Goal: Task Accomplishment & Management: Use online tool/utility

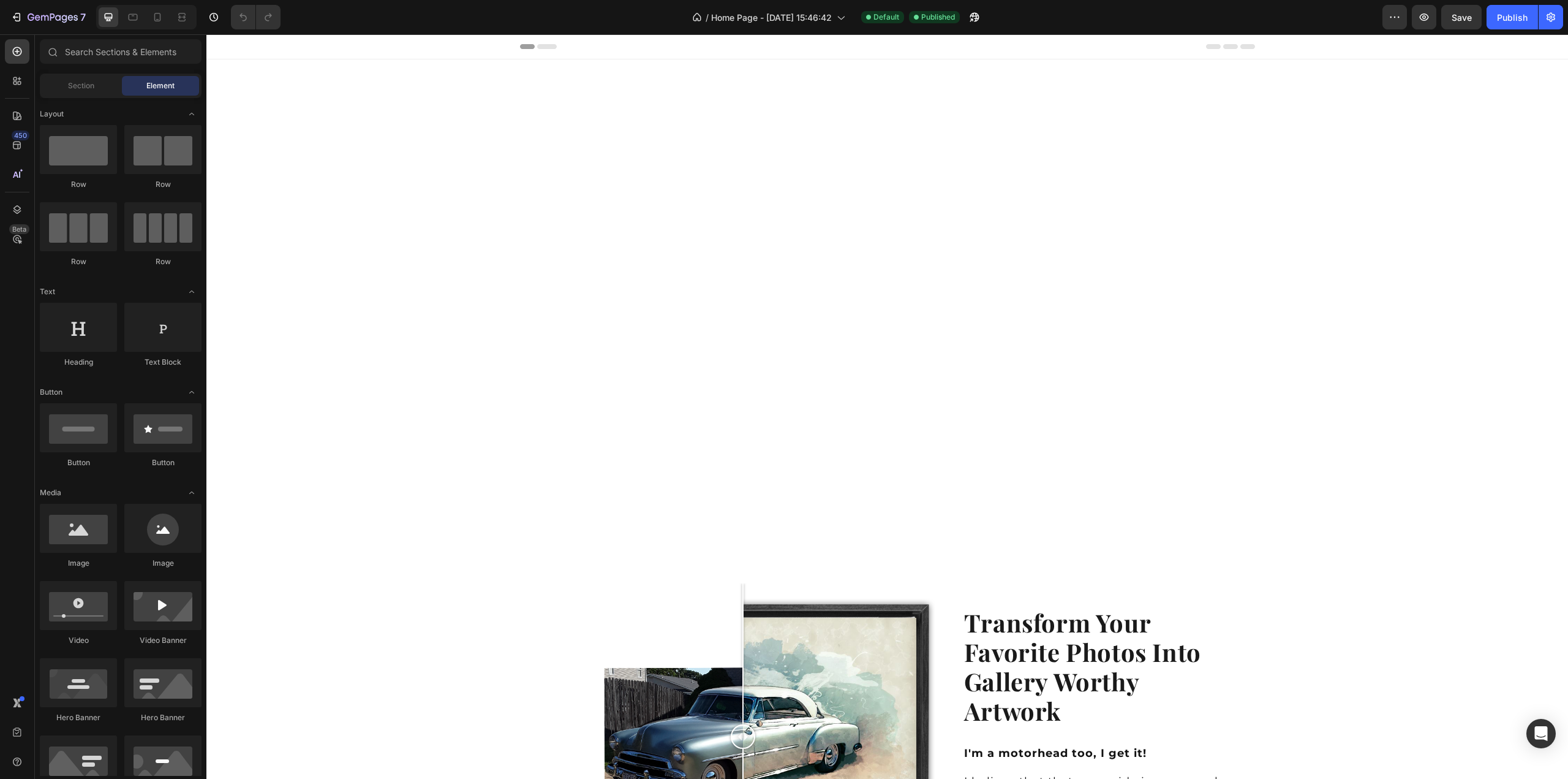
scroll to position [674, 0]
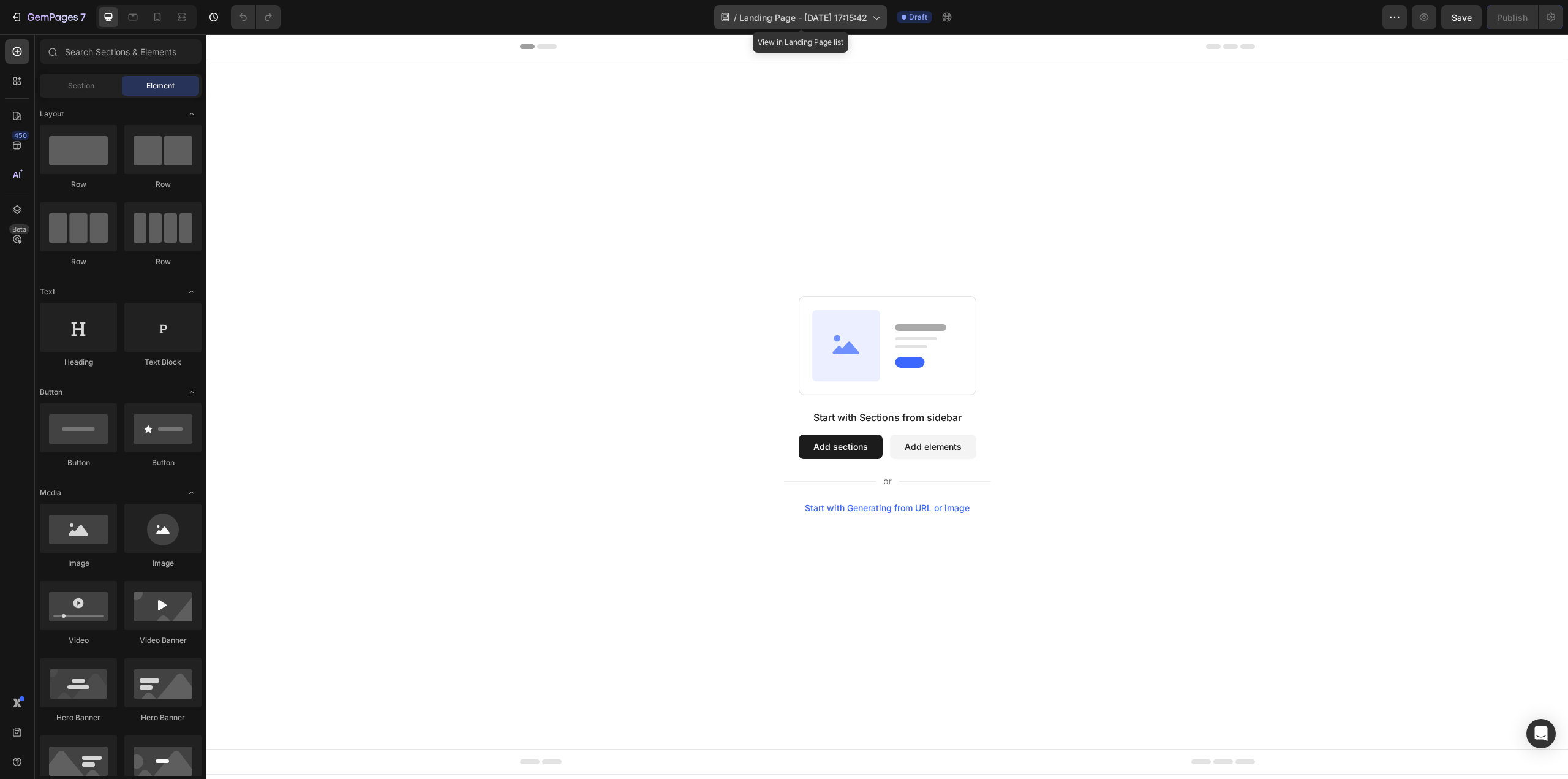
click at [814, 20] on span "Landing Page - [DATE] 17:15:42" at bounding box center [803, 17] width 128 height 13
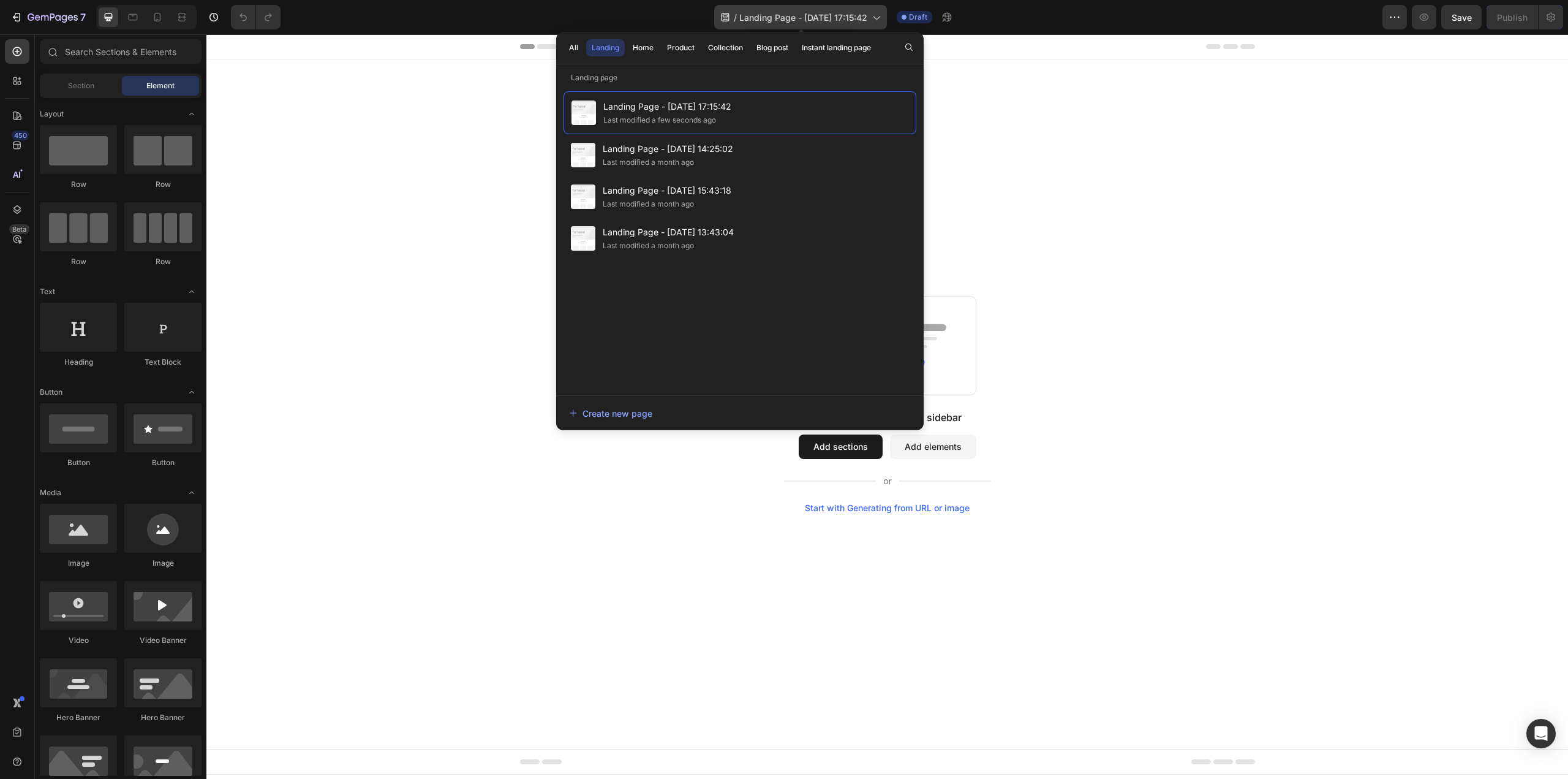
click at [814, 20] on span "Landing Page - [DATE] 17:15:42" at bounding box center [803, 17] width 128 height 13
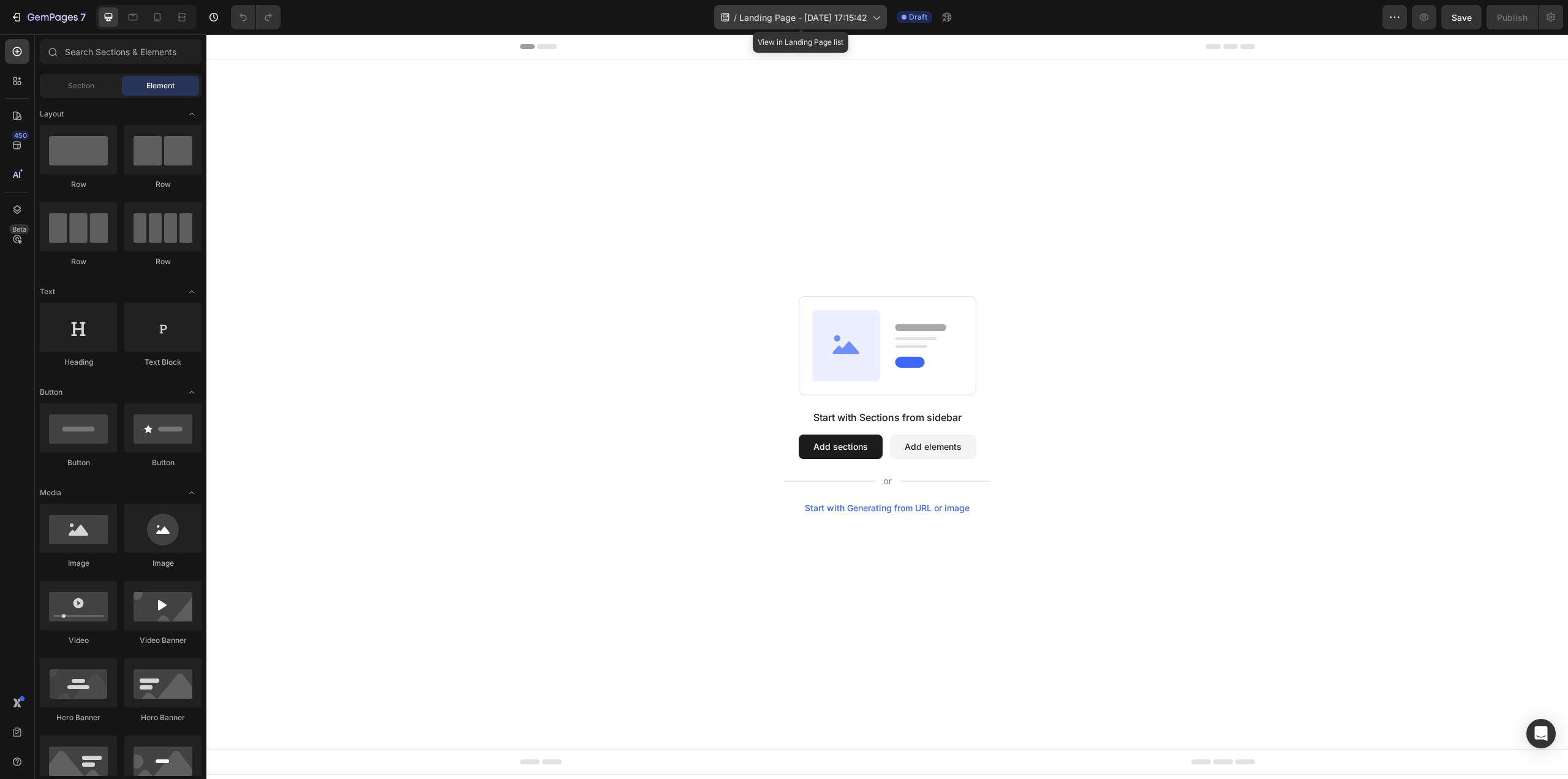
click at [755, 22] on span "Landing Page - [DATE] 17:15:42" at bounding box center [803, 17] width 128 height 13
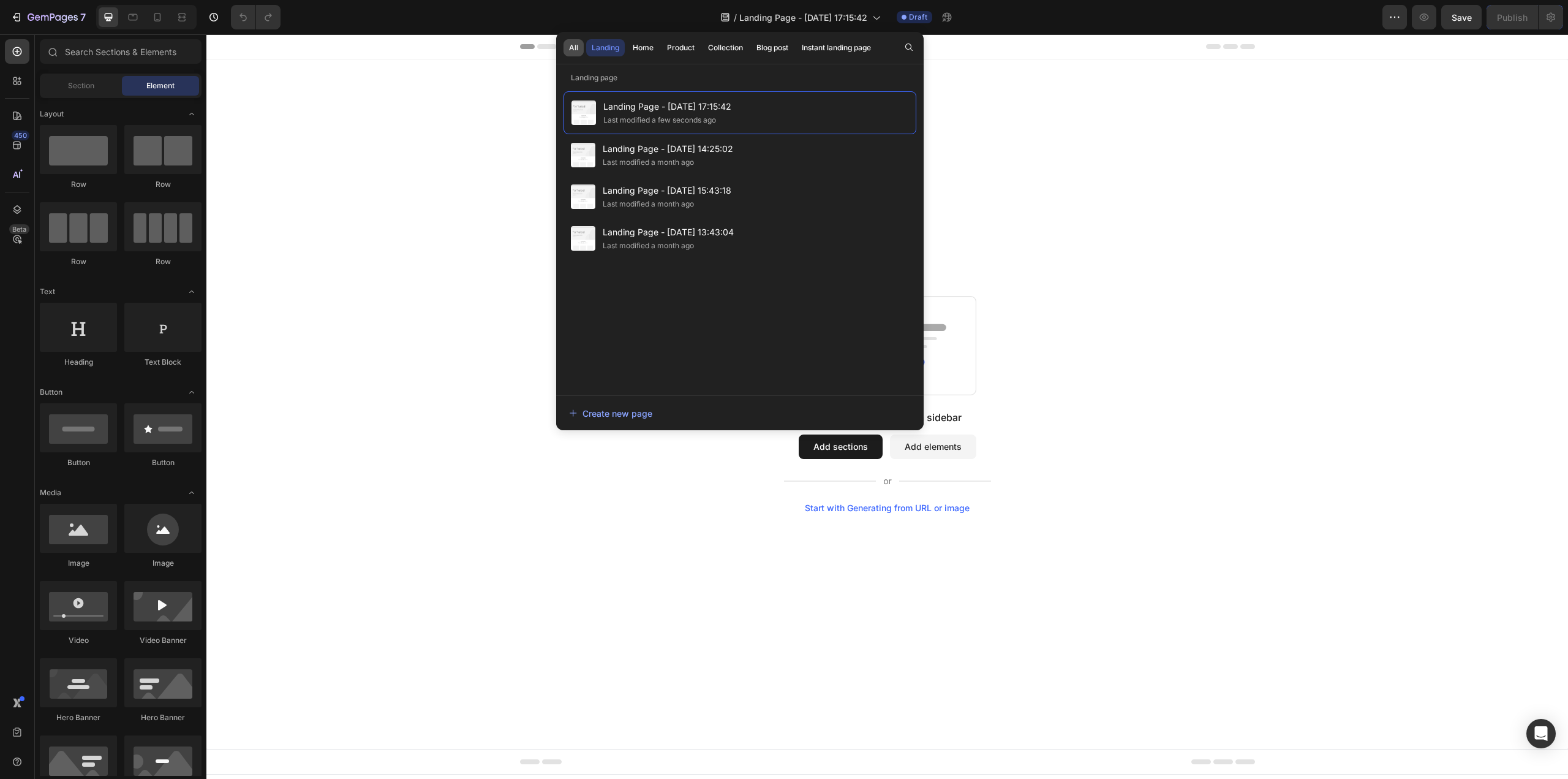
click at [571, 52] on div "All" at bounding box center [574, 47] width 9 height 11
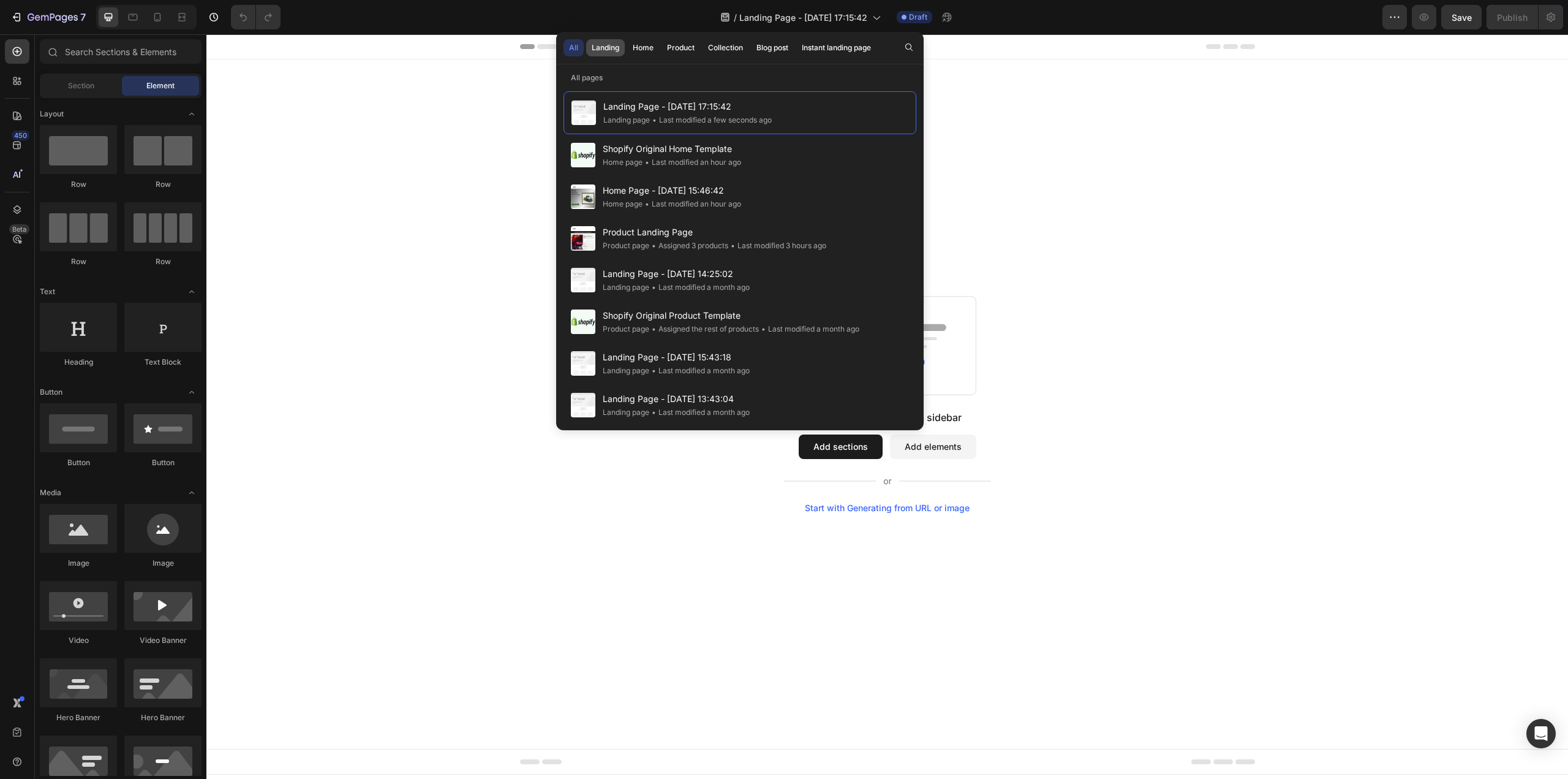
click at [627, 54] on button "Landing" at bounding box center [643, 47] width 32 height 17
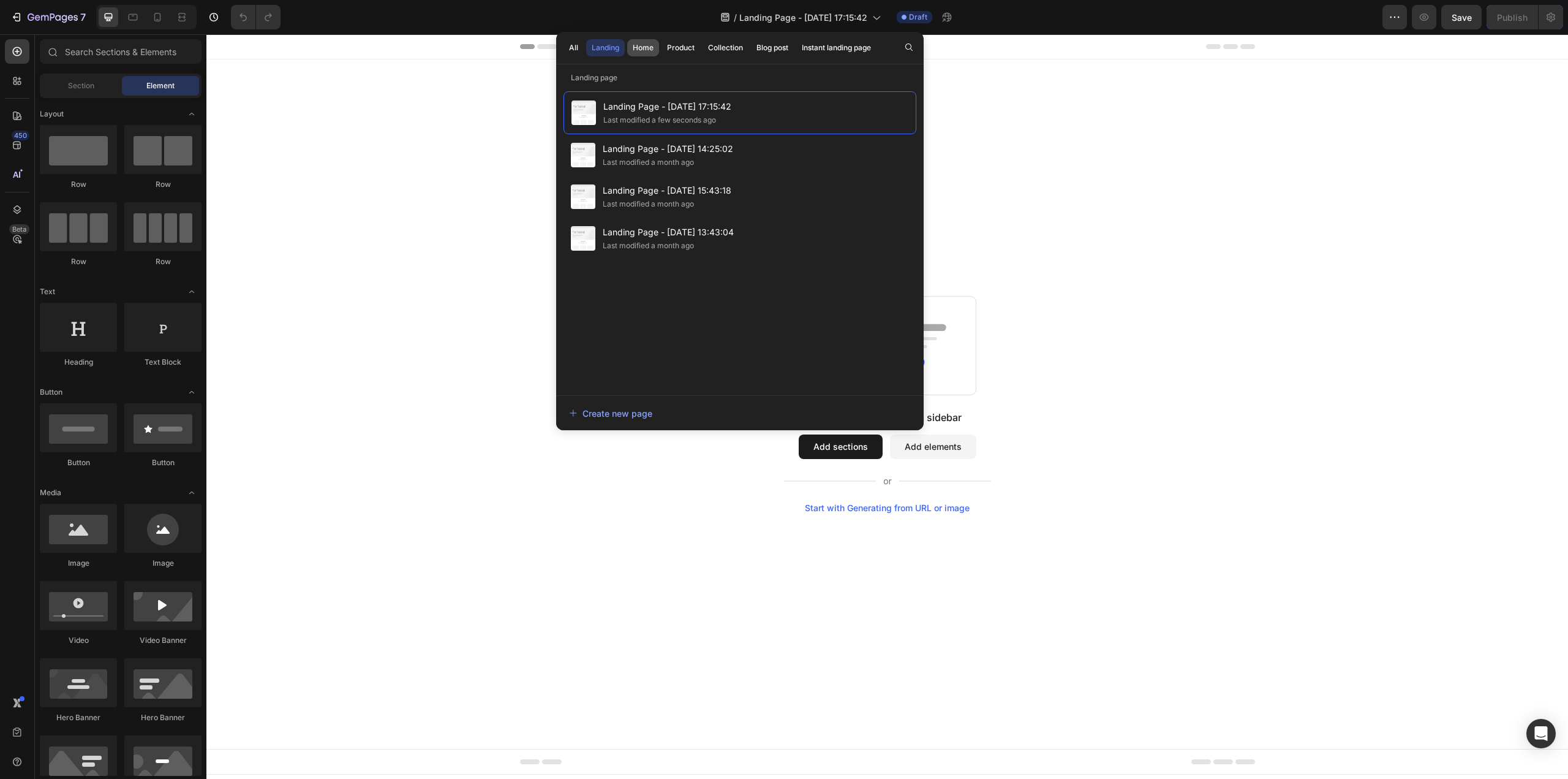
click at [633, 47] on div "Home" at bounding box center [643, 47] width 21 height 11
click at [678, 44] on div "Product" at bounding box center [680, 47] width 28 height 11
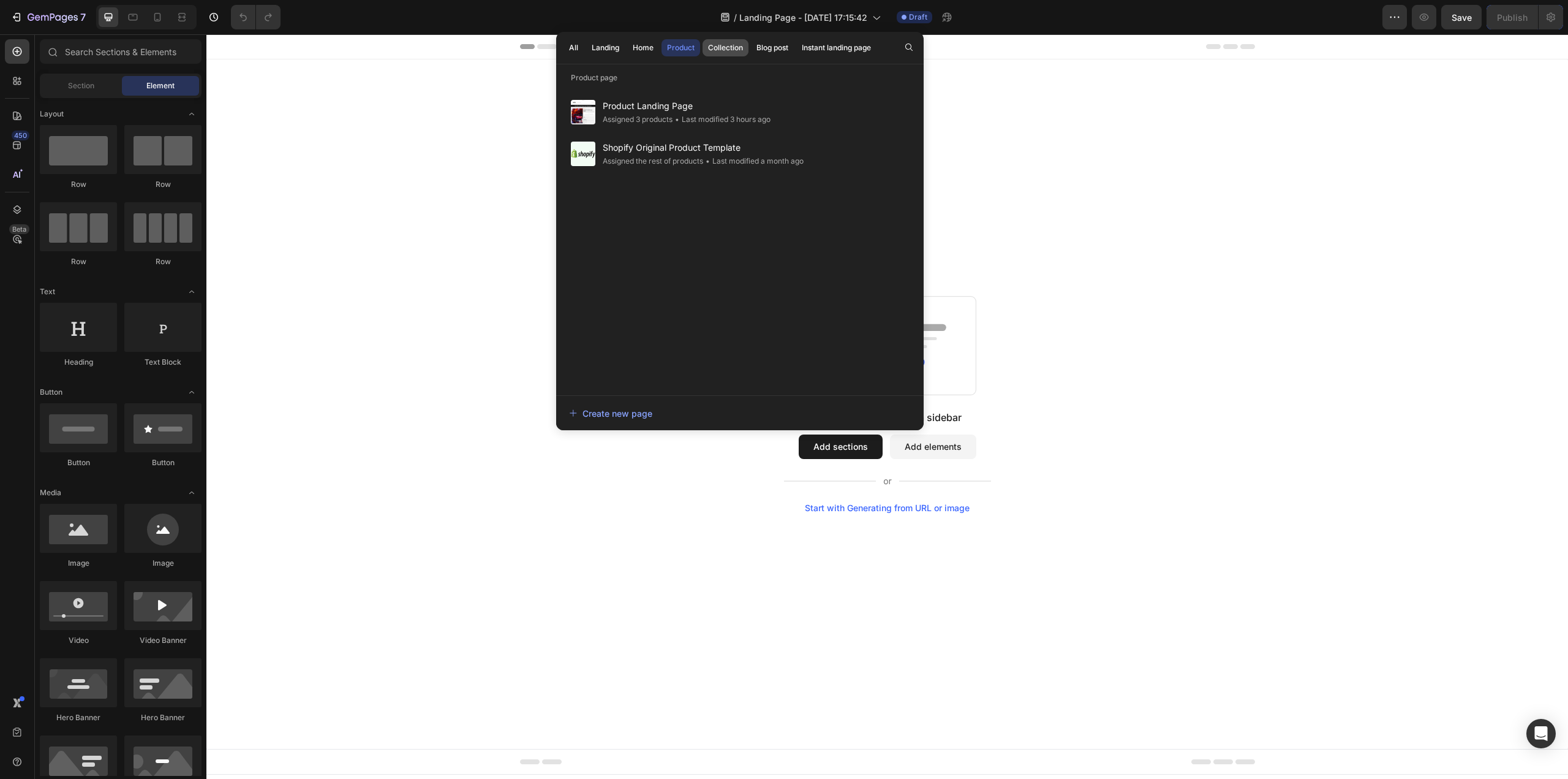
click at [718, 44] on div "Collection" at bounding box center [725, 47] width 35 height 11
click at [764, 45] on div "Blog post" at bounding box center [772, 47] width 32 height 11
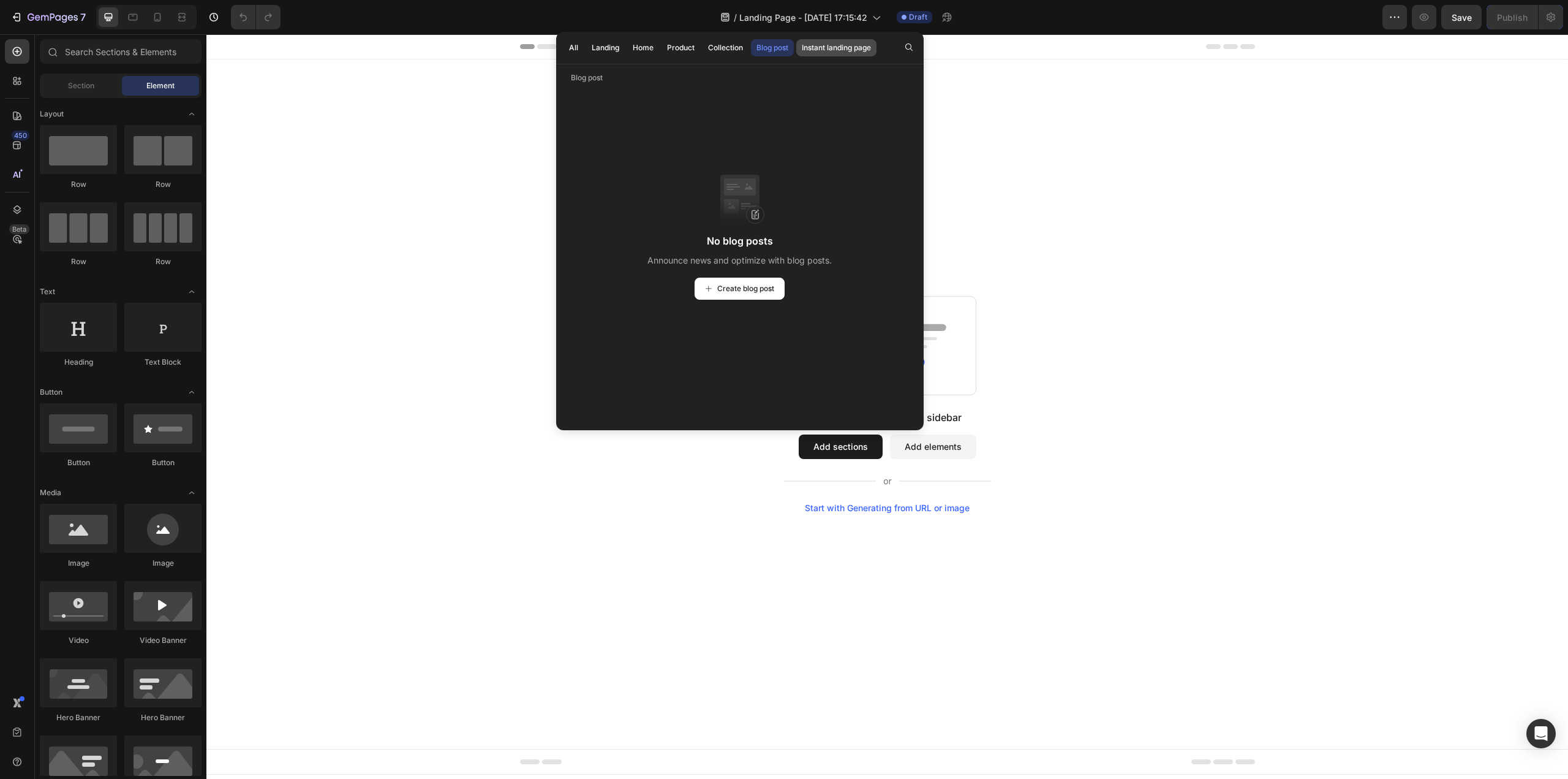
click at [831, 46] on div "Instant landing page" at bounding box center [836, 47] width 69 height 11
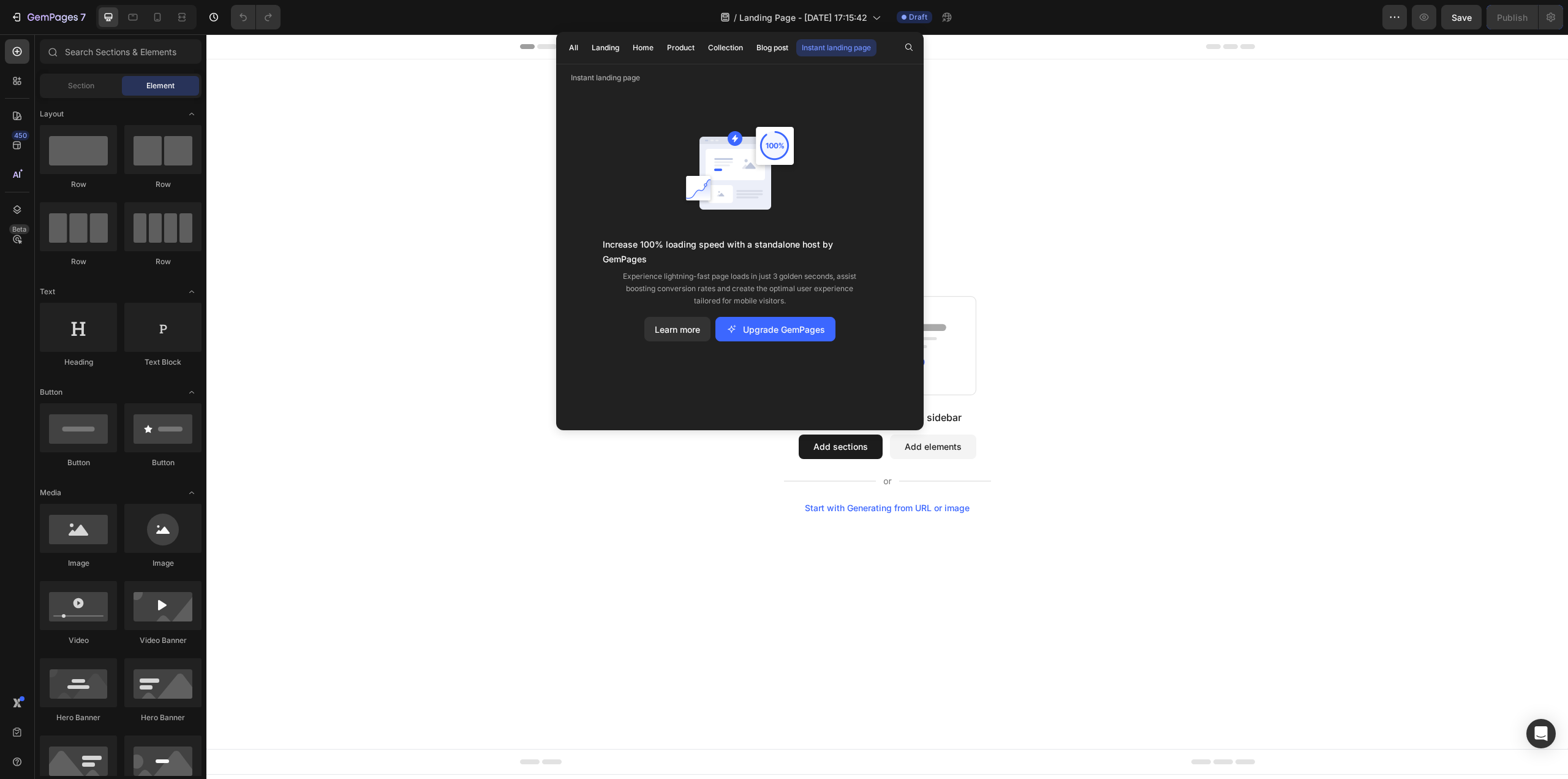
click at [1023, 103] on div "Start with Sections from sidebar Add sections Add elements Start with Generatin…" at bounding box center [887, 404] width 1361 height 689
click at [43, 18] on icon "button" at bounding box center [53, 18] width 50 height 11
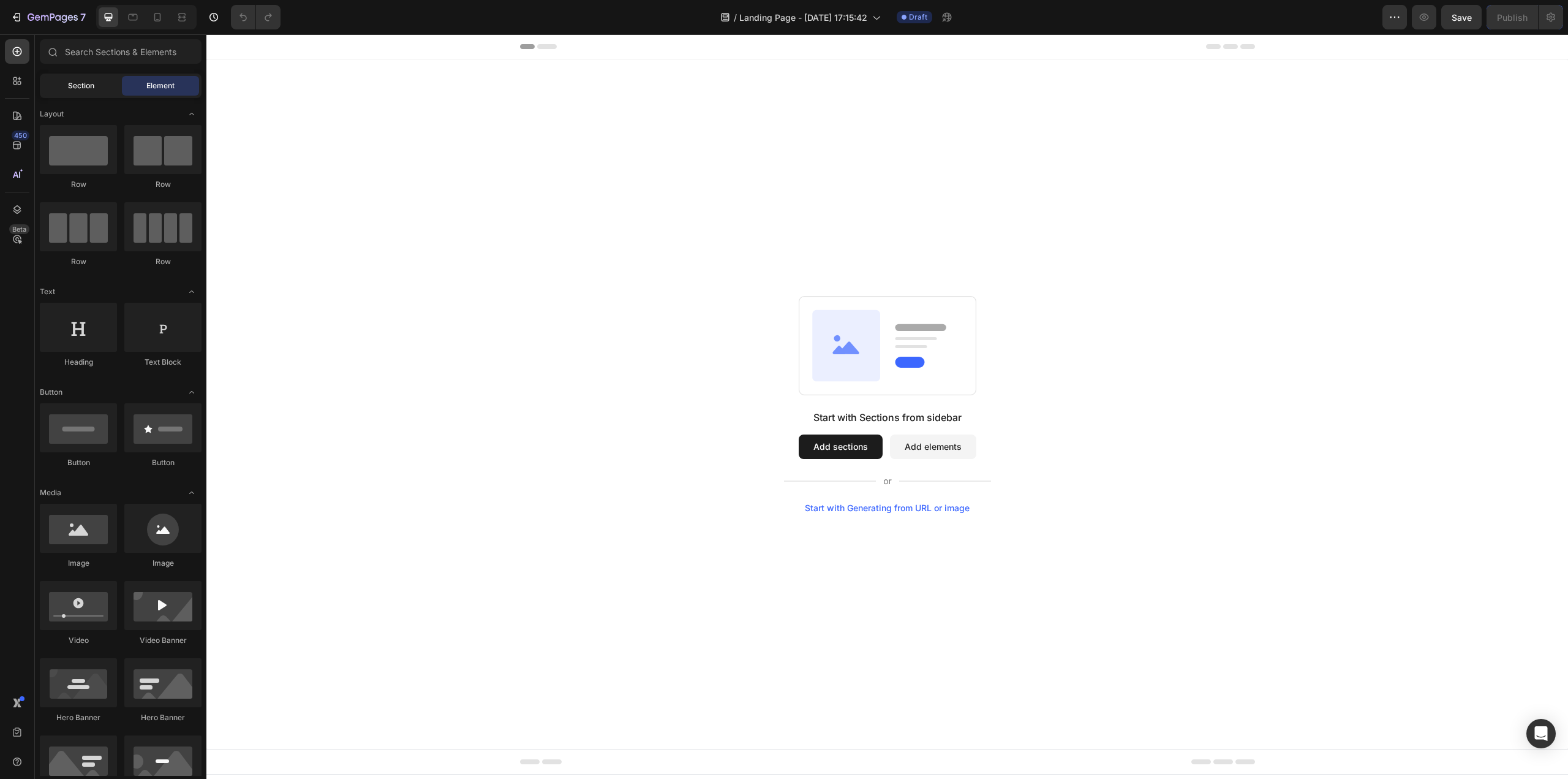
click at [92, 80] on div "Section" at bounding box center [81, 86] width 77 height 20
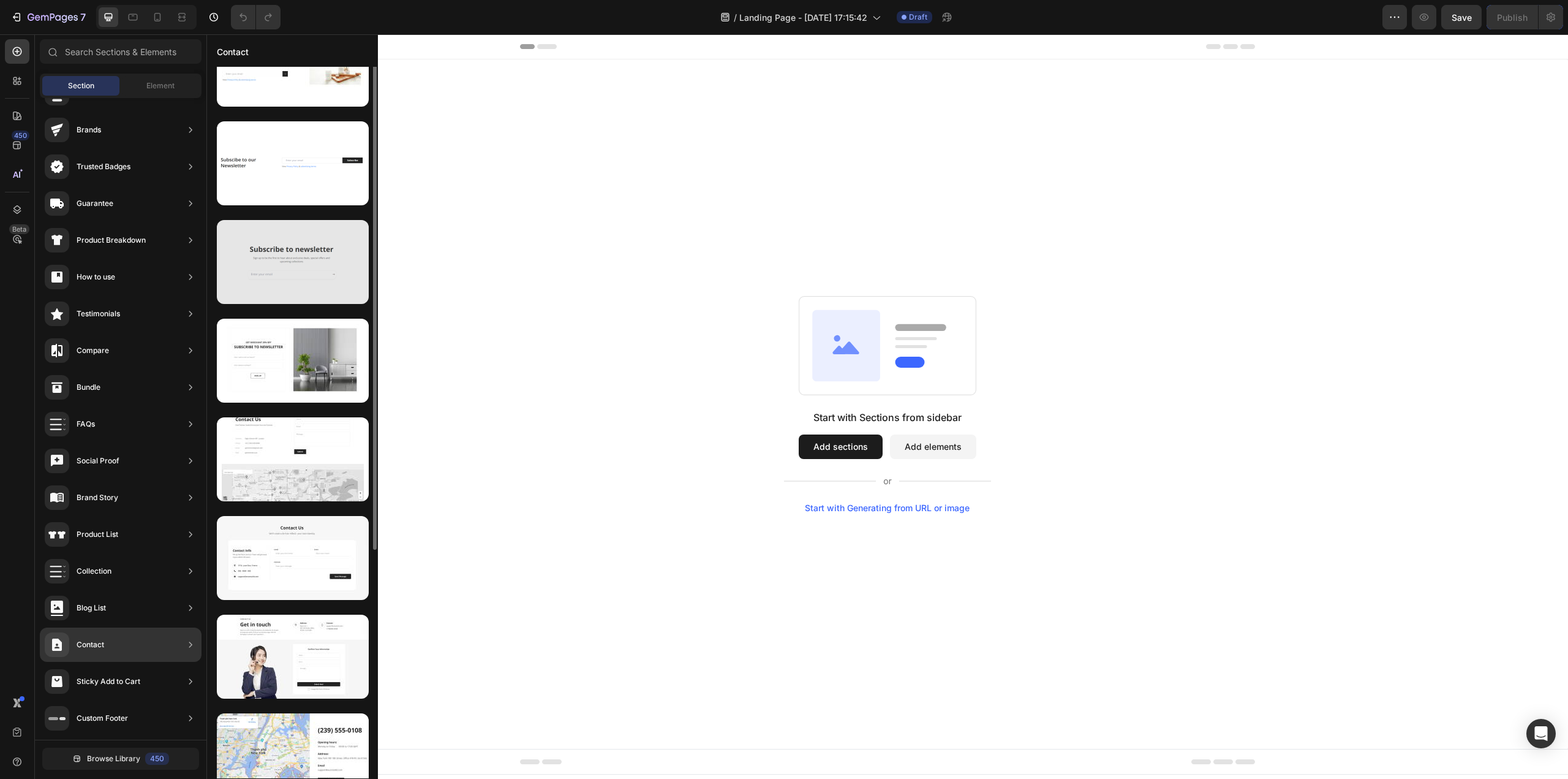
scroll to position [267, 0]
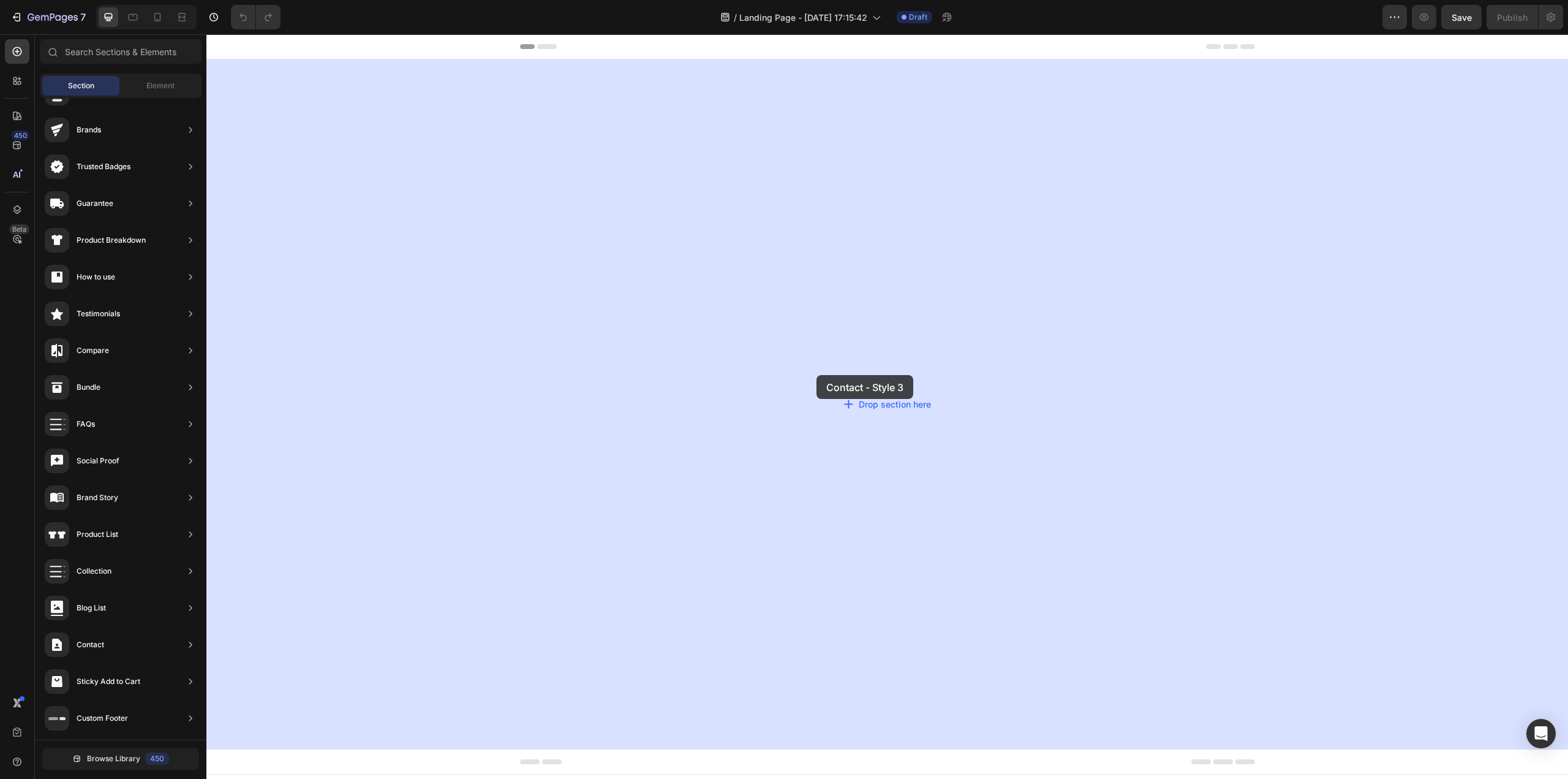
drag, startPoint x: 470, startPoint y: 673, endPoint x: 816, endPoint y: 375, distance: 456.6
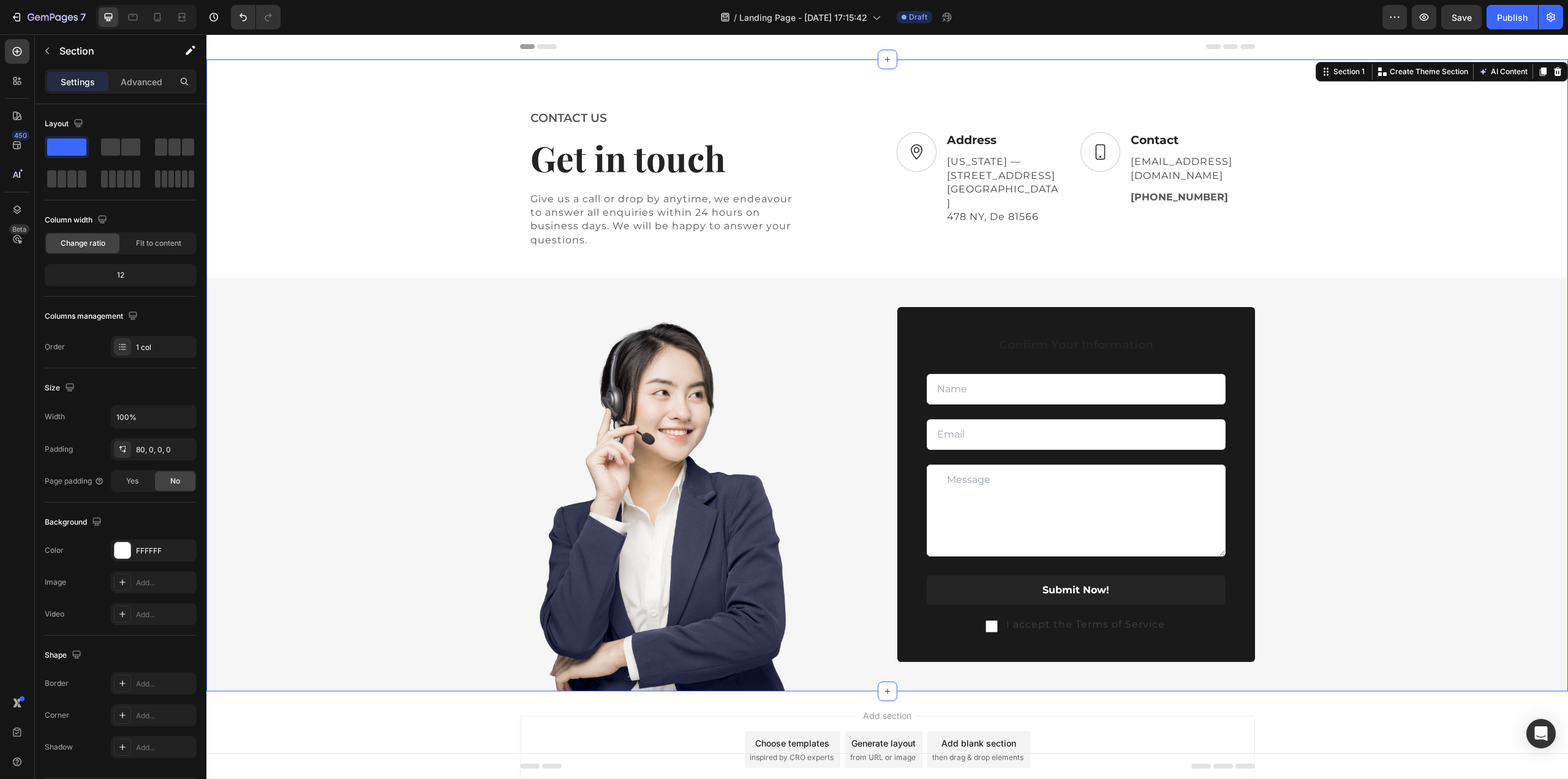
scroll to position [0, 0]
click at [671, 438] on img at bounding box center [663, 506] width 287 height 370
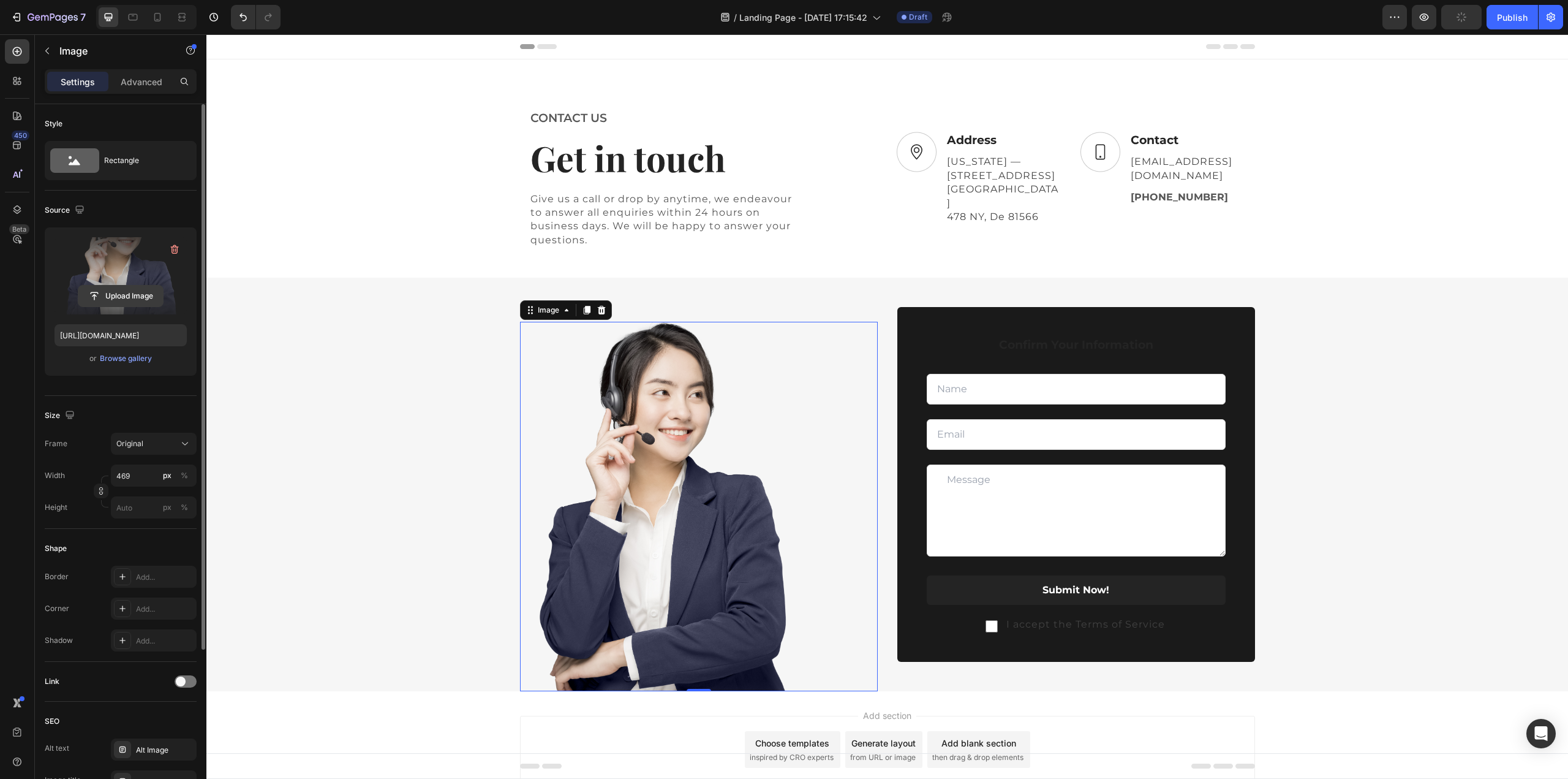
click at [127, 298] on input "file" at bounding box center [121, 295] width 84 height 21
type input "[URL][DOMAIN_NAME]"
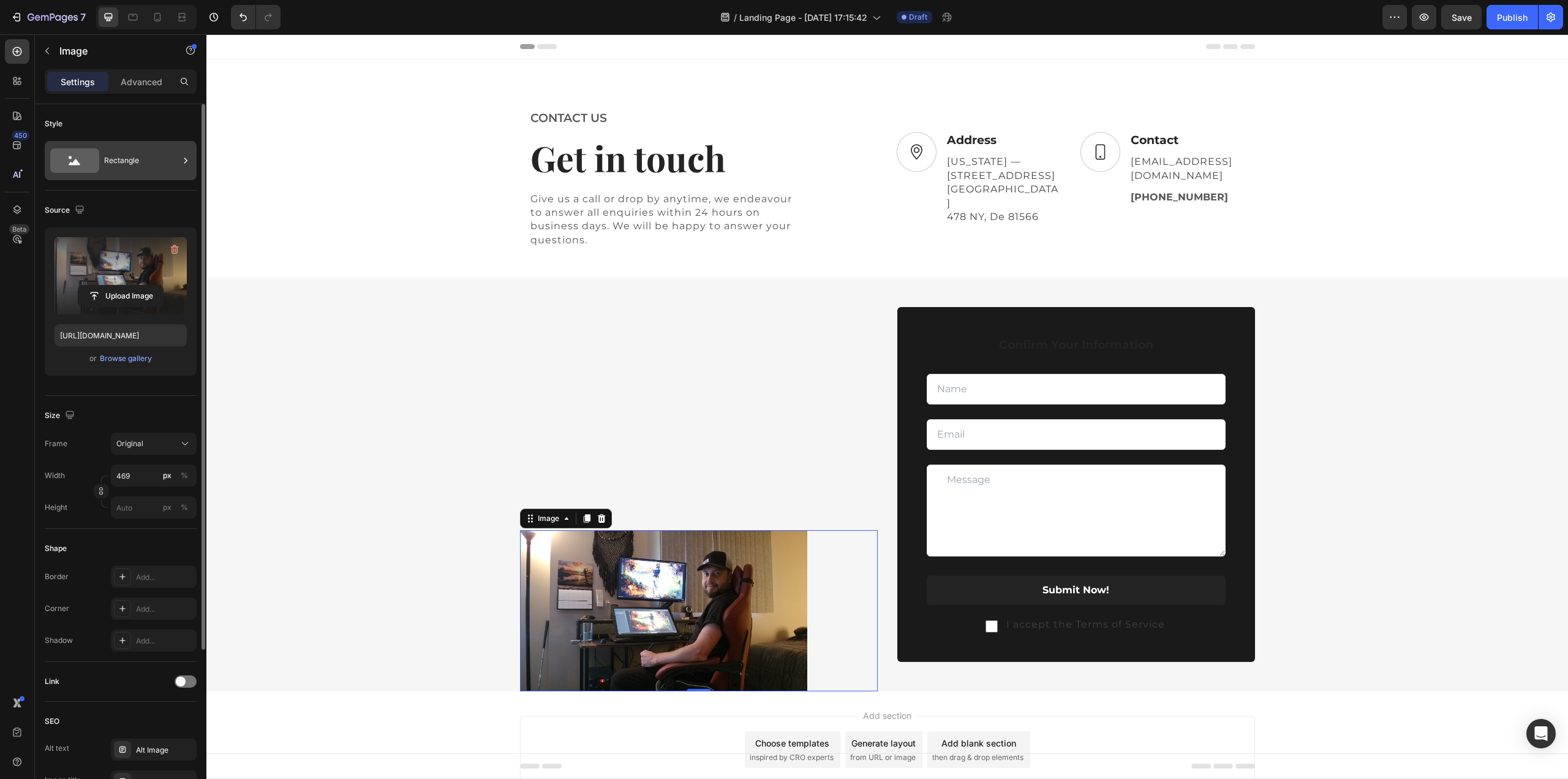
click at [116, 155] on div "Rectangle" at bounding box center [141, 160] width 74 height 28
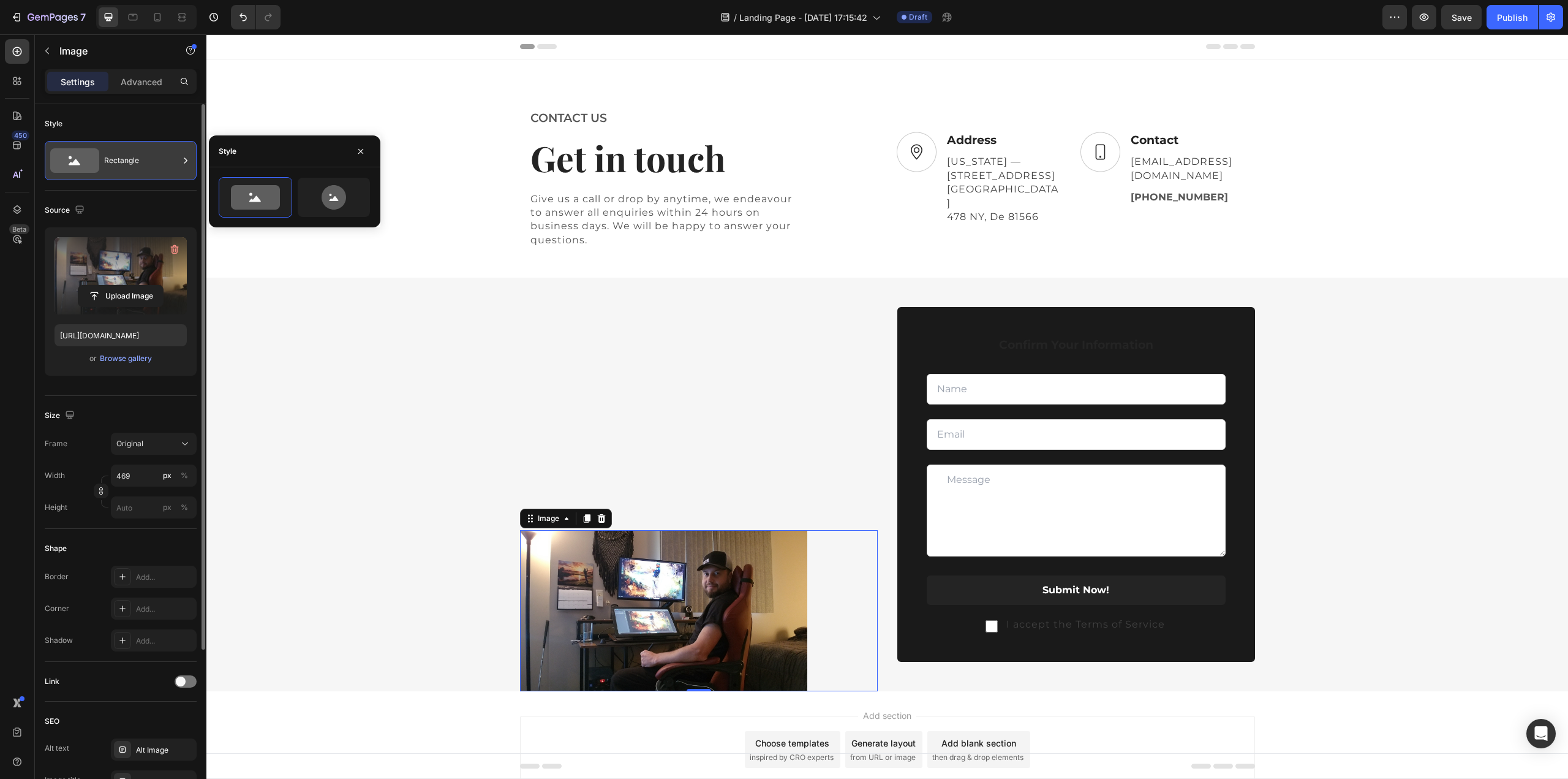
click at [153, 166] on div "Rectangle" at bounding box center [141, 160] width 74 height 28
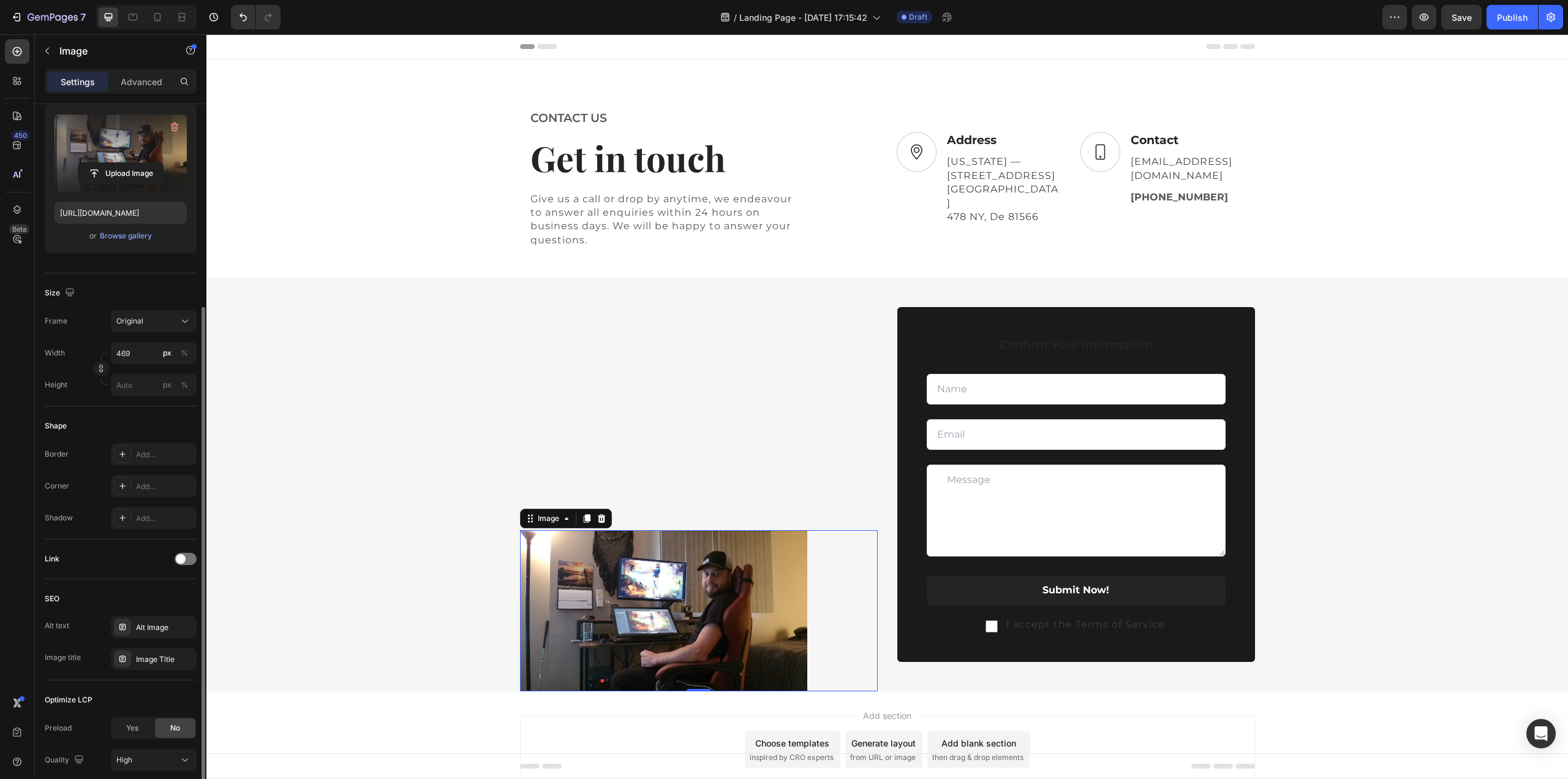
scroll to position [214, 0]
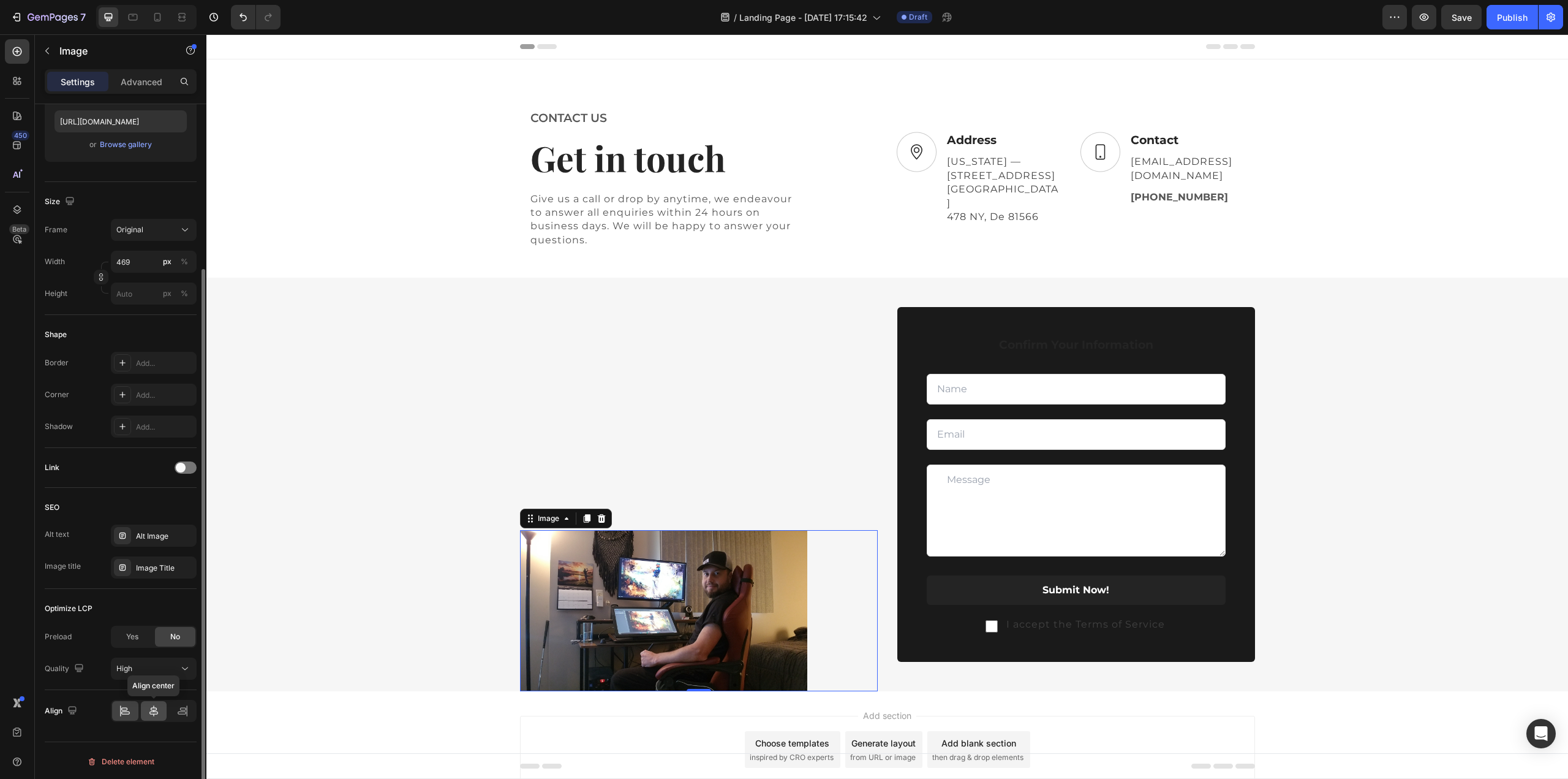
click at [149, 711] on icon at bounding box center [154, 711] width 13 height 13
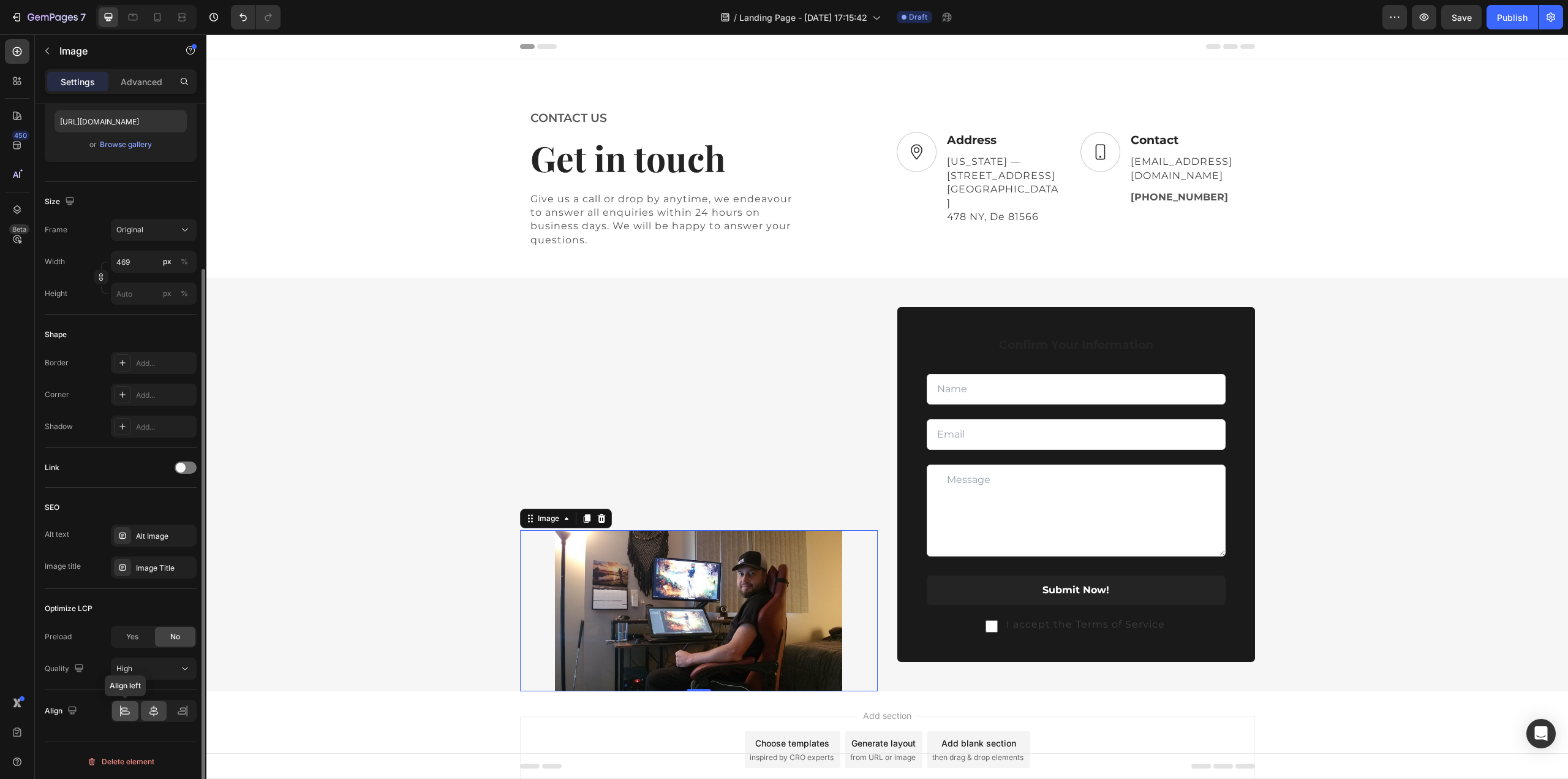
click at [124, 713] on icon at bounding box center [125, 711] width 13 height 13
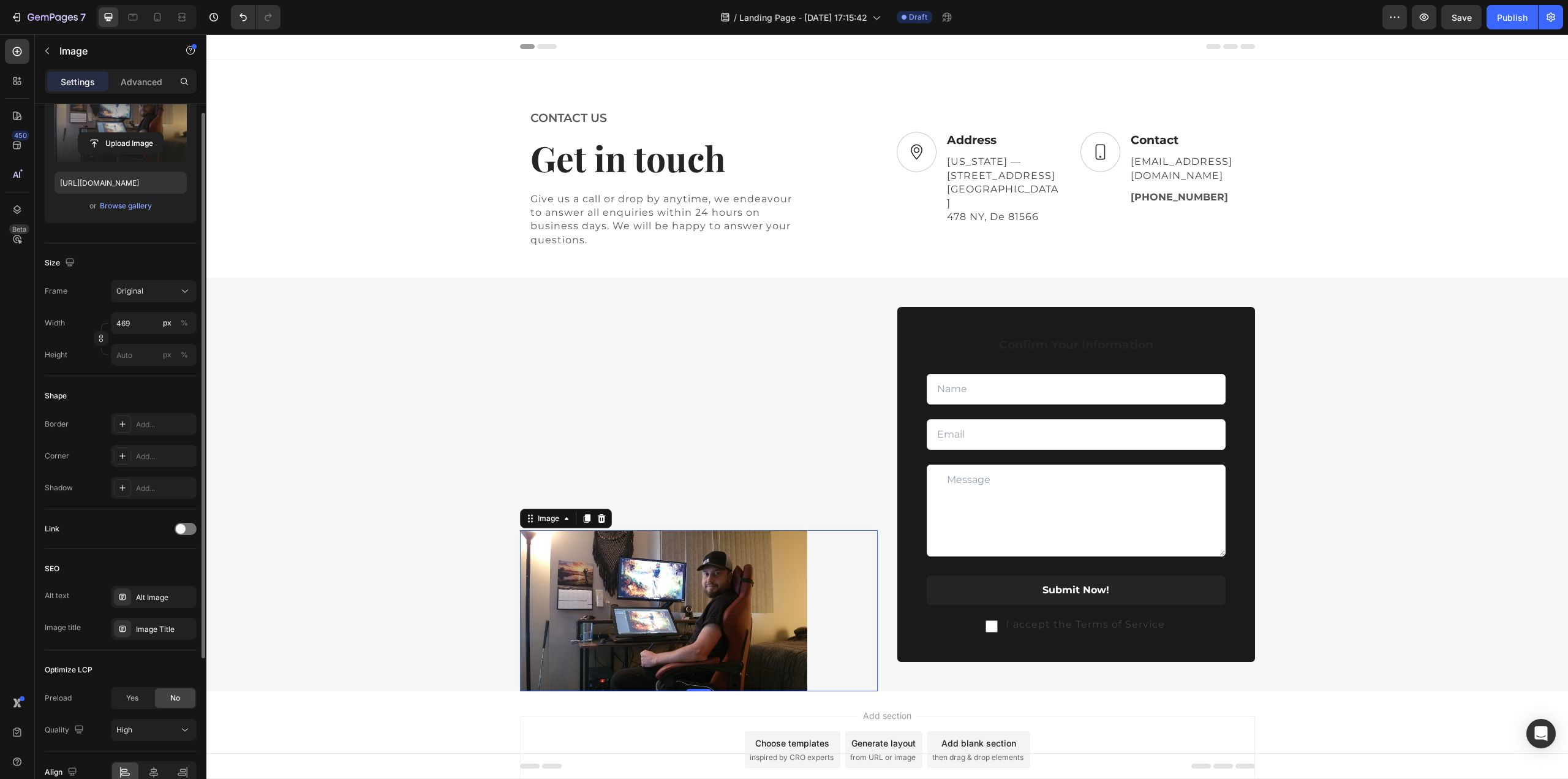
scroll to position [91, 0]
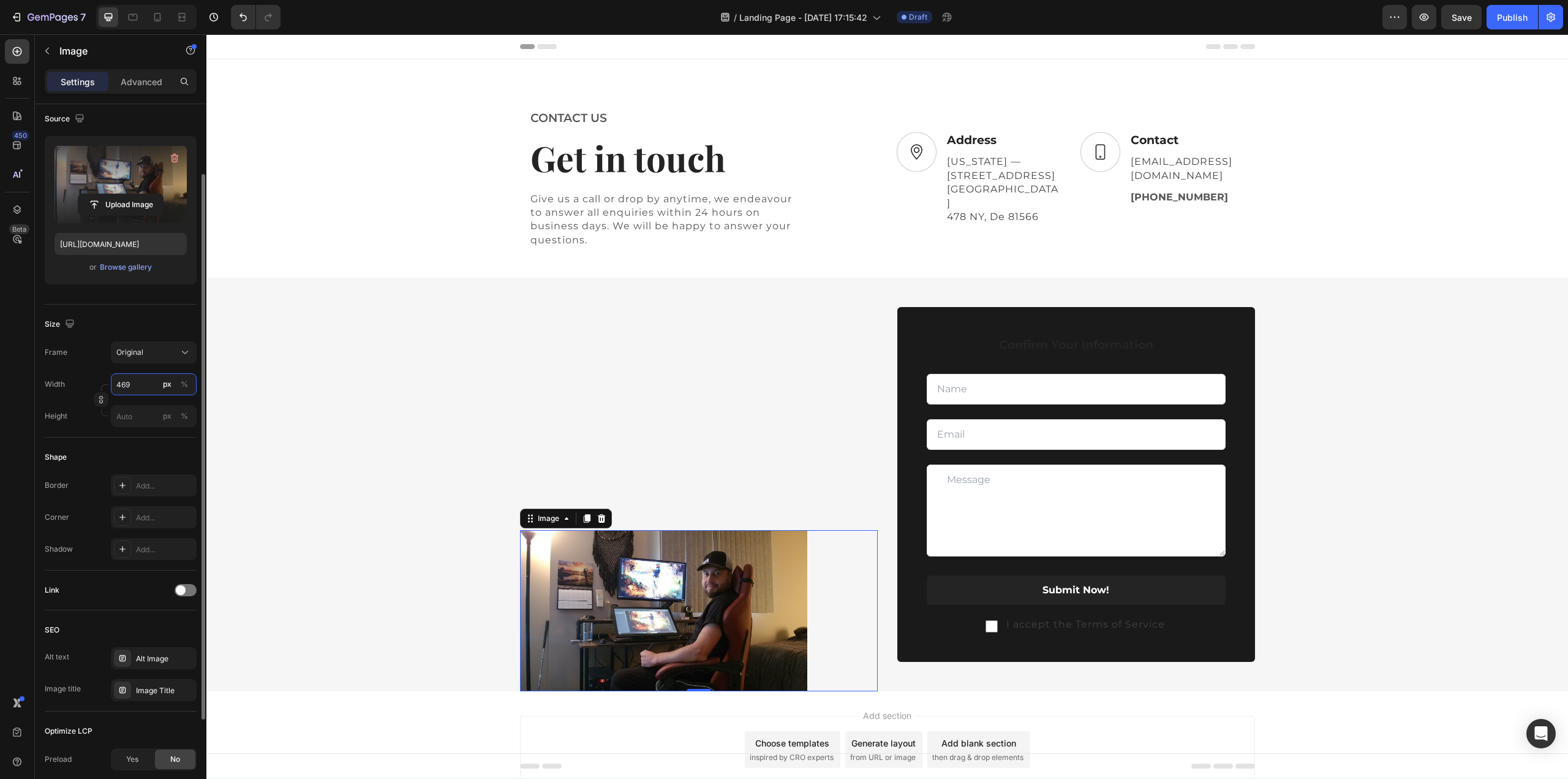
click at [134, 387] on input "469" at bounding box center [154, 384] width 86 height 22
click at [137, 411] on p "Full 100%" at bounding box center [150, 412] width 71 height 11
type input "100"
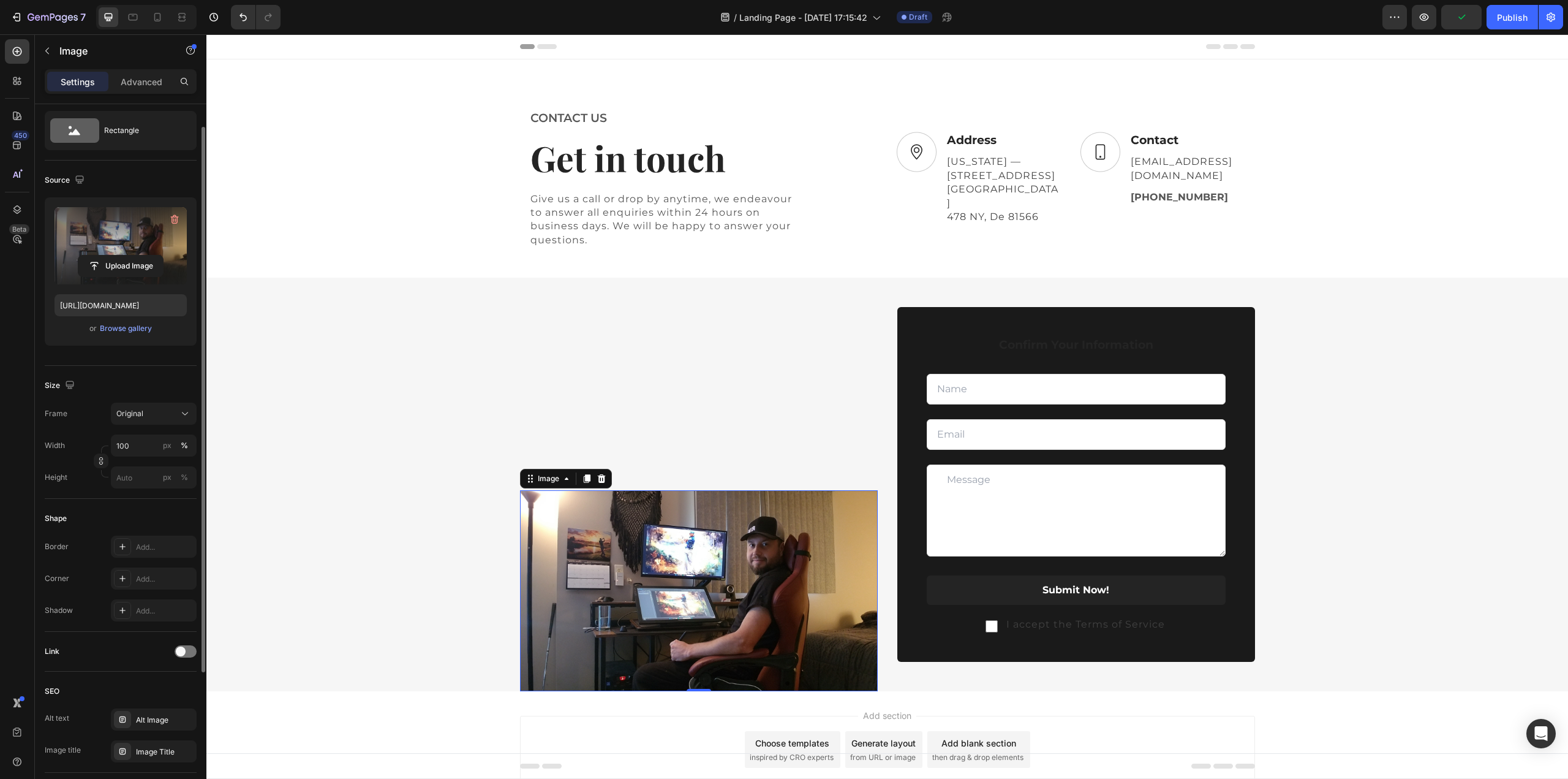
scroll to position [0, 0]
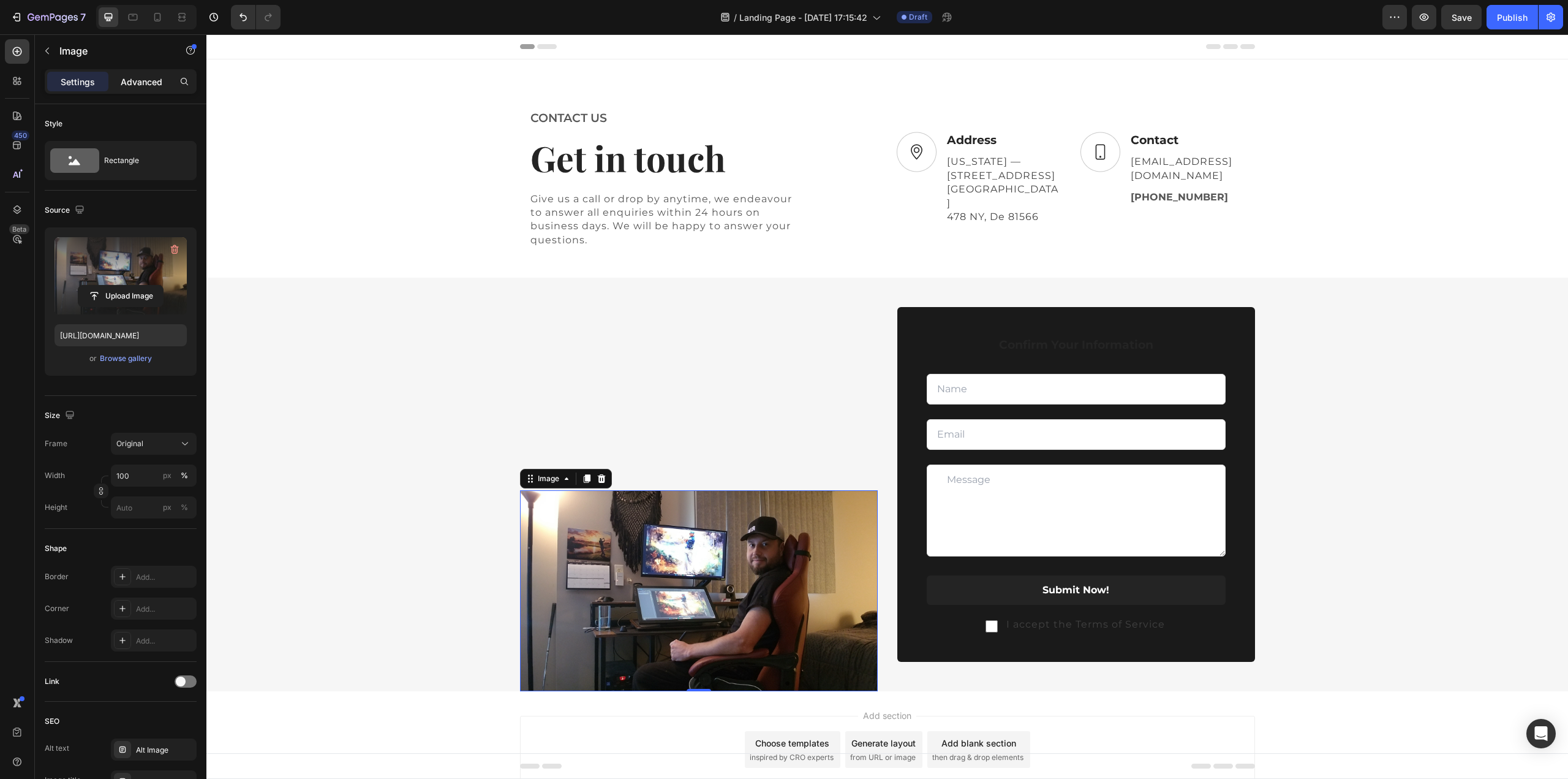
click at [137, 81] on p "Advanced" at bounding box center [141, 81] width 42 height 13
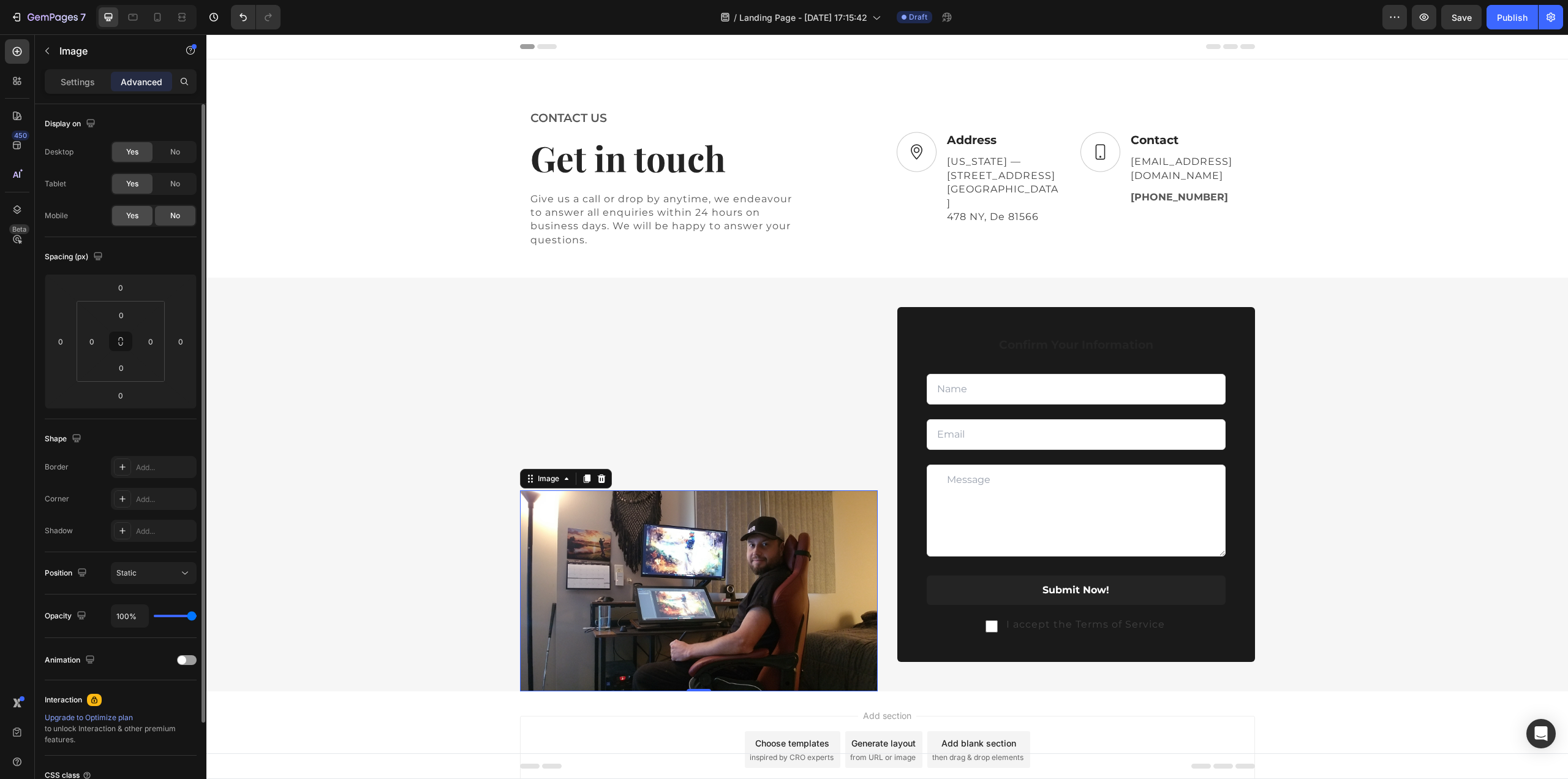
click at [132, 214] on span "Yes" at bounding box center [132, 216] width 13 height 11
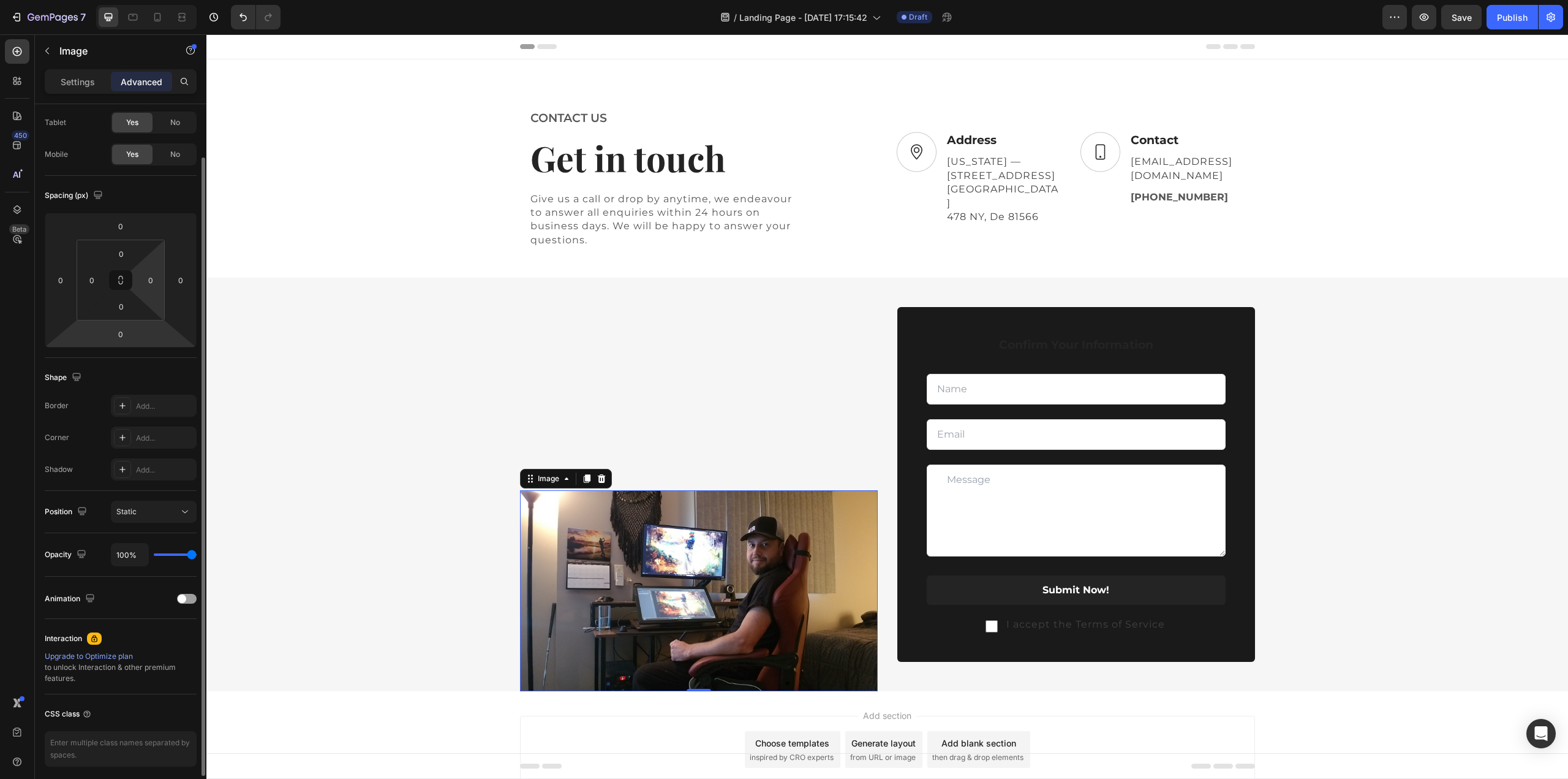
scroll to position [106, 0]
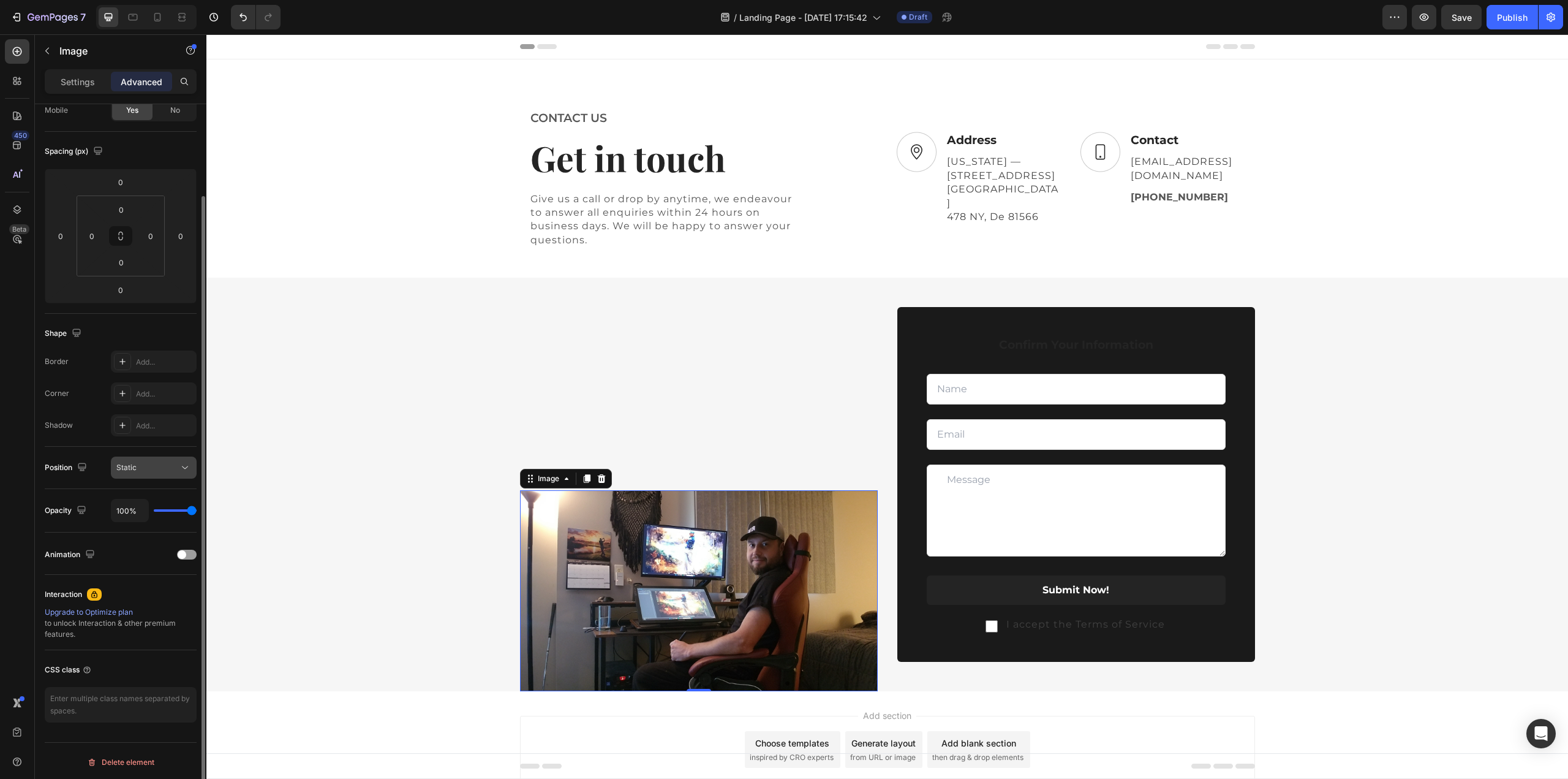
click at [135, 468] on span "Static" at bounding box center [126, 467] width 21 height 9
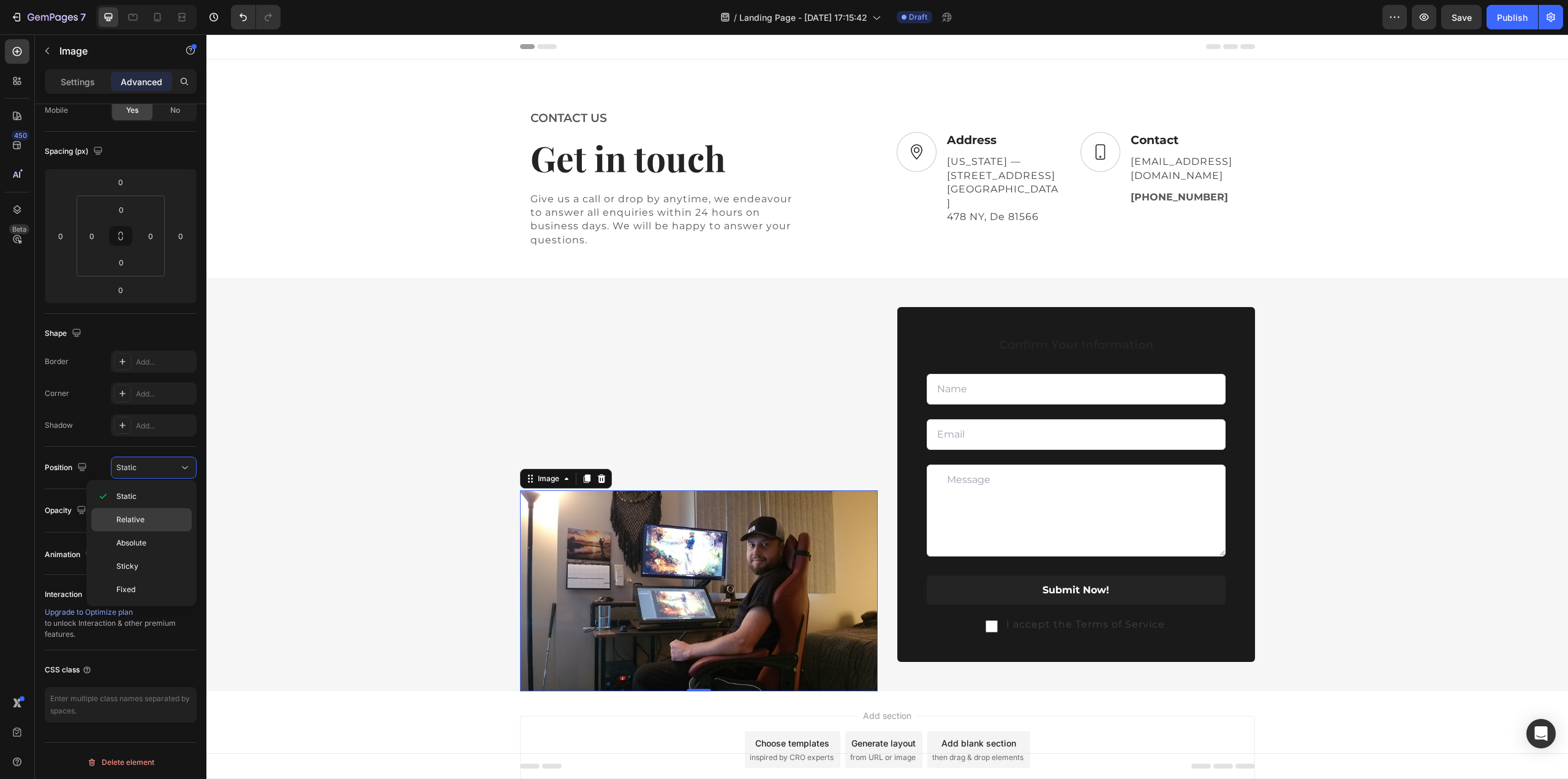
click at [140, 520] on span "Relative" at bounding box center [130, 519] width 28 height 11
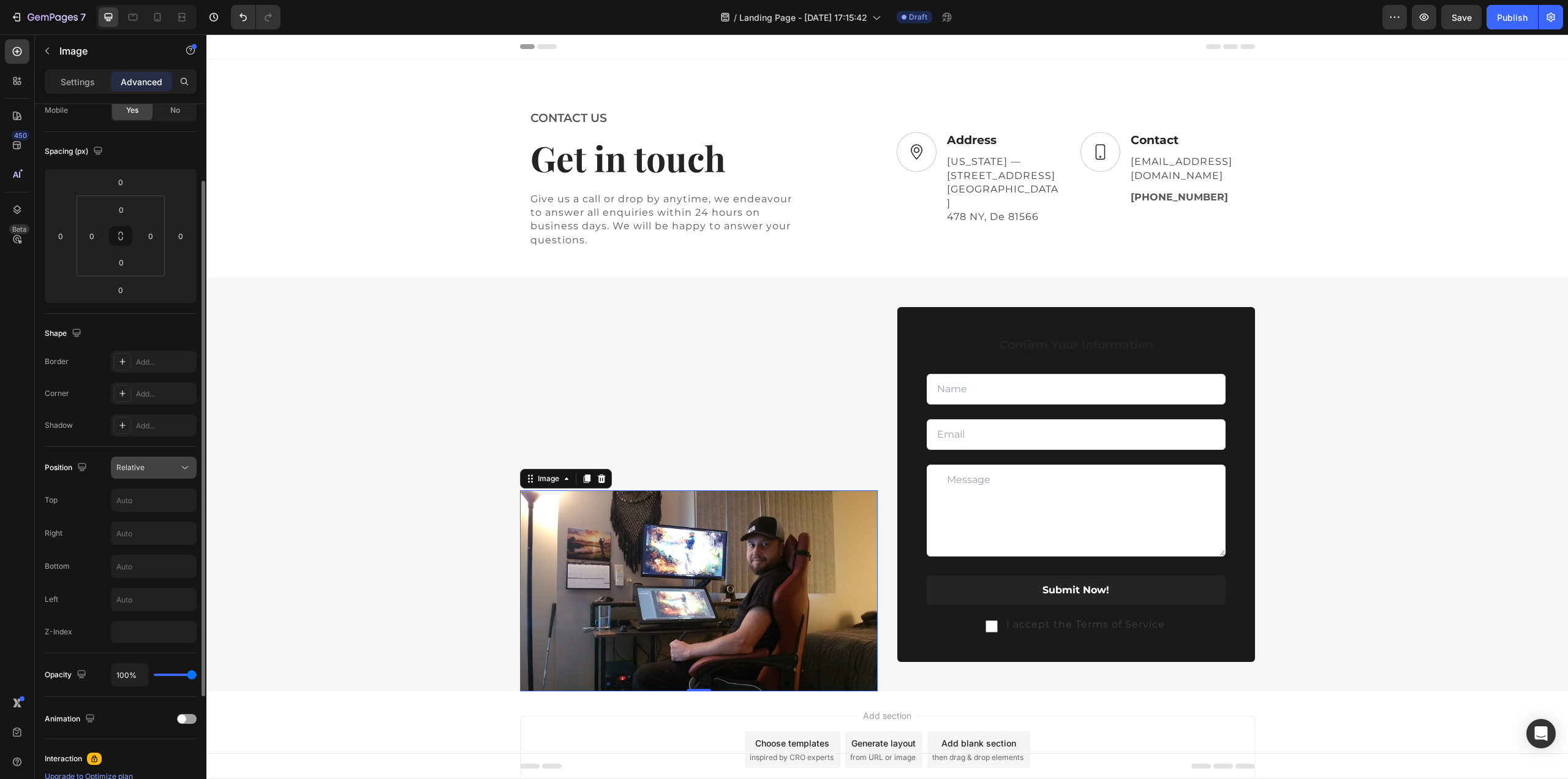
click at [142, 465] on span "Relative" at bounding box center [130, 467] width 28 height 9
click at [144, 498] on p "Static" at bounding box center [151, 496] width 70 height 11
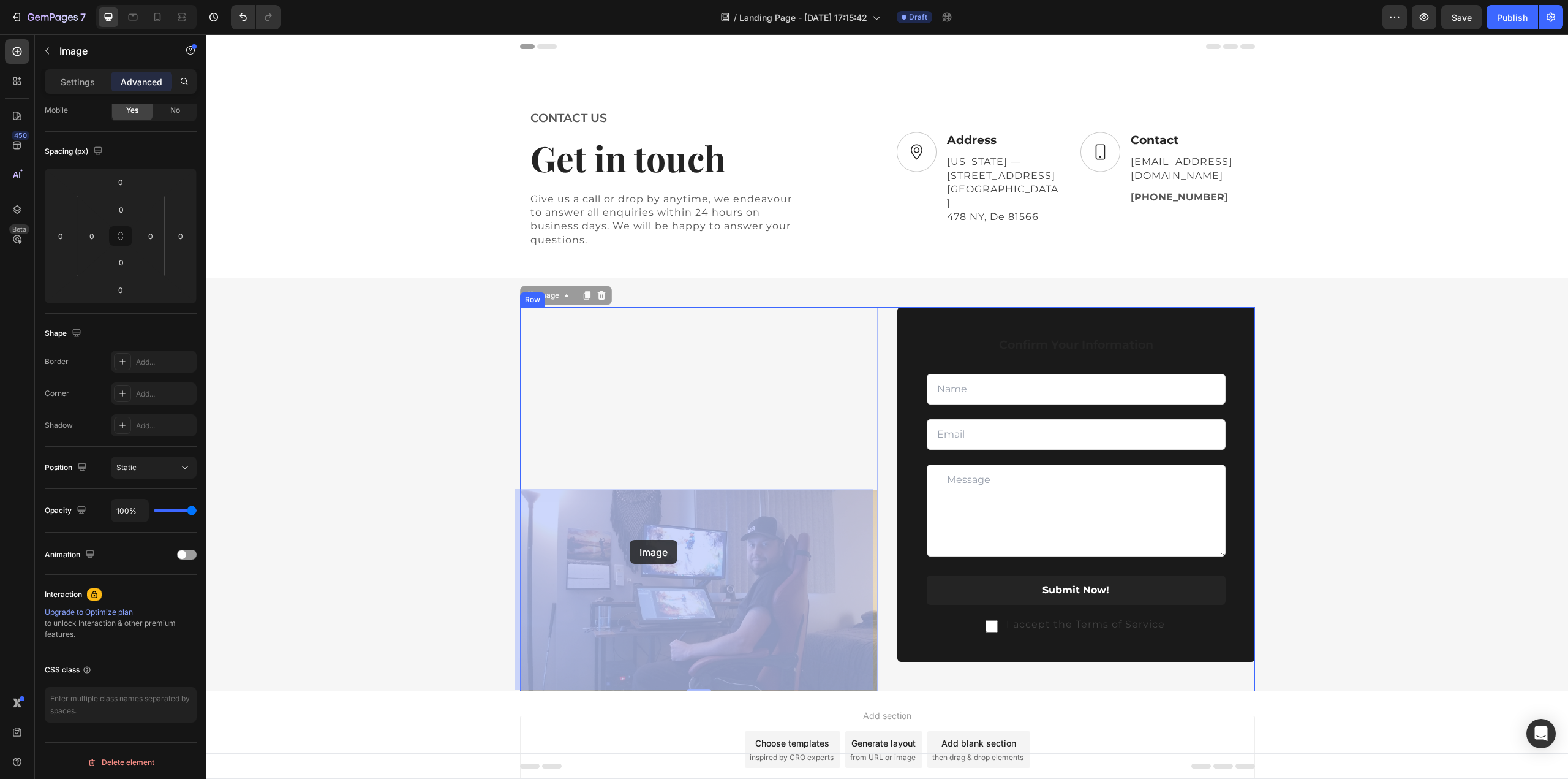
drag, startPoint x: 635, startPoint y: 548, endPoint x: 629, endPoint y: 540, distance: 10.0
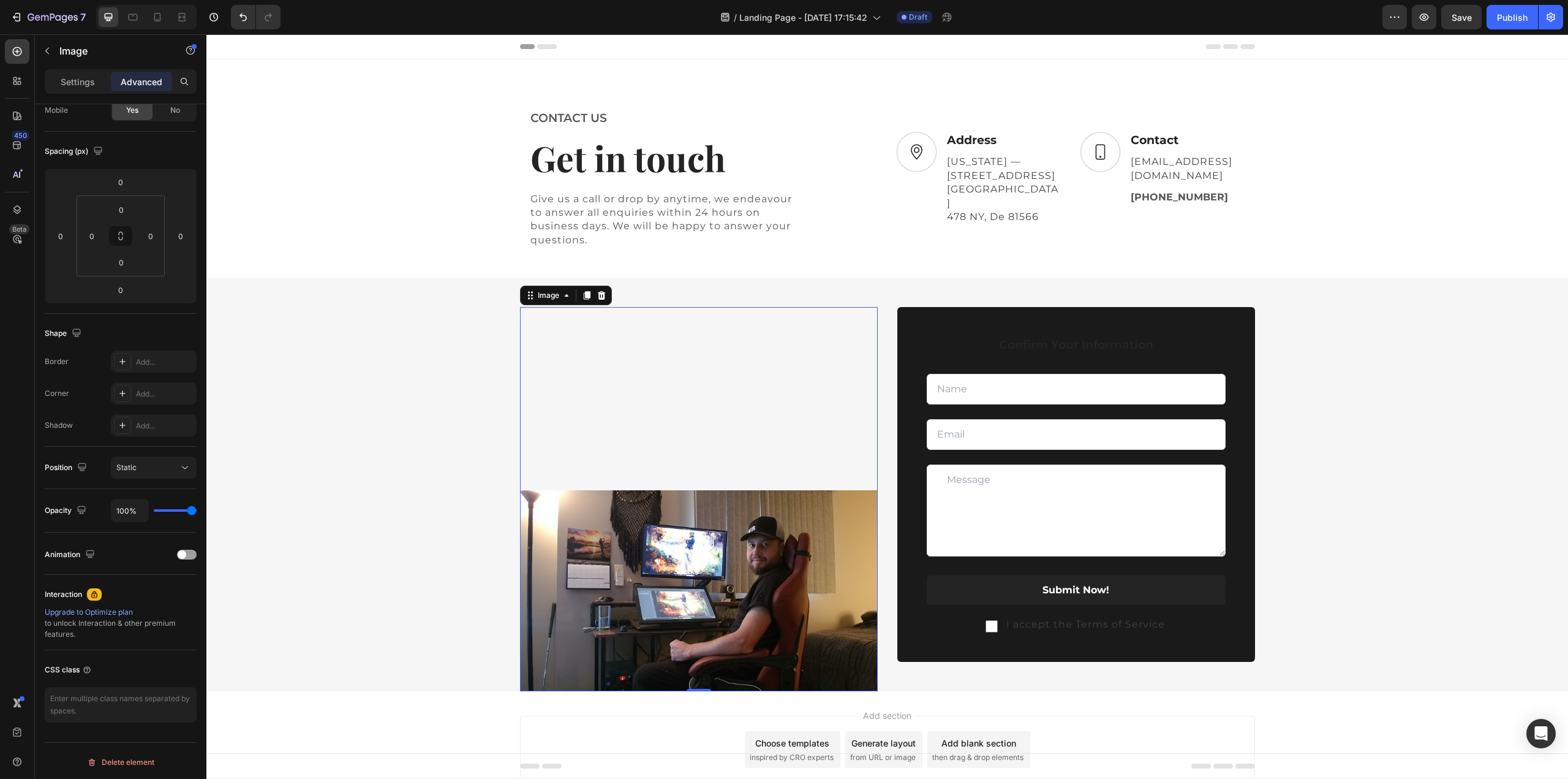
click at [624, 519] on img at bounding box center [699, 590] width 358 height 201
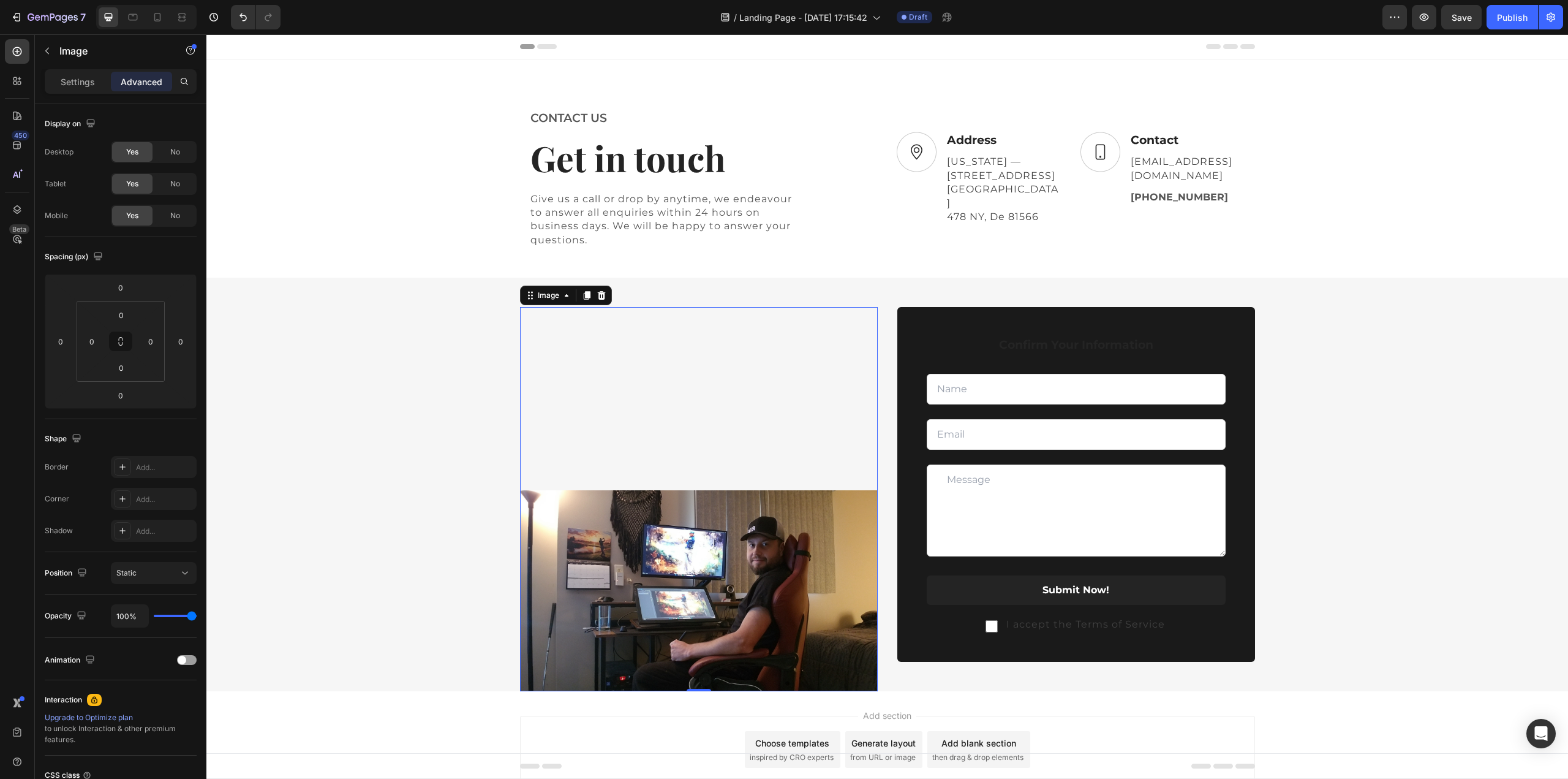
click at [74, 70] on div "Settings Advanced" at bounding box center [121, 81] width 152 height 24
click at [75, 77] on p "Settings" at bounding box center [78, 81] width 34 height 13
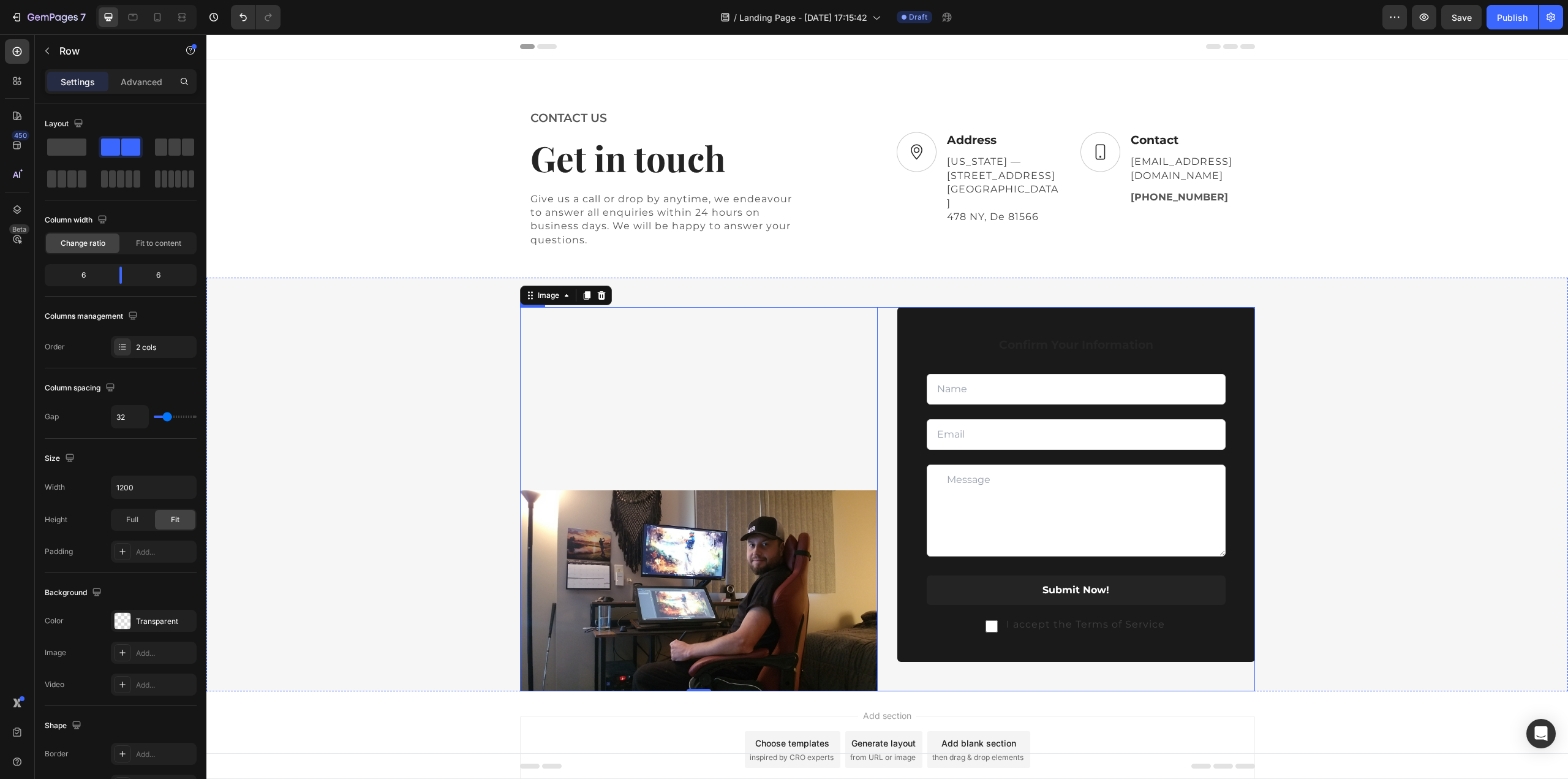
click at [689, 327] on div "Image 0" at bounding box center [699, 499] width 358 height 384
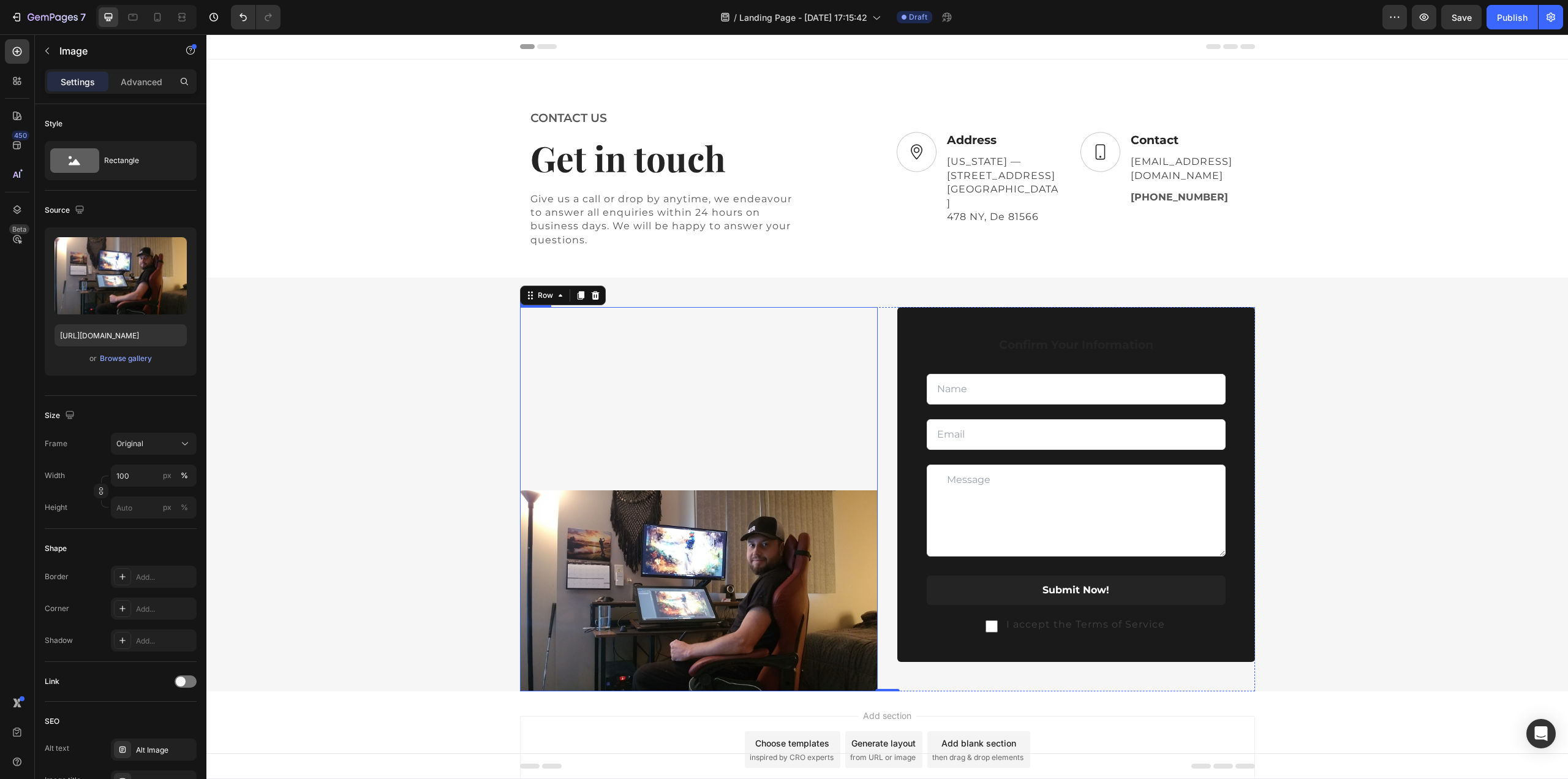
click at [793, 567] on img at bounding box center [699, 590] width 358 height 201
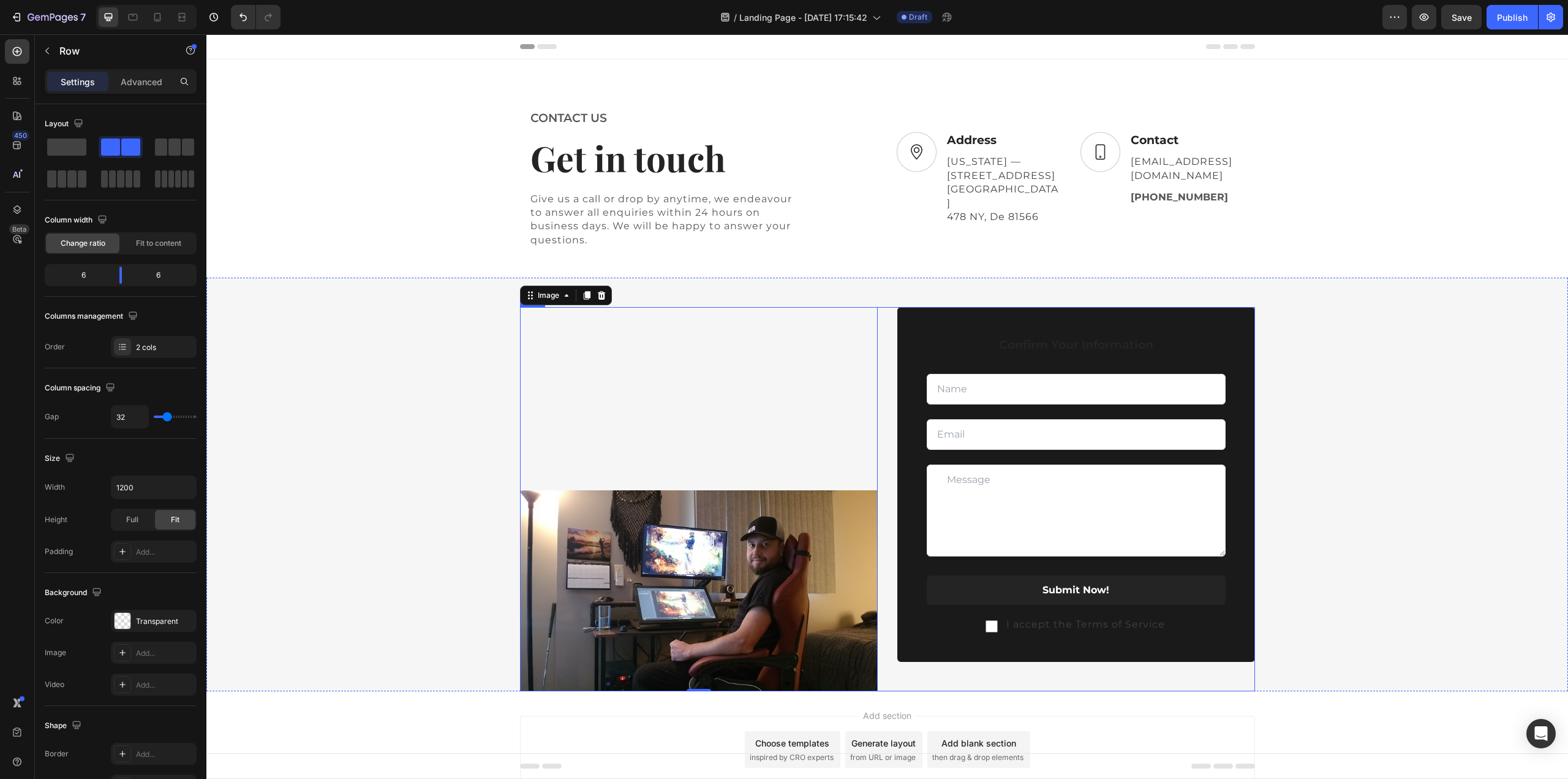
click at [672, 365] on div "Image 0" at bounding box center [699, 499] width 358 height 384
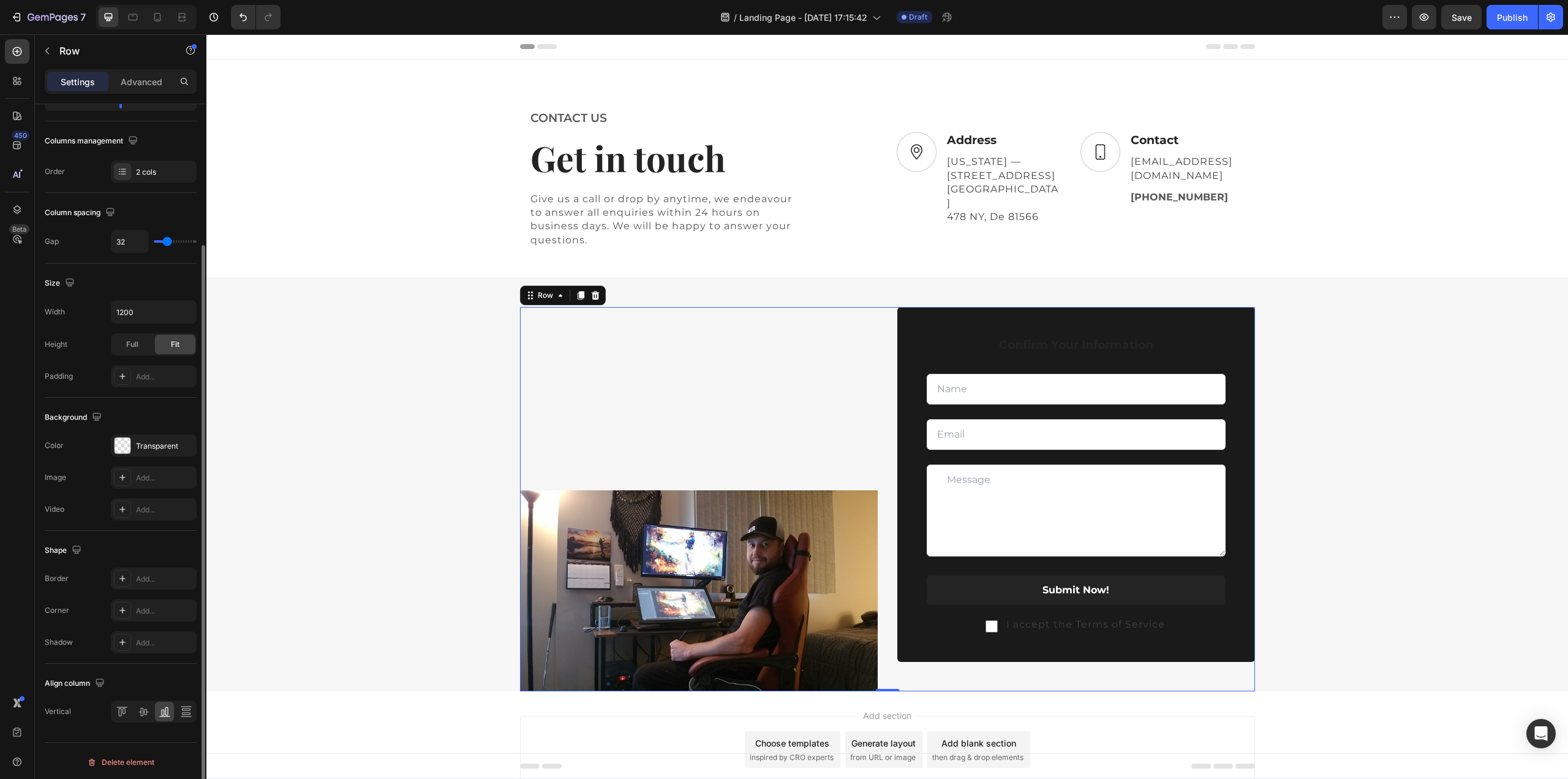
scroll to position [175, 0]
click at [129, 709] on div at bounding box center [121, 711] width 19 height 20
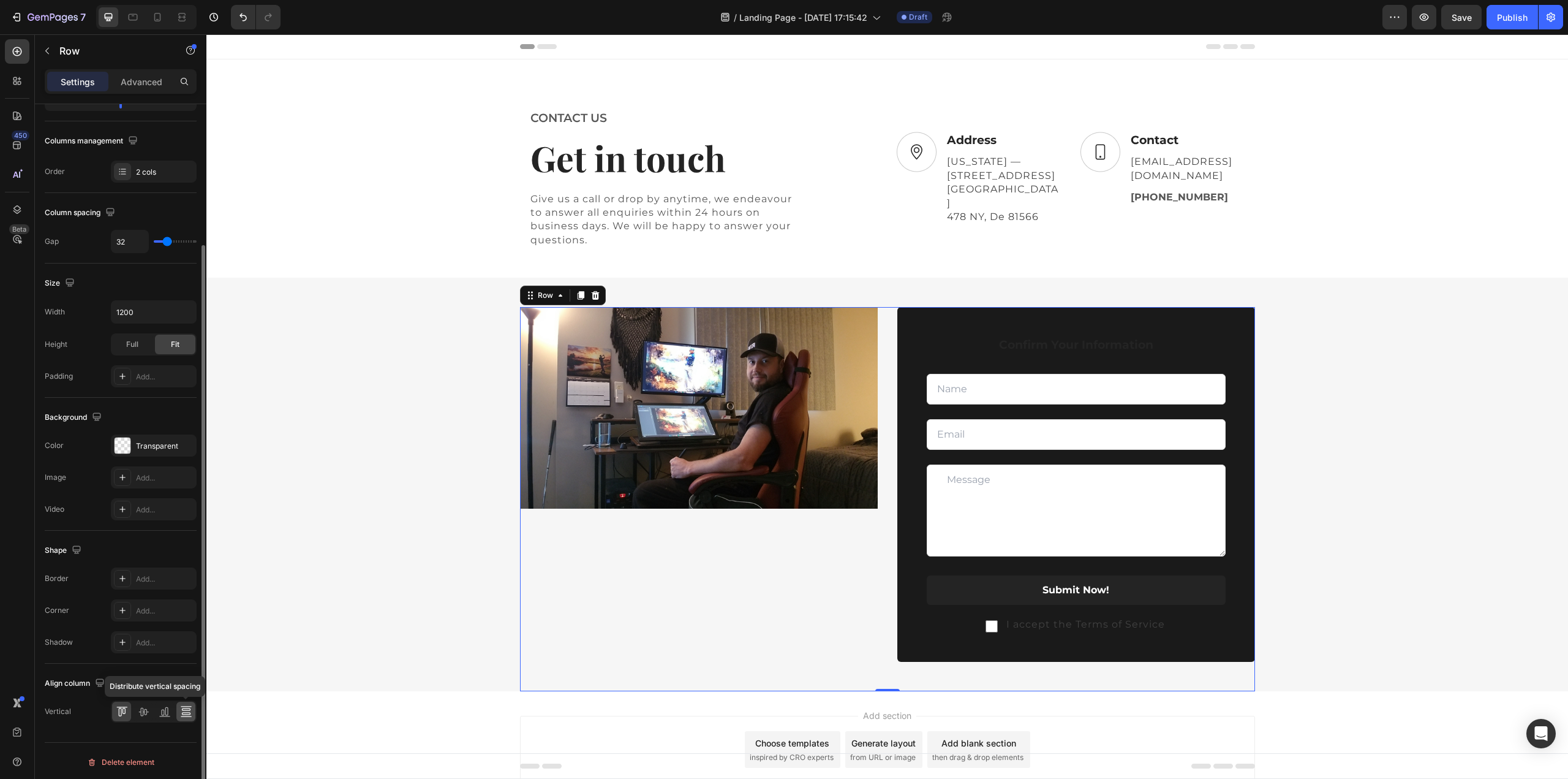
click at [180, 712] on icon at bounding box center [186, 712] width 13 height 13
click at [166, 715] on icon at bounding box center [165, 715] width 11 height 1
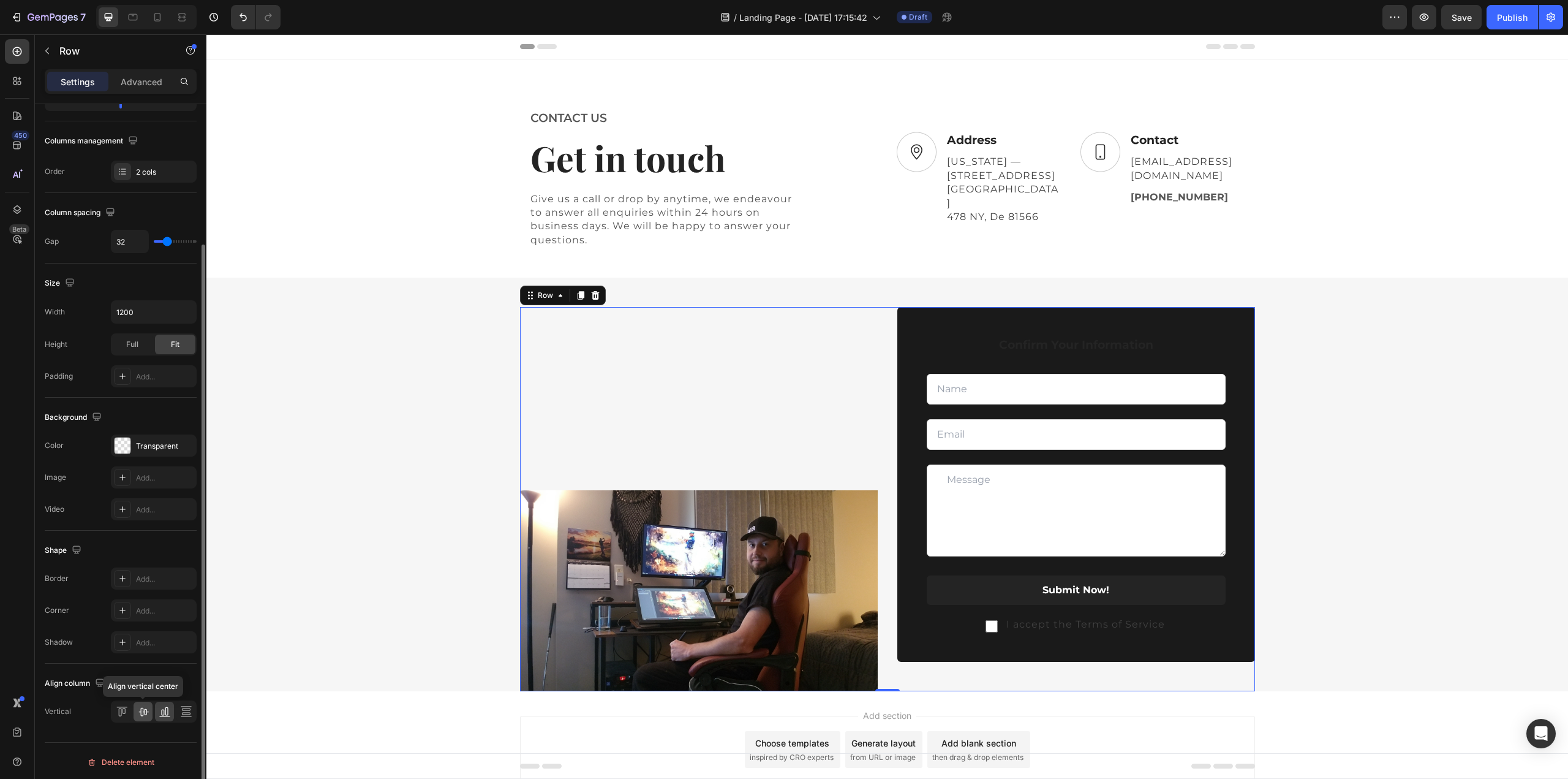
click at [146, 710] on icon at bounding box center [143, 712] width 13 height 13
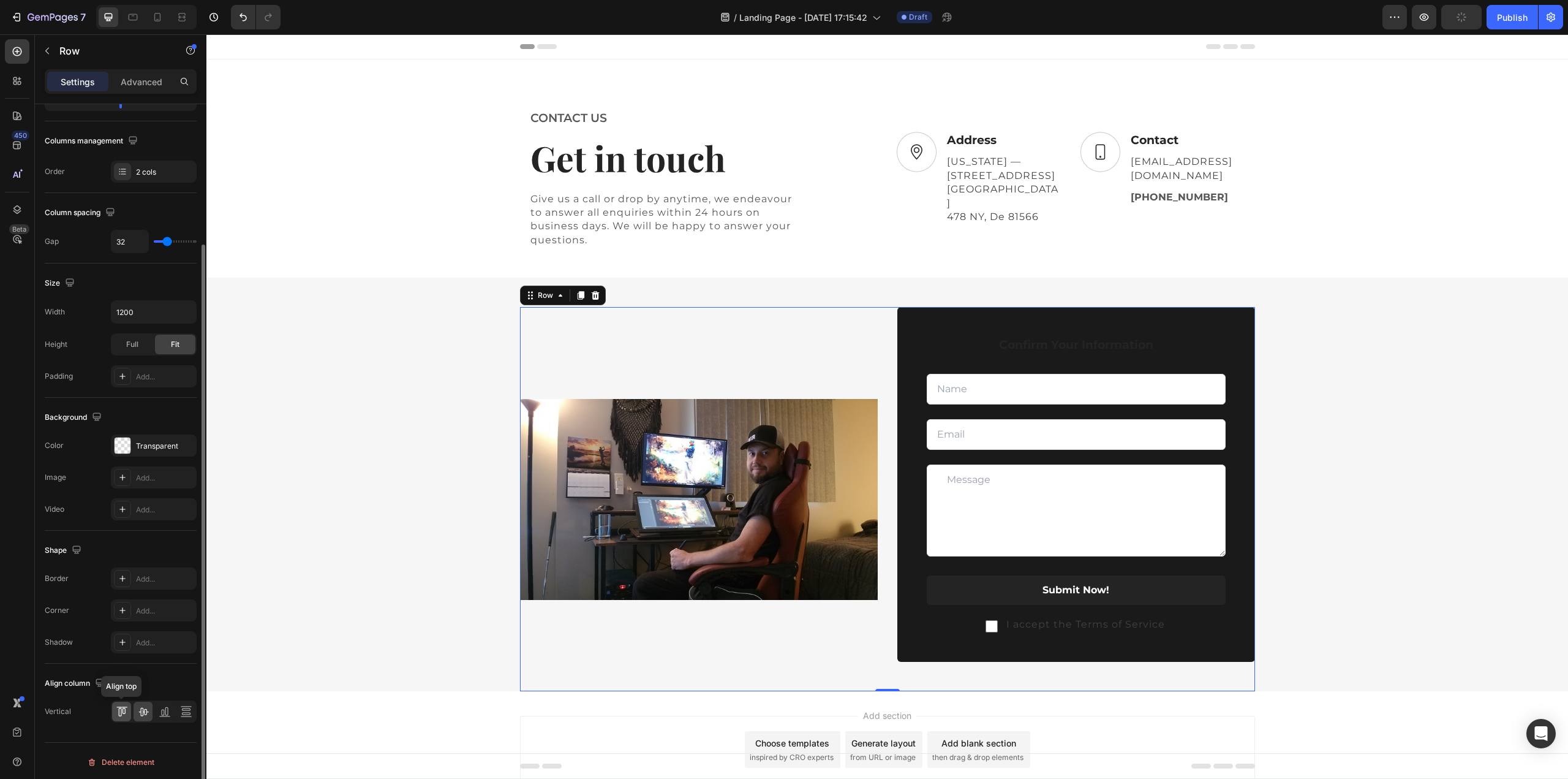
click at [125, 709] on icon at bounding box center [122, 712] width 13 height 13
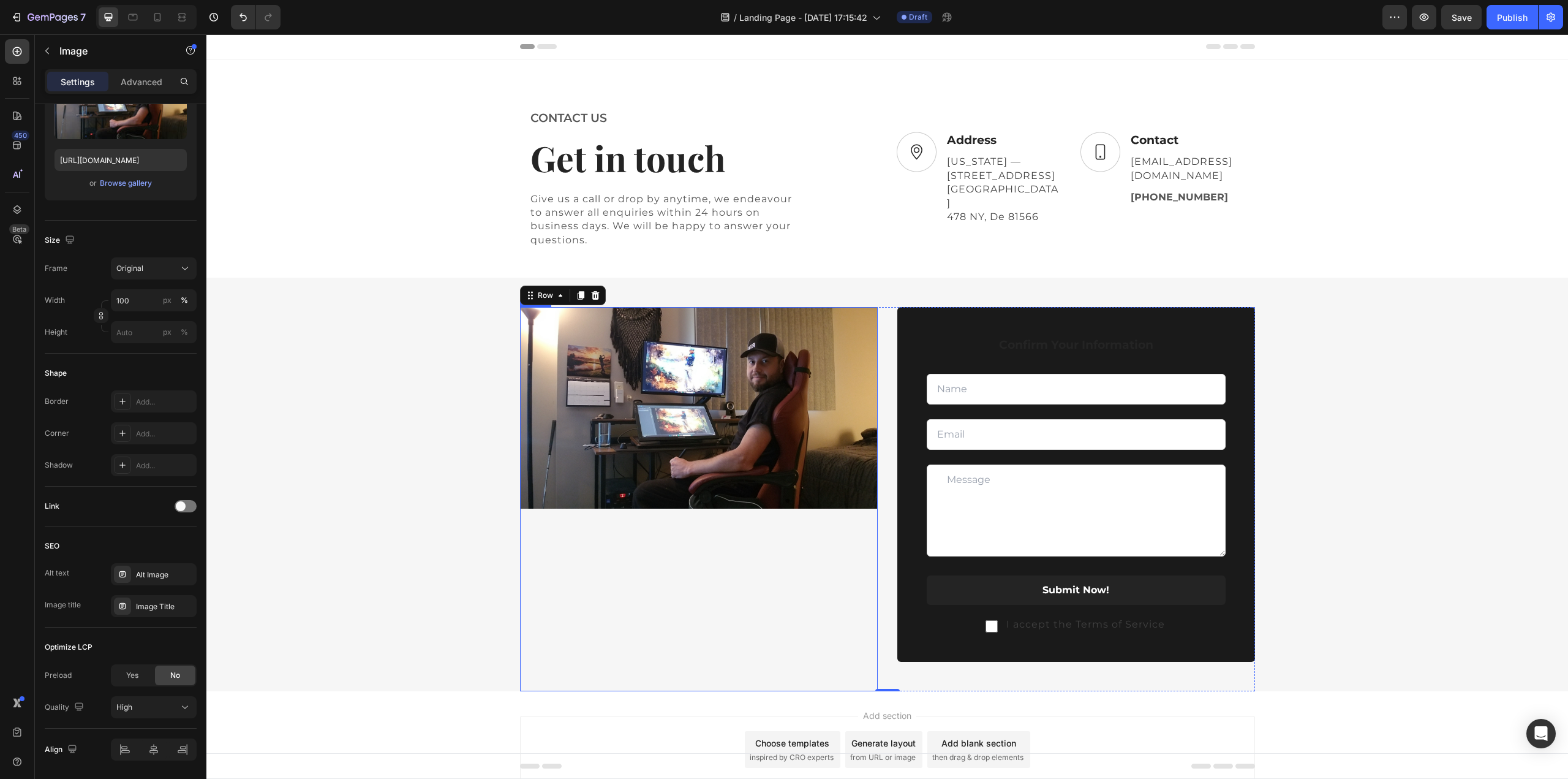
click at [622, 432] on img at bounding box center [699, 407] width 358 height 201
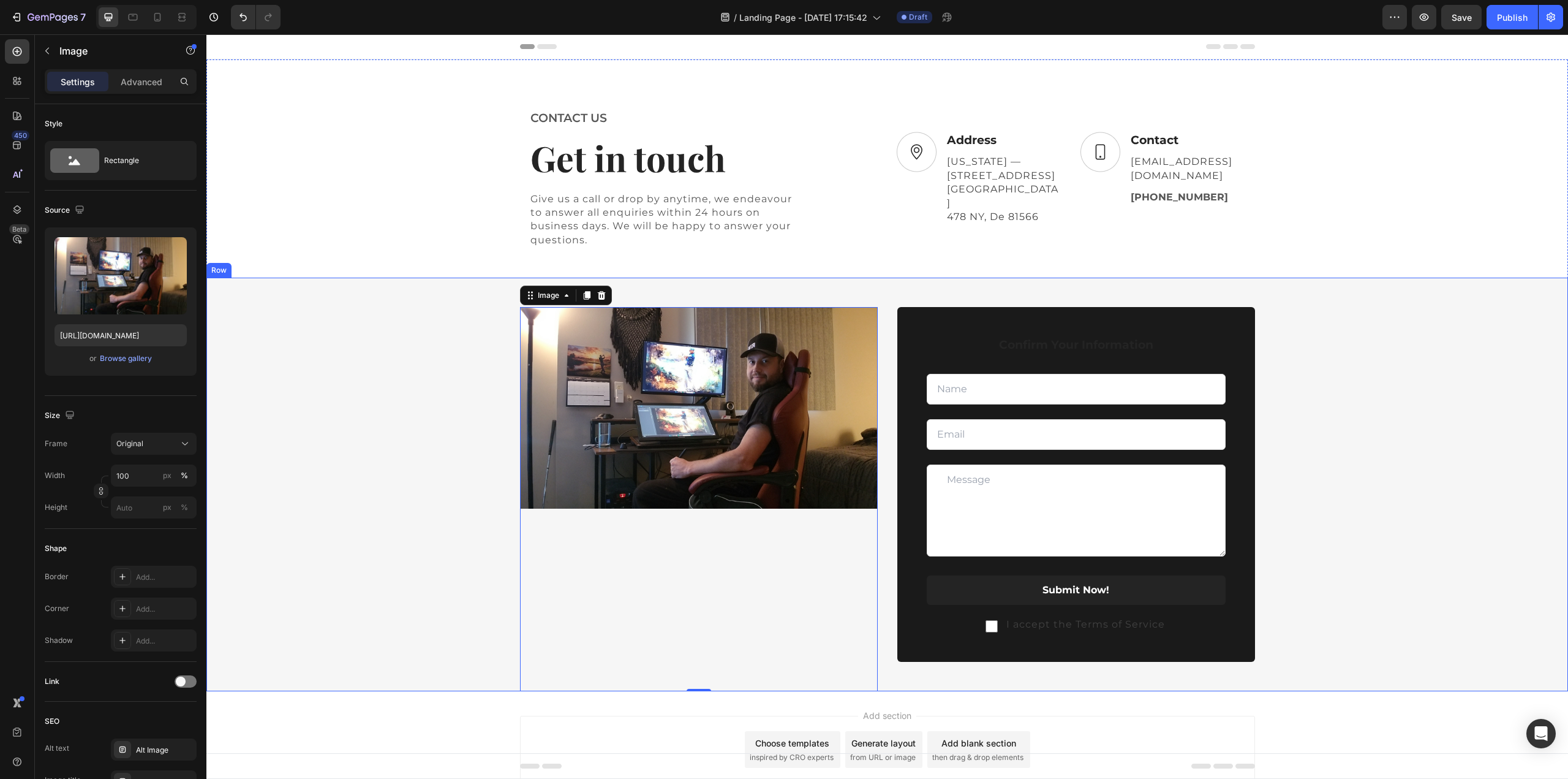
click at [1392, 382] on div "Image 0 Confirm Your Information Text block Text Field Email Field Row Text Are…" at bounding box center [887, 499] width 1361 height 384
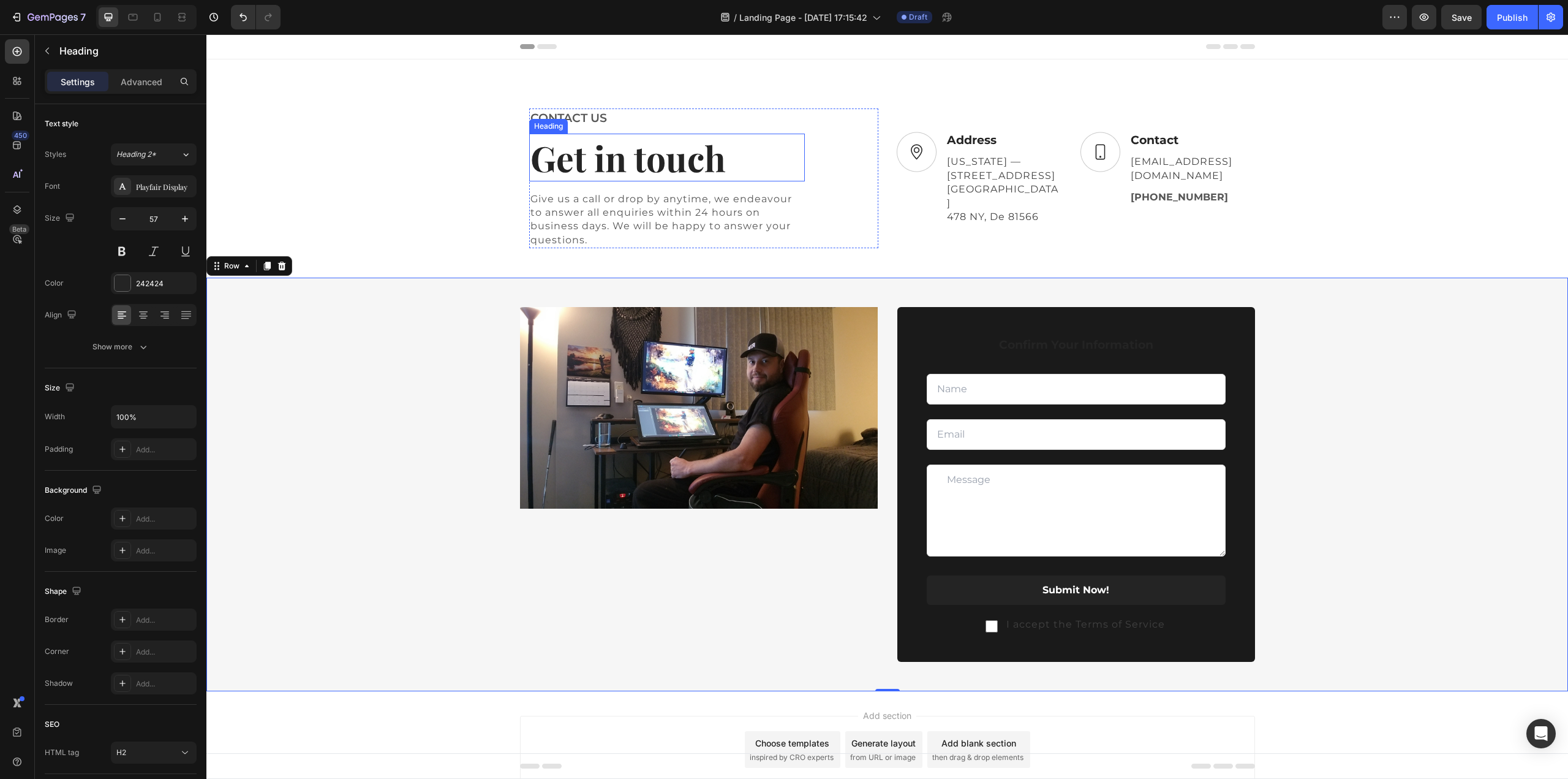
click at [584, 156] on p "Get in touch" at bounding box center [667, 158] width 273 height 46
click at [635, 222] on p "Give us a call or drop by anytime, we endeavour to answer all enquiries within …" at bounding box center [667, 220] width 273 height 56
click at [686, 156] on p "Get in touch" at bounding box center [667, 158] width 273 height 46
click at [621, 221] on p "Give us a call or drop by anytime, we endeavour to answer all enquiries within …" at bounding box center [667, 220] width 273 height 56
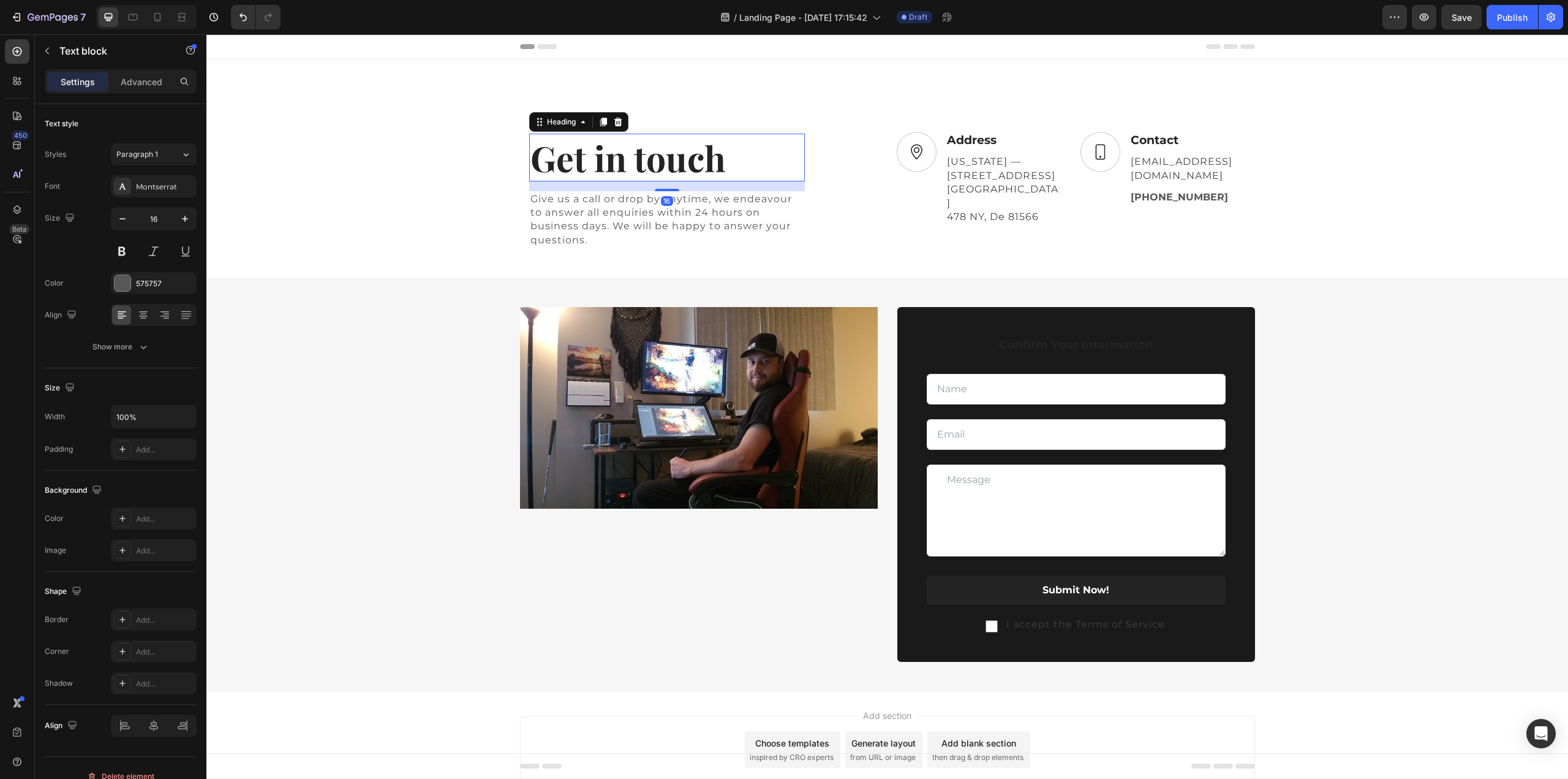
click at [699, 164] on p "Get in touch" at bounding box center [667, 158] width 273 height 46
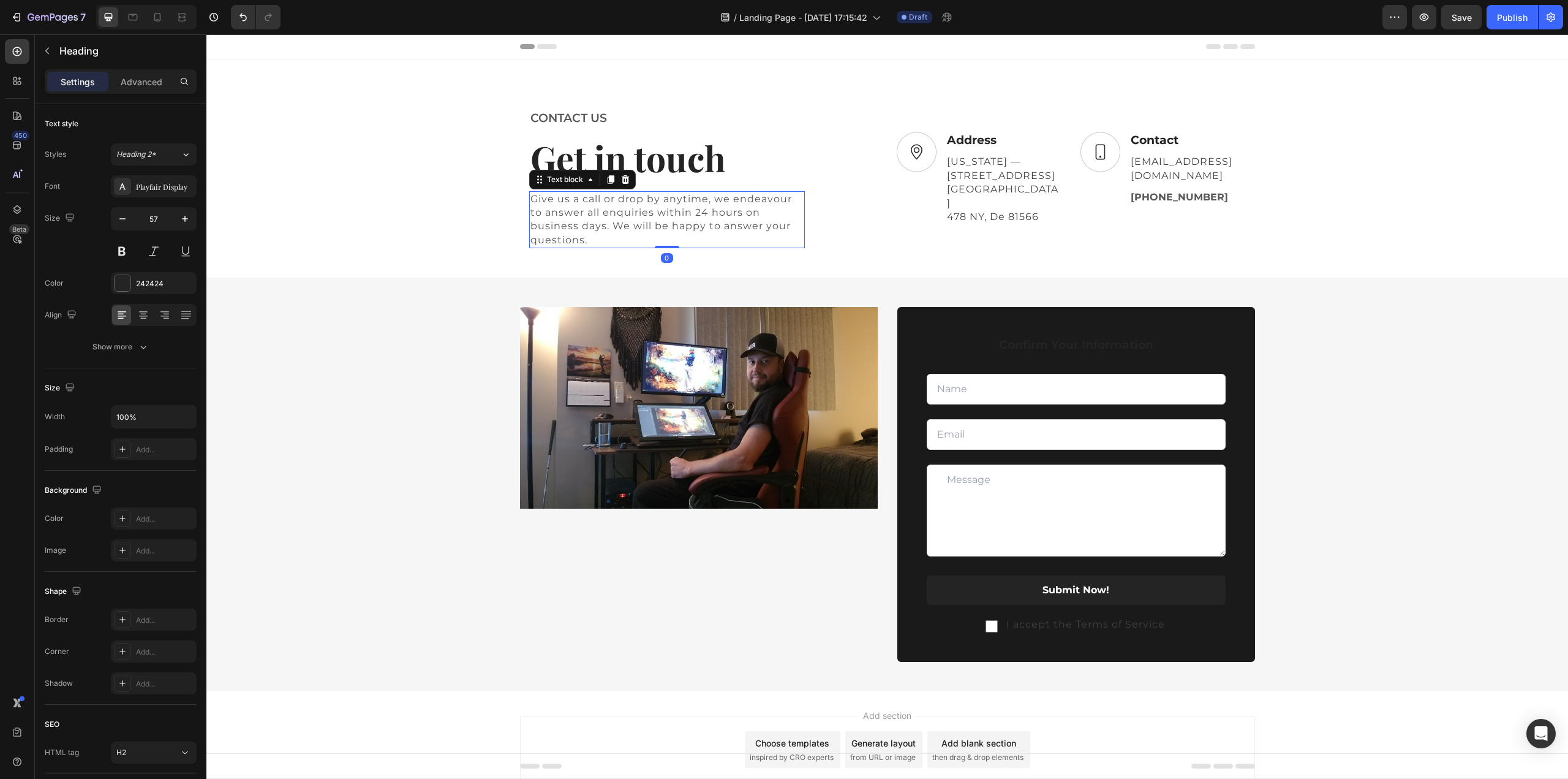
click at [571, 207] on p "Give us a call or drop by anytime, we endeavour to answer all enquiries within …" at bounding box center [667, 220] width 273 height 56
click at [672, 155] on p "Get in touch" at bounding box center [667, 158] width 273 height 46
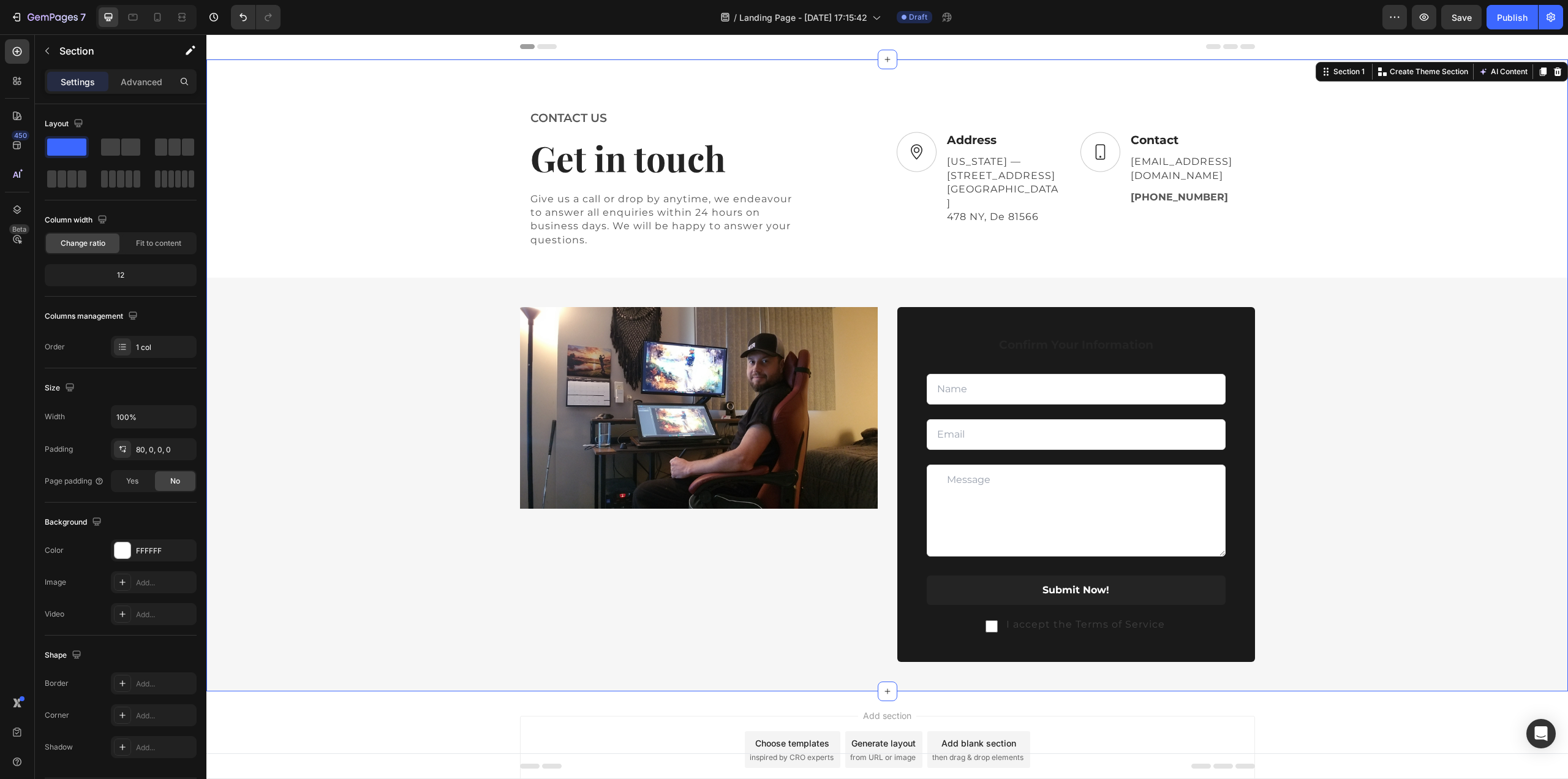
click at [1413, 177] on div "CONTACT US Text block Get in touch Heading Give us a call or drop by anytime, w…" at bounding box center [887, 399] width 1361 height 583
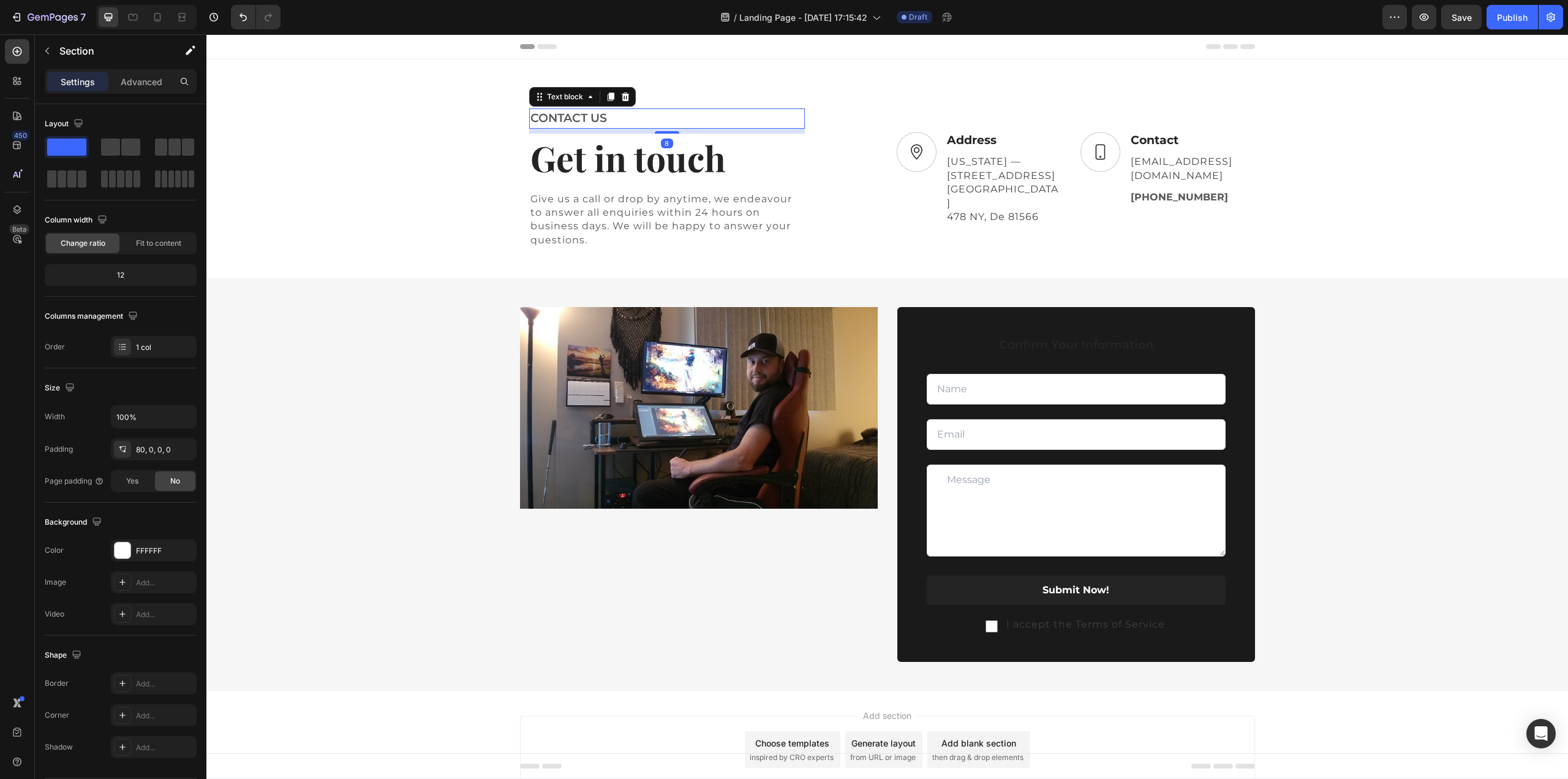
click at [559, 117] on p "CONTACT US" at bounding box center [667, 118] width 273 height 18
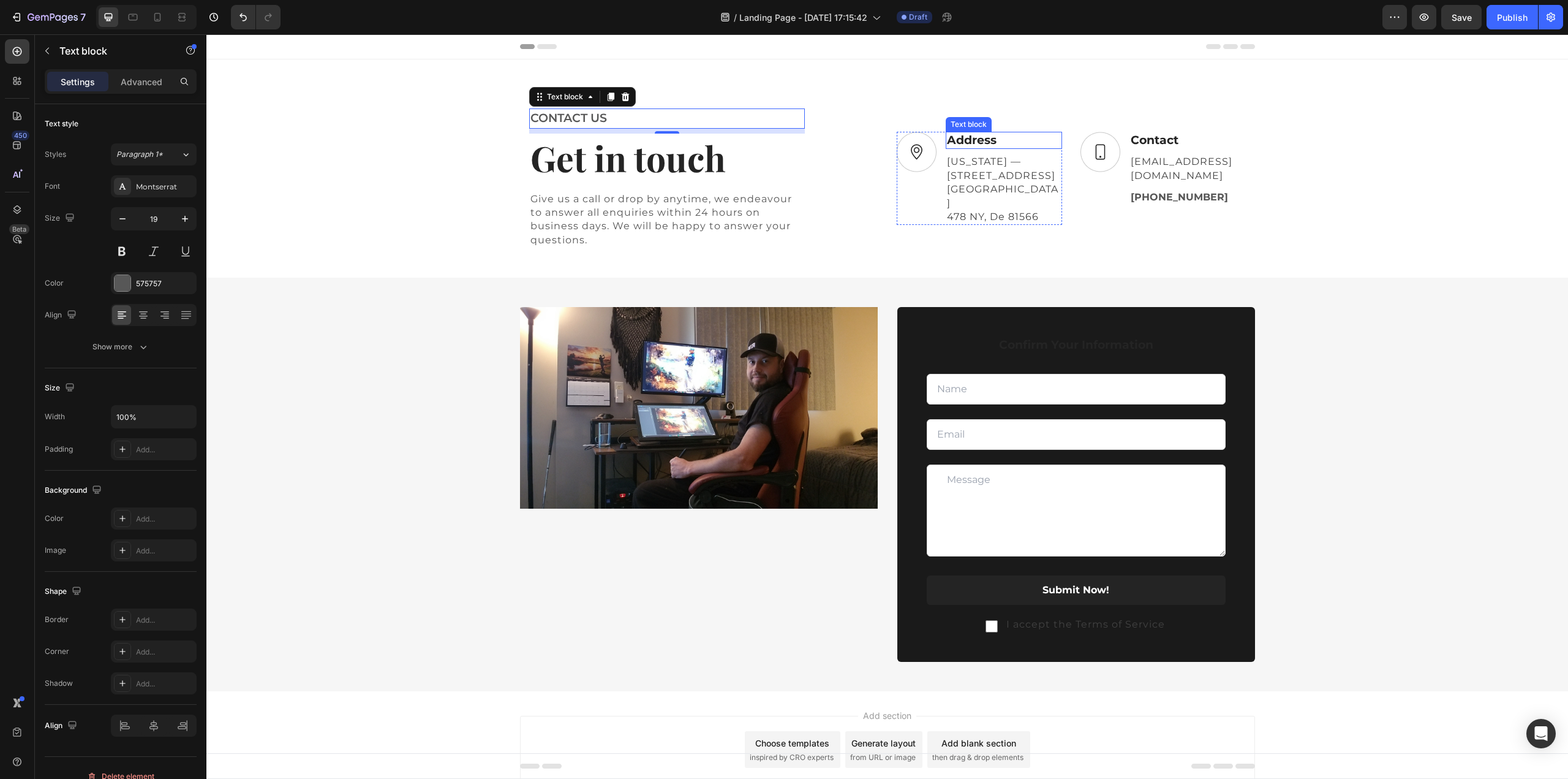
click at [963, 145] on p "Address" at bounding box center [1003, 140] width 114 height 15
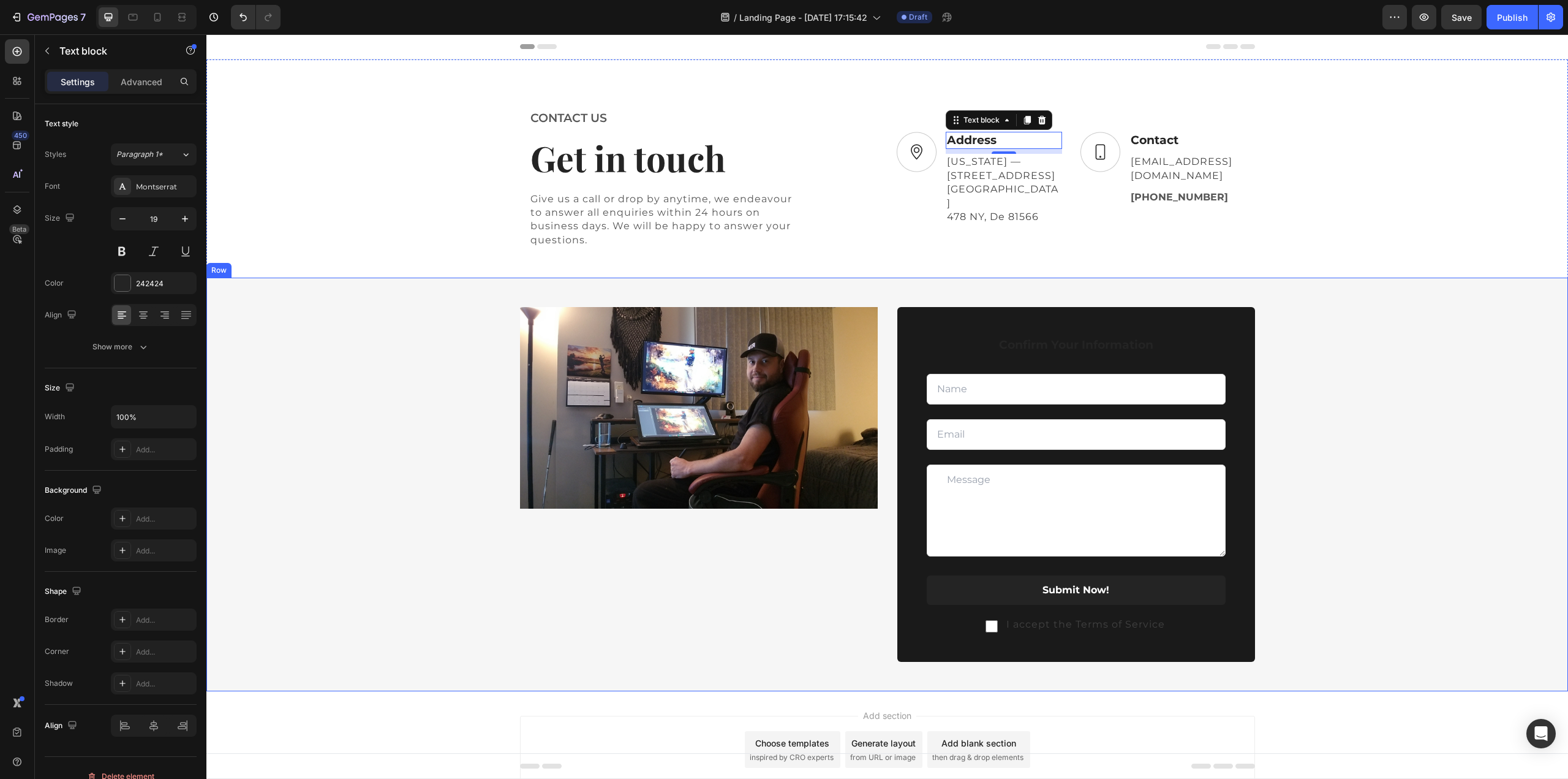
click at [1344, 433] on div "Image Confirm Your Information Text block Text Field Email Field Row Text Area …" at bounding box center [887, 499] width 1361 height 384
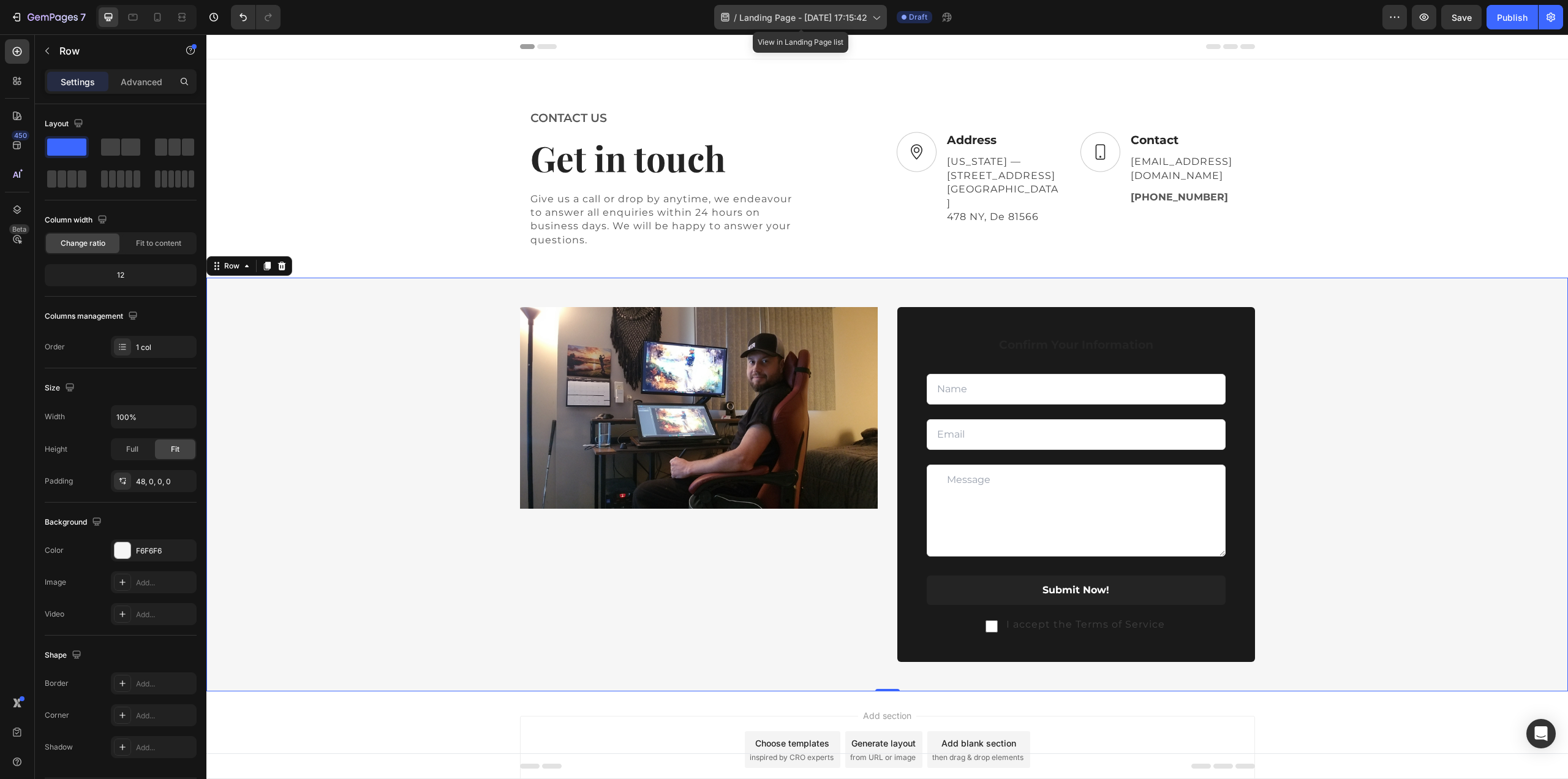
click at [798, 19] on span "Landing Page - [DATE] 17:15:42" at bounding box center [803, 17] width 128 height 13
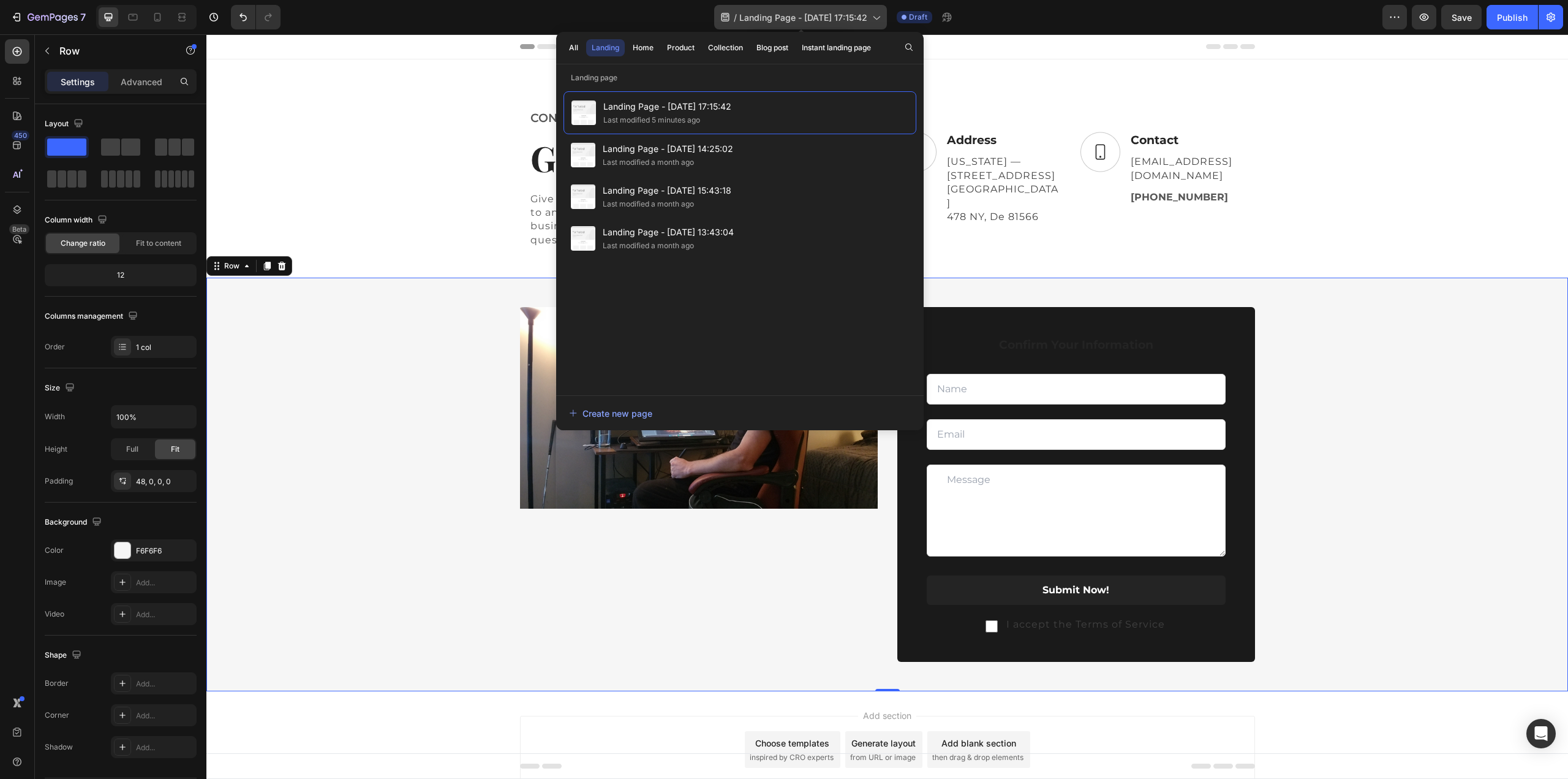
click at [798, 19] on span "Landing Page - [DATE] 17:15:42" at bounding box center [803, 17] width 128 height 13
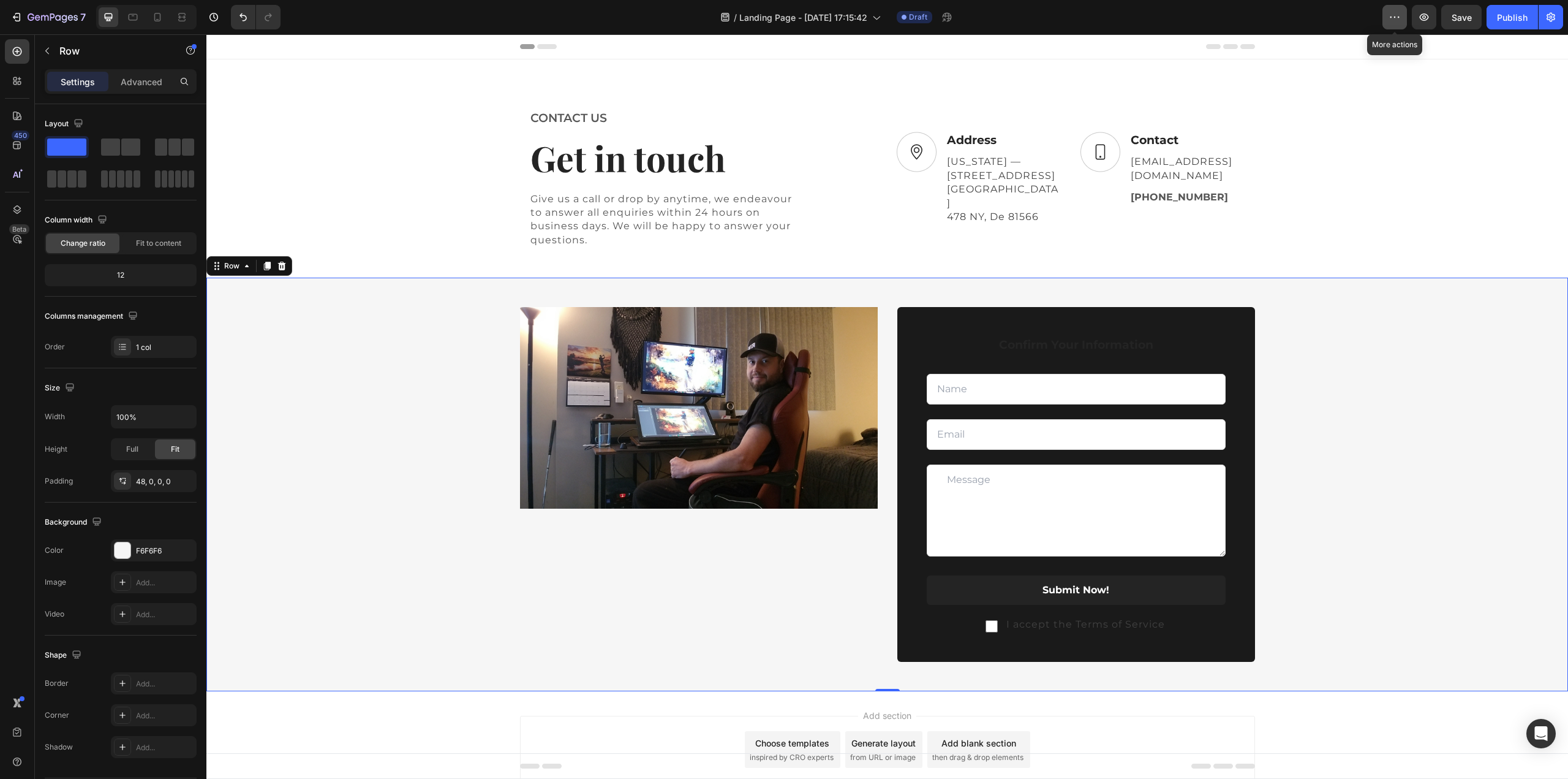
click at [1393, 19] on icon "button" at bounding box center [1394, 17] width 13 height 13
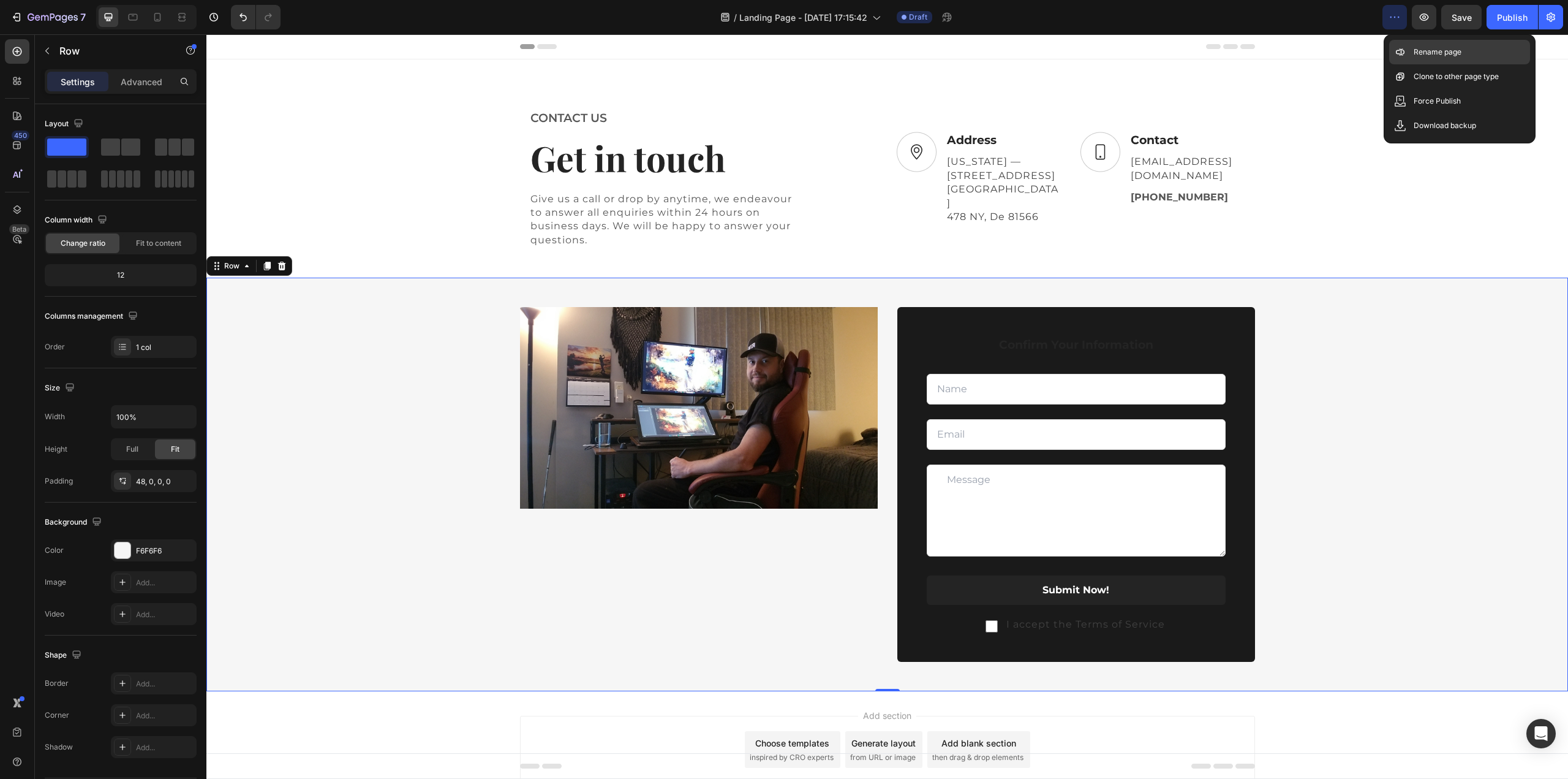
click at [1422, 47] on p "Rename page" at bounding box center [1436, 52] width 47 height 13
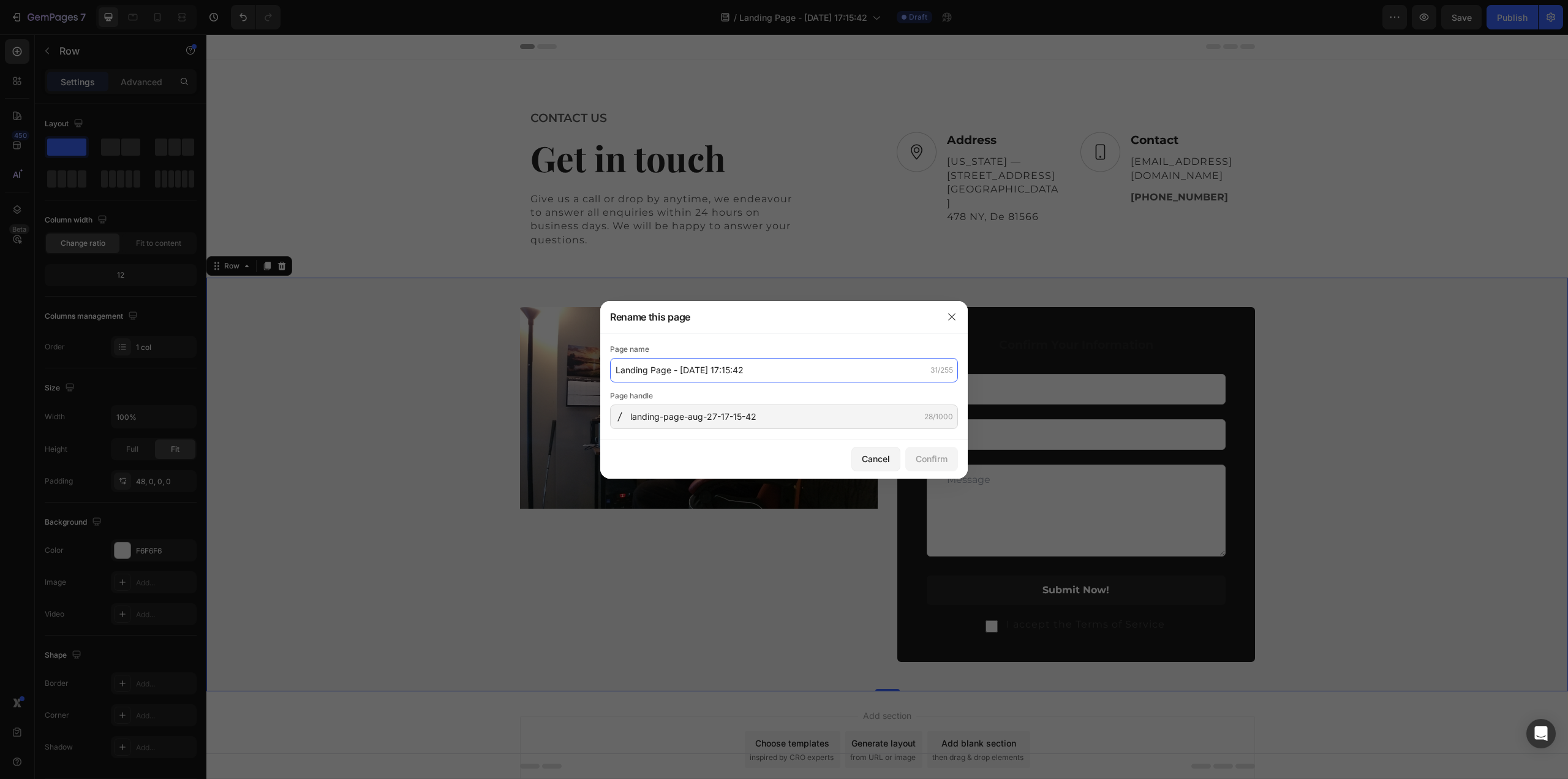
click at [709, 375] on input "Landing Page - [DATE] 17:15:42" at bounding box center [783, 370] width 348 height 24
type input "Contact"
click at [805, 417] on input "landing-page-aug-27-17-15-42" at bounding box center [783, 416] width 348 height 24
type input "contact"
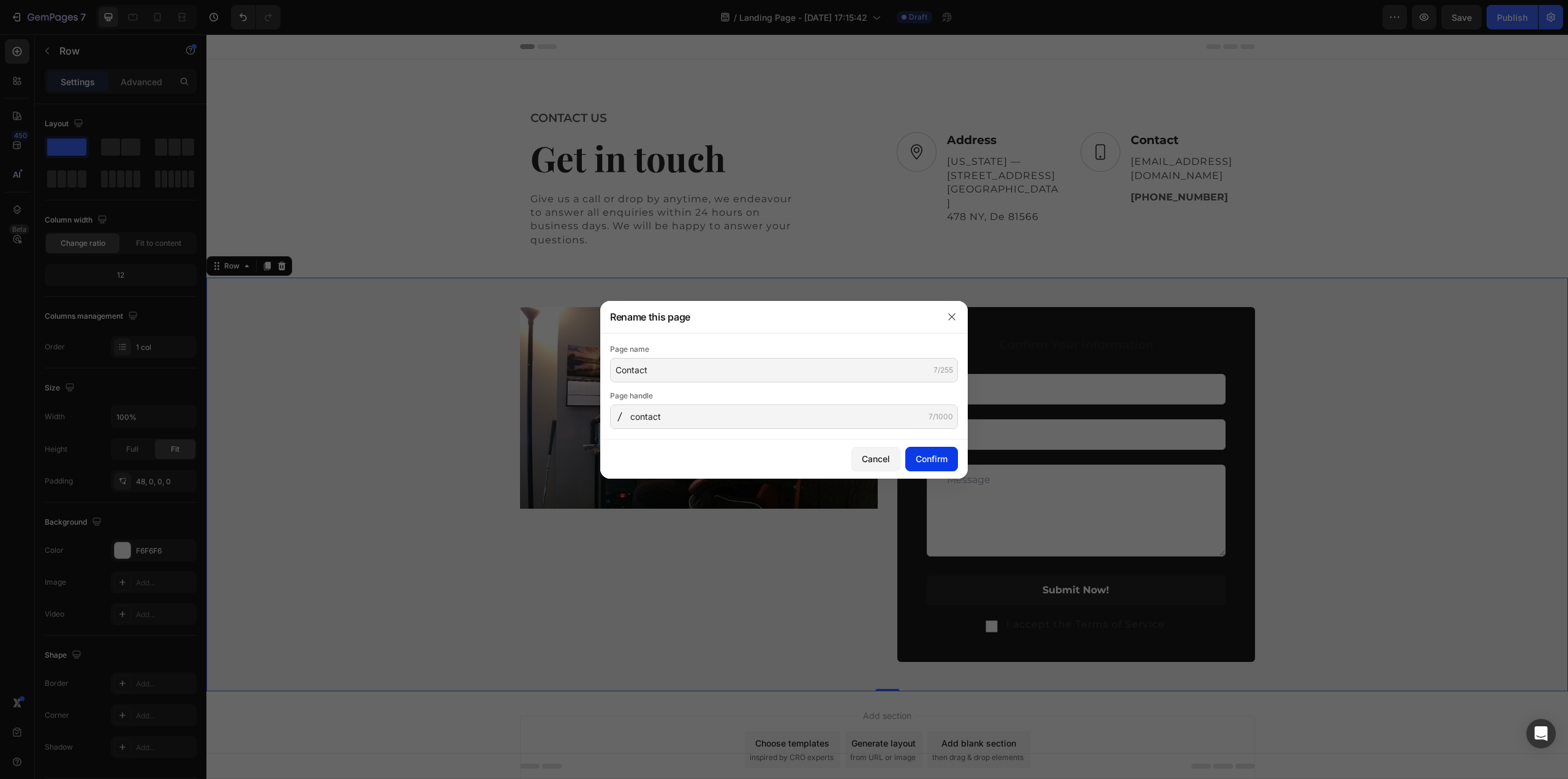
click at [922, 457] on div "Confirm" at bounding box center [932, 458] width 32 height 13
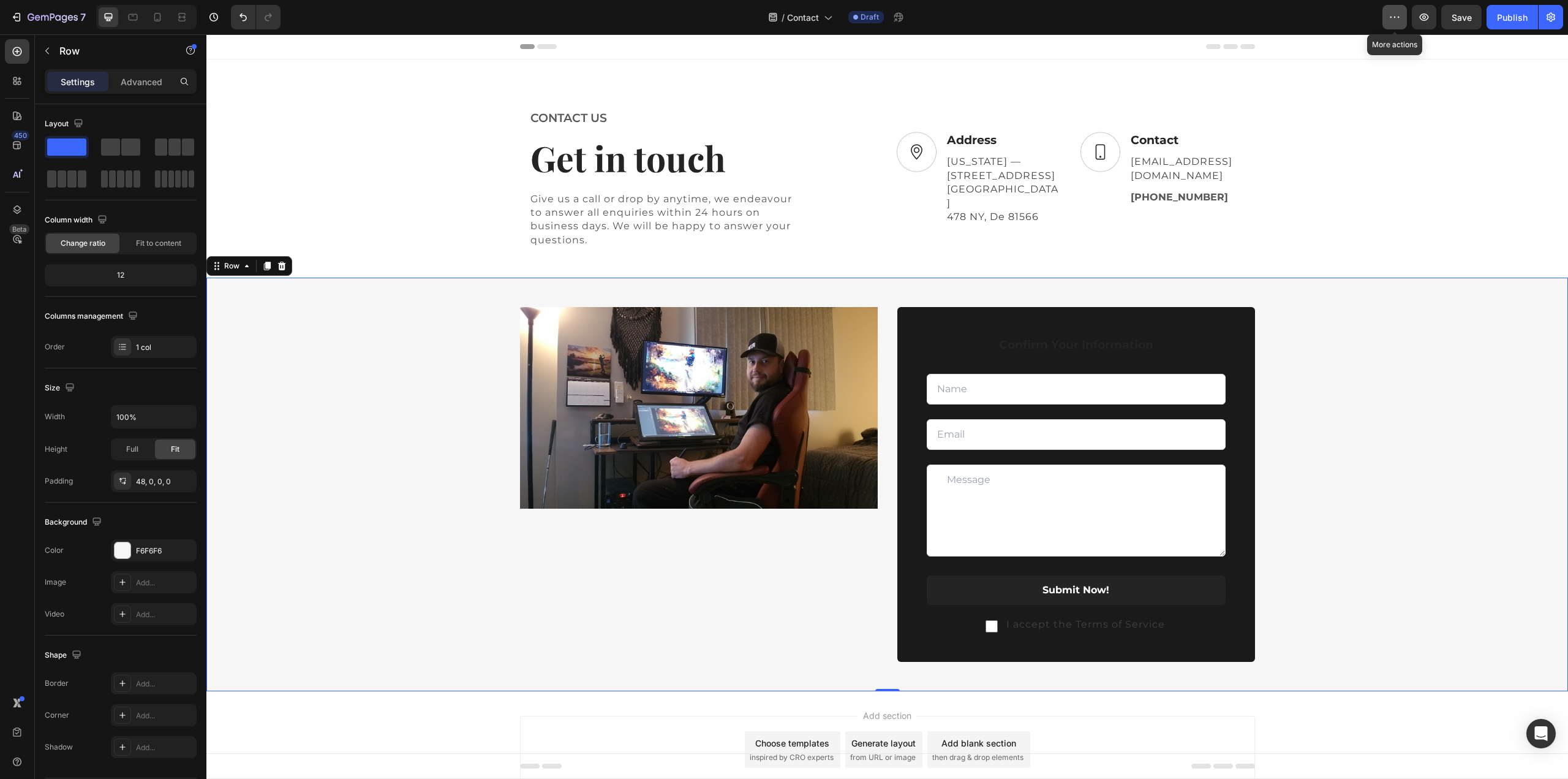
click at [1401, 21] on icon "button" at bounding box center [1394, 17] width 13 height 13
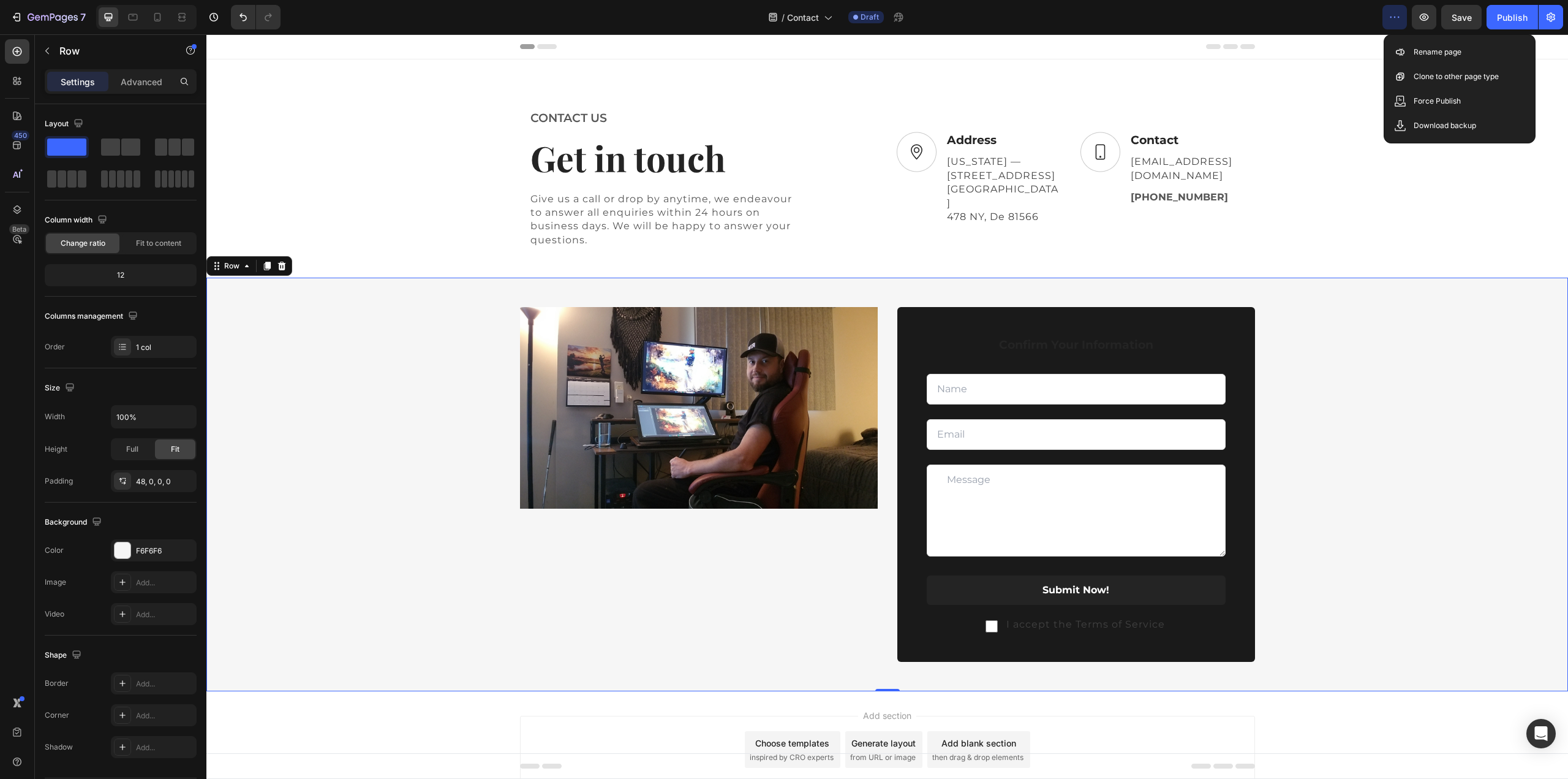
click at [1393, 21] on icon "button" at bounding box center [1394, 17] width 13 height 13
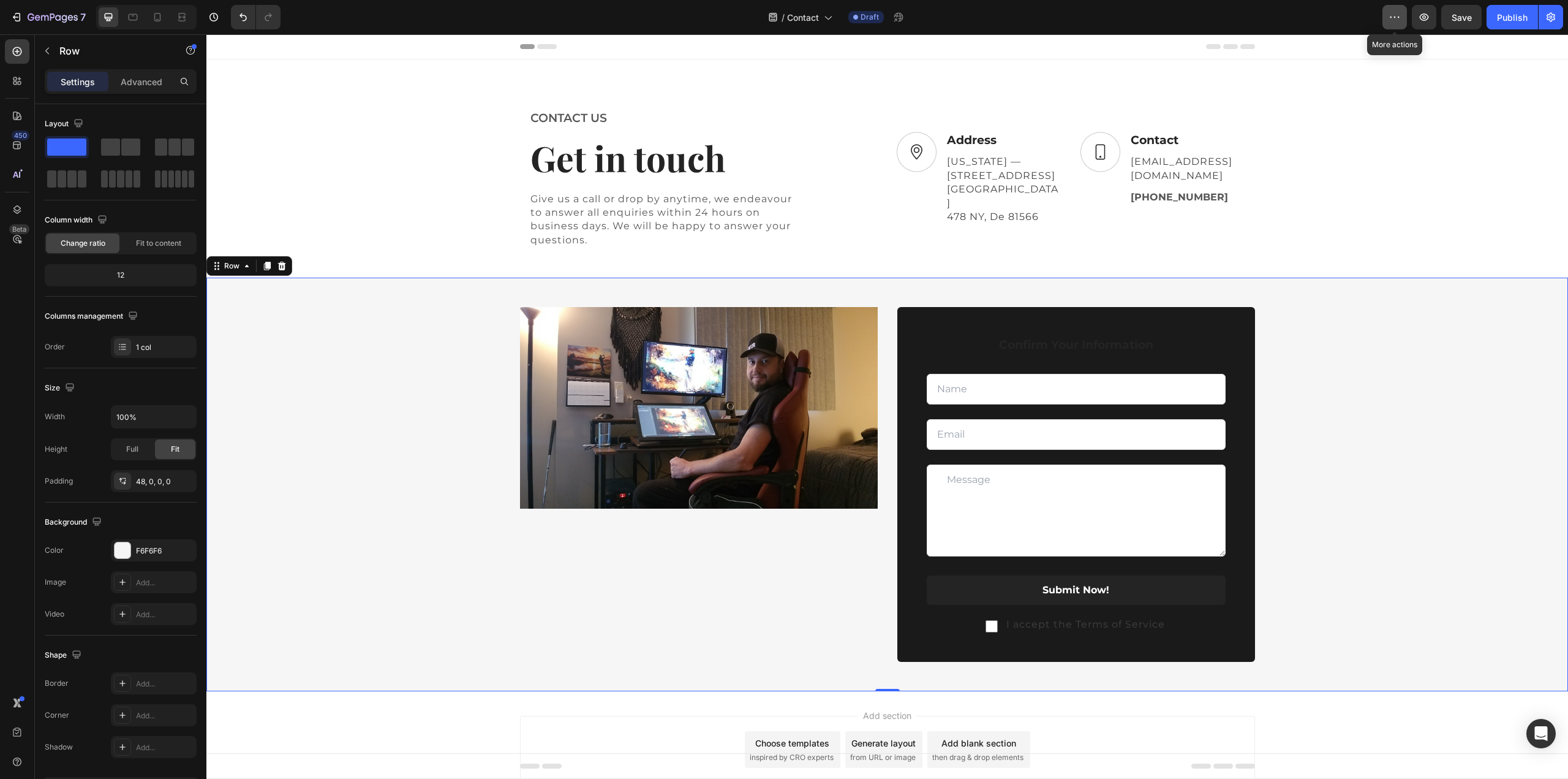
click at [1401, 21] on button "button" at bounding box center [1393, 16] width 24 height 24
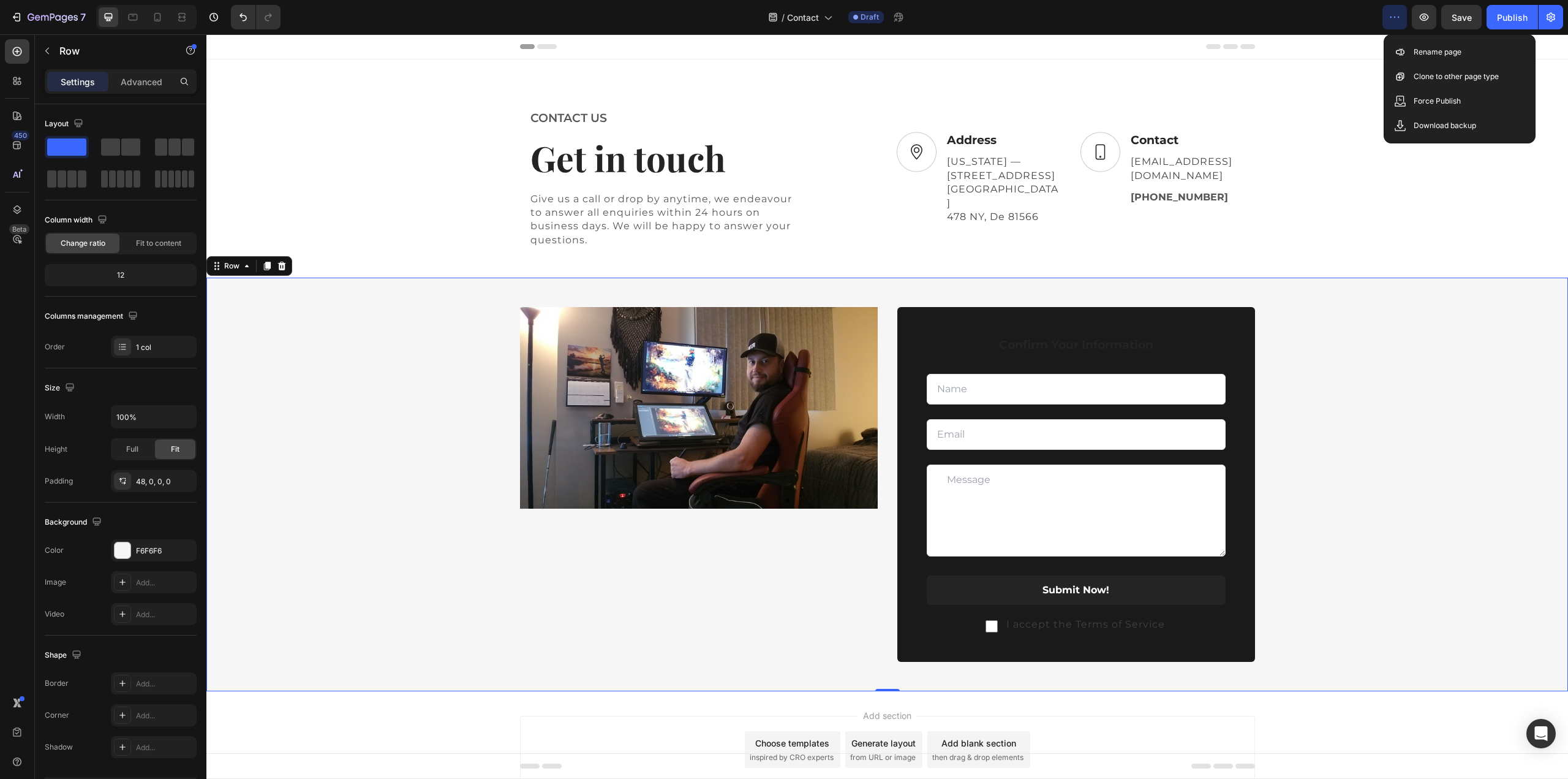
click at [1401, 21] on button "button" at bounding box center [1393, 16] width 24 height 24
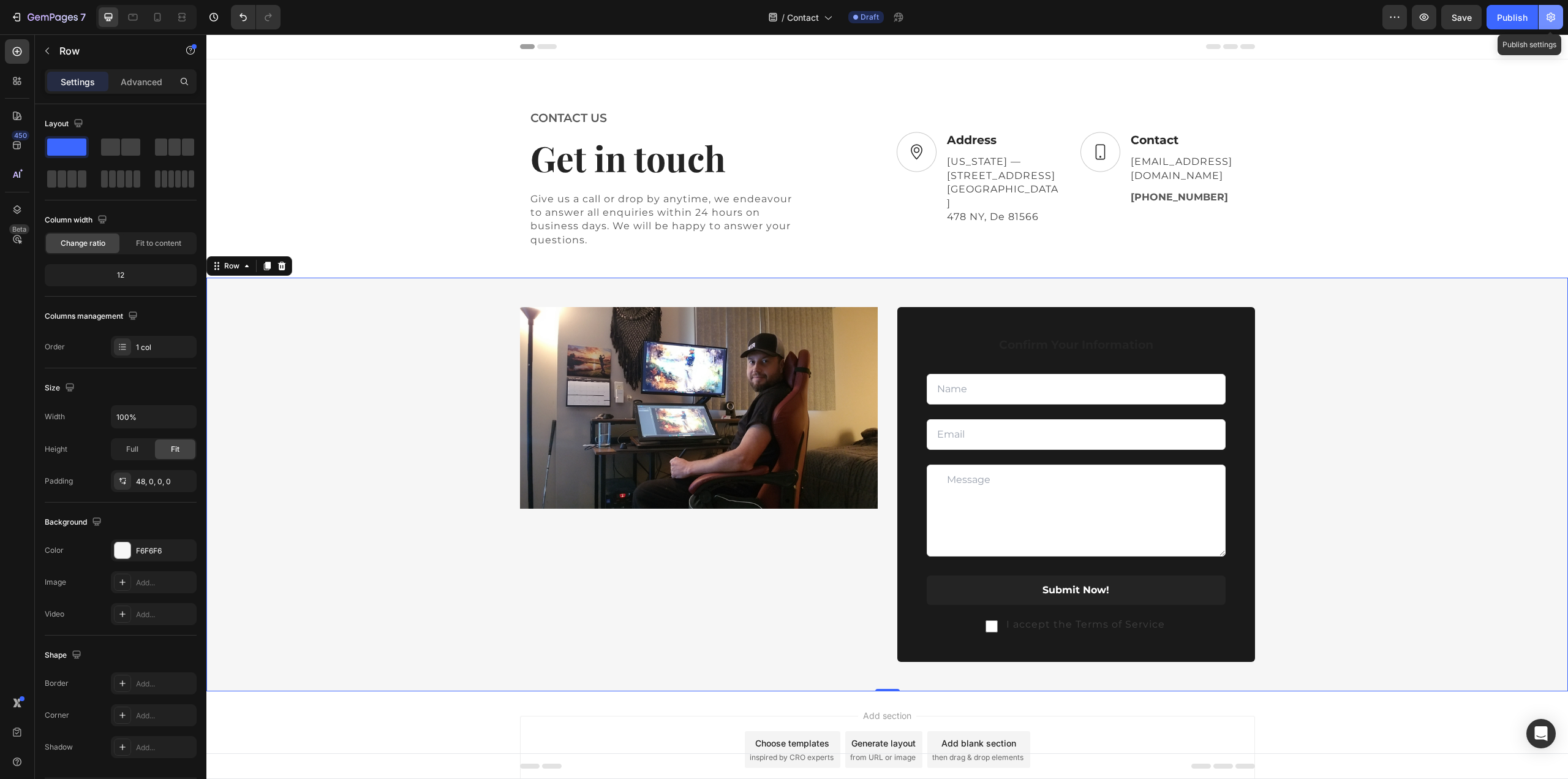
click at [1548, 21] on icon "button" at bounding box center [1551, 17] width 13 height 13
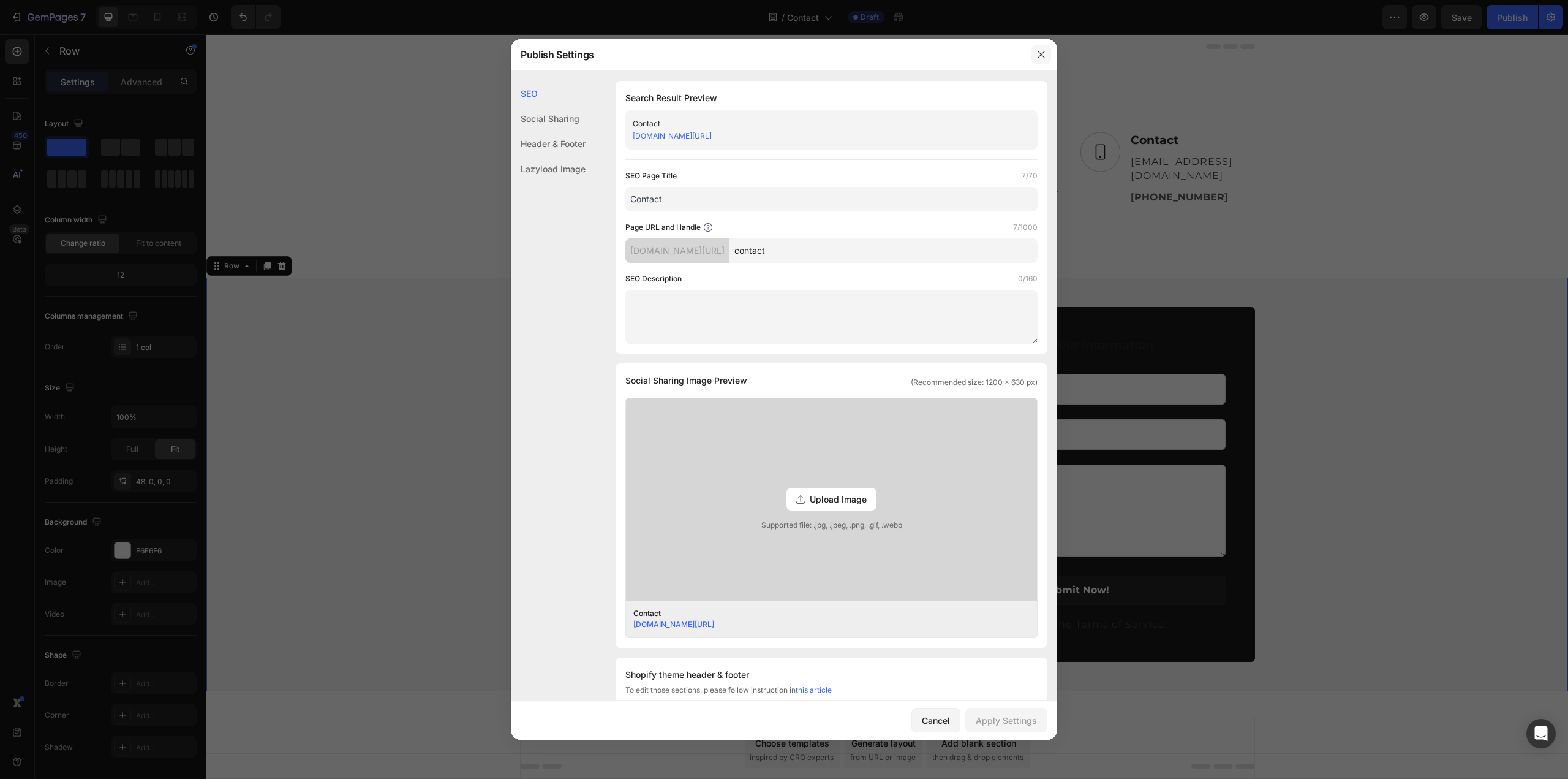
click at [1036, 51] on icon "button" at bounding box center [1041, 54] width 10 height 10
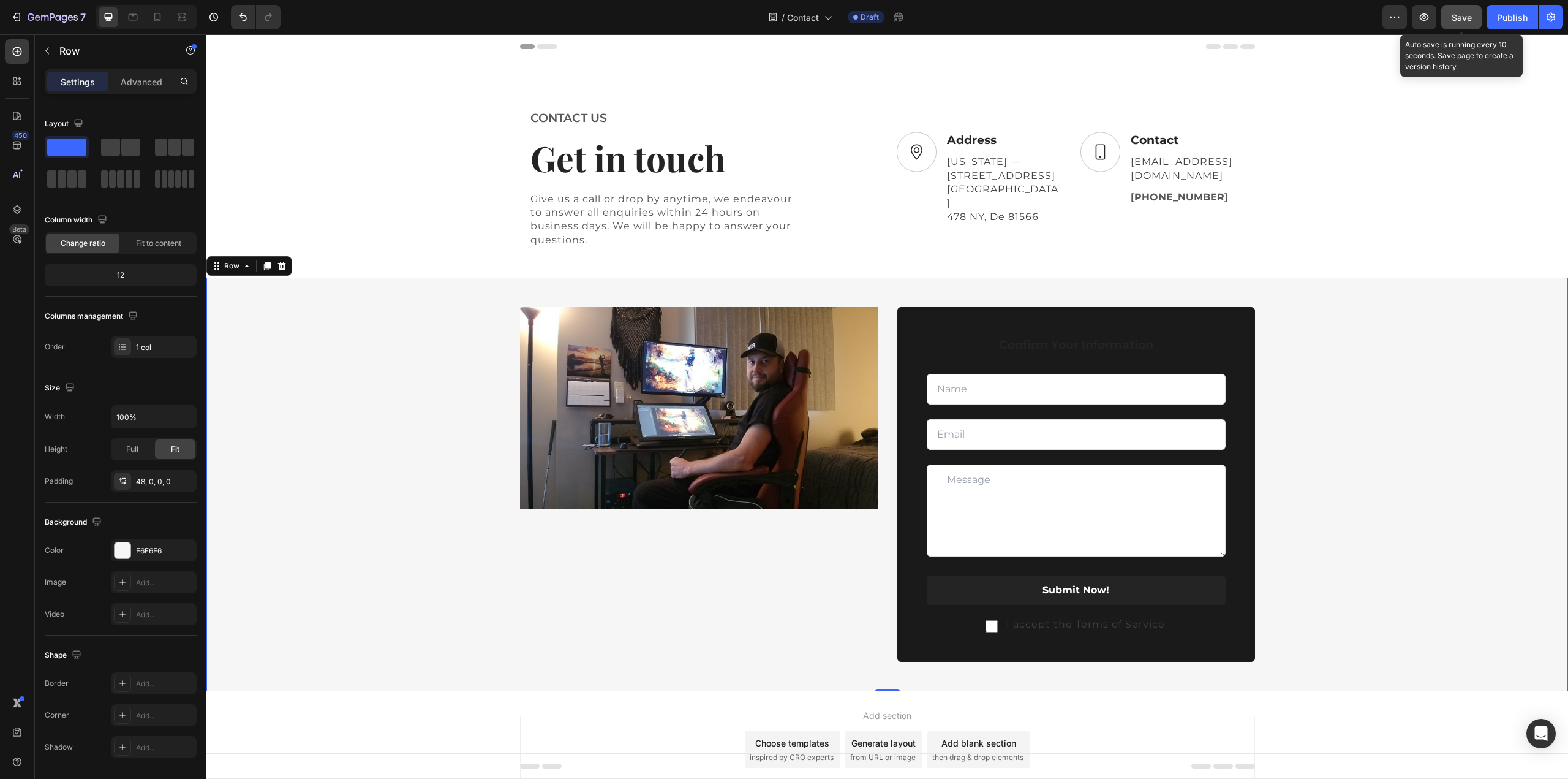
click at [1458, 24] on button "Save" at bounding box center [1461, 16] width 40 height 24
click at [985, 182] on p "[US_STATE] — [STREET_ADDRESS], Office" at bounding box center [1003, 183] width 114 height 56
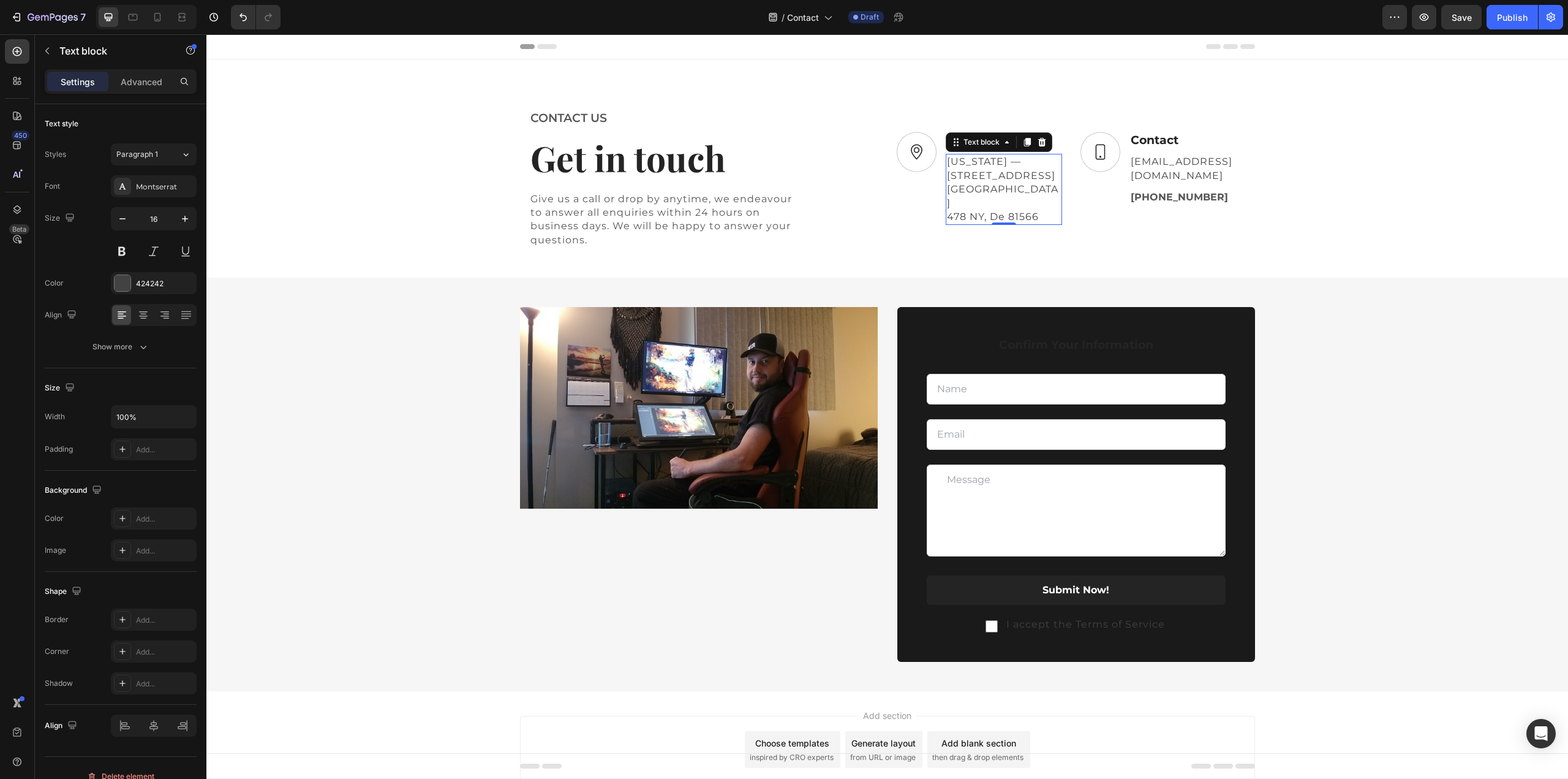
click at [975, 191] on p "[US_STATE] — [STREET_ADDRESS], Office" at bounding box center [1003, 183] width 114 height 56
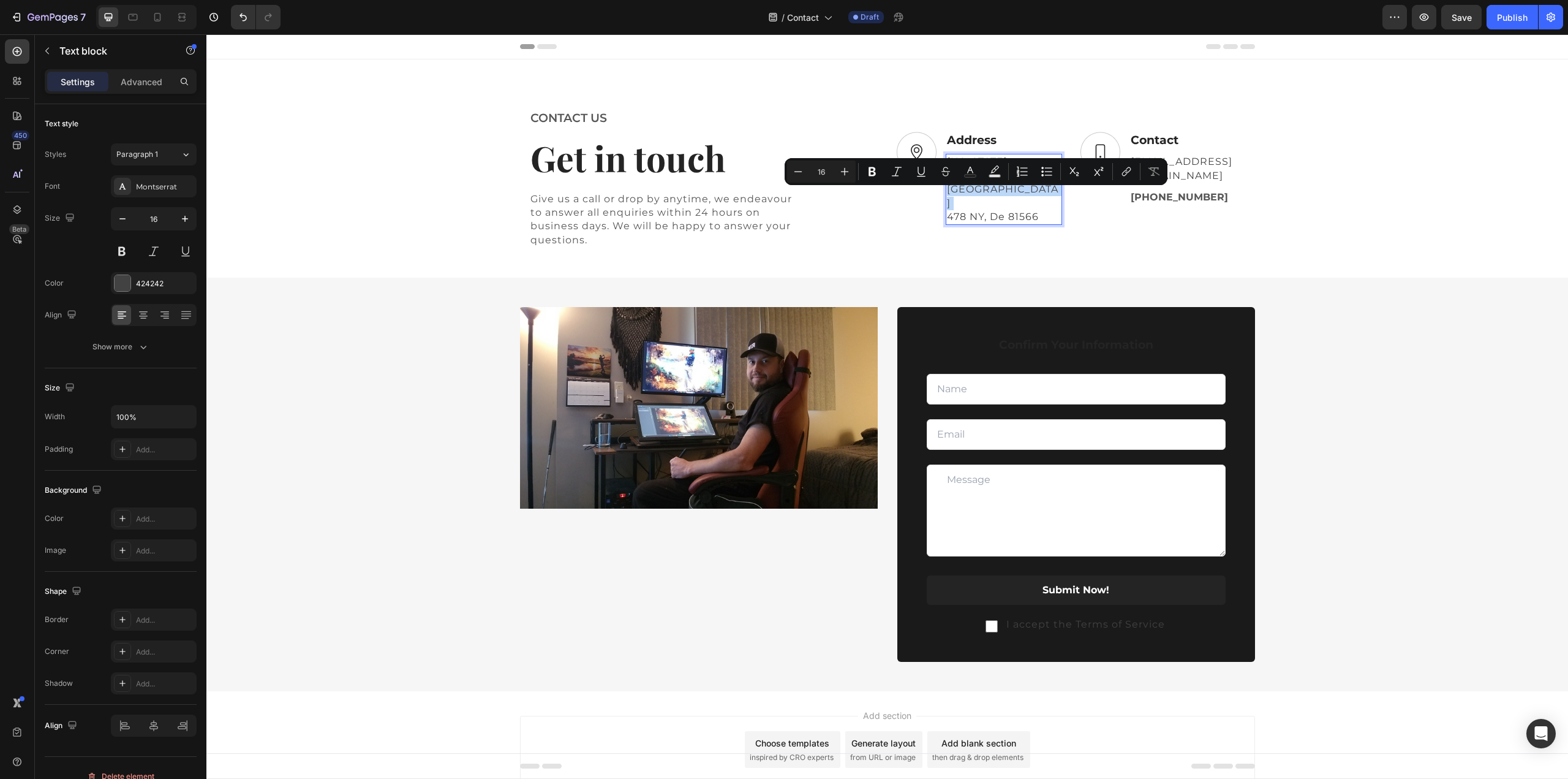
click at [975, 191] on p "[US_STATE] — [STREET_ADDRESS], Office" at bounding box center [1003, 183] width 114 height 56
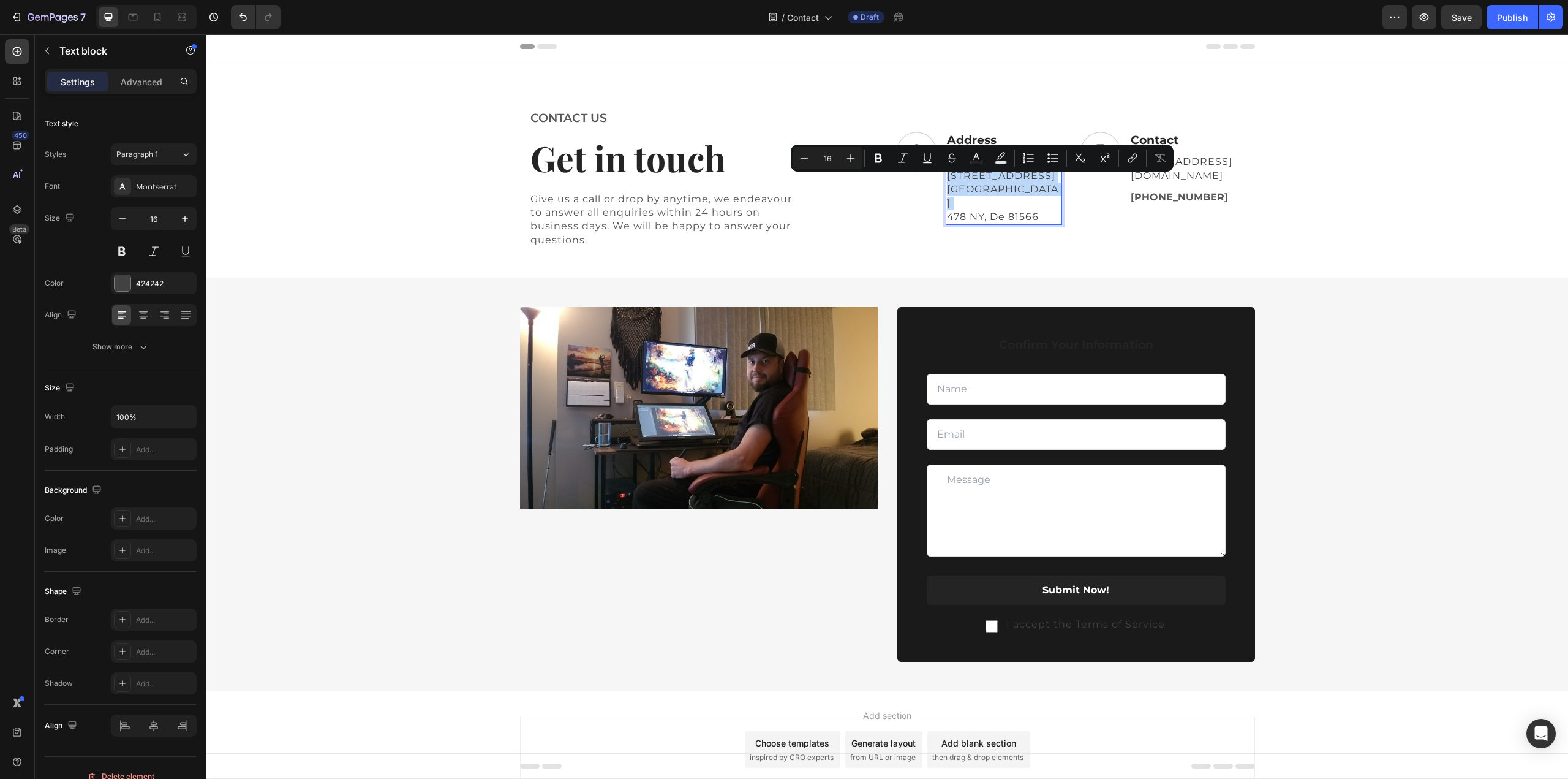
click at [997, 199] on p "[US_STATE] — [STREET_ADDRESS], Office" at bounding box center [1003, 183] width 114 height 56
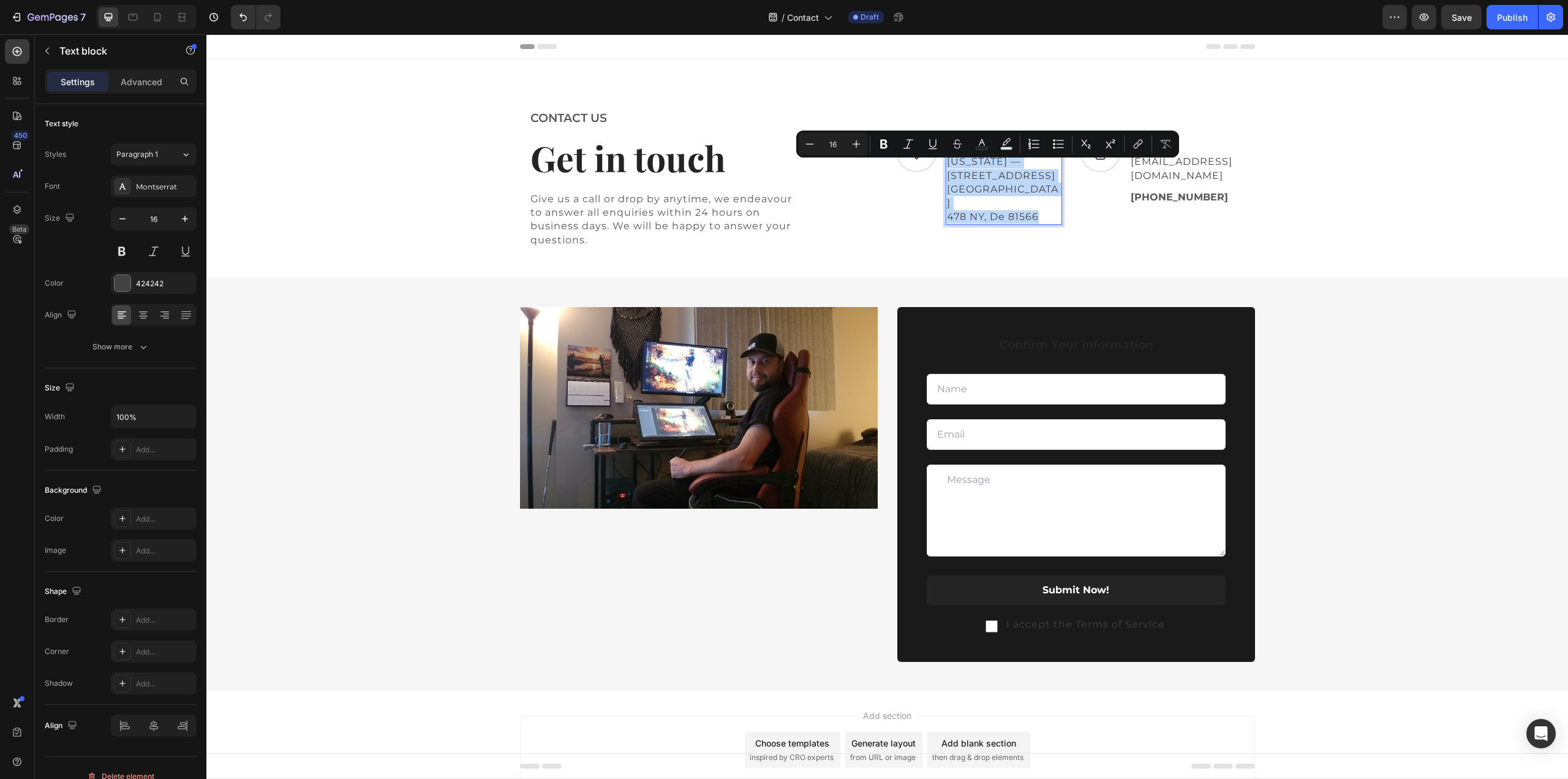
drag, startPoint x: 1035, startPoint y: 210, endPoint x: 942, endPoint y: 173, distance: 100.1
click at [945, 173] on div "[US_STATE] — [STREET_ADDRESS]" at bounding box center [1003, 189] width 116 height 71
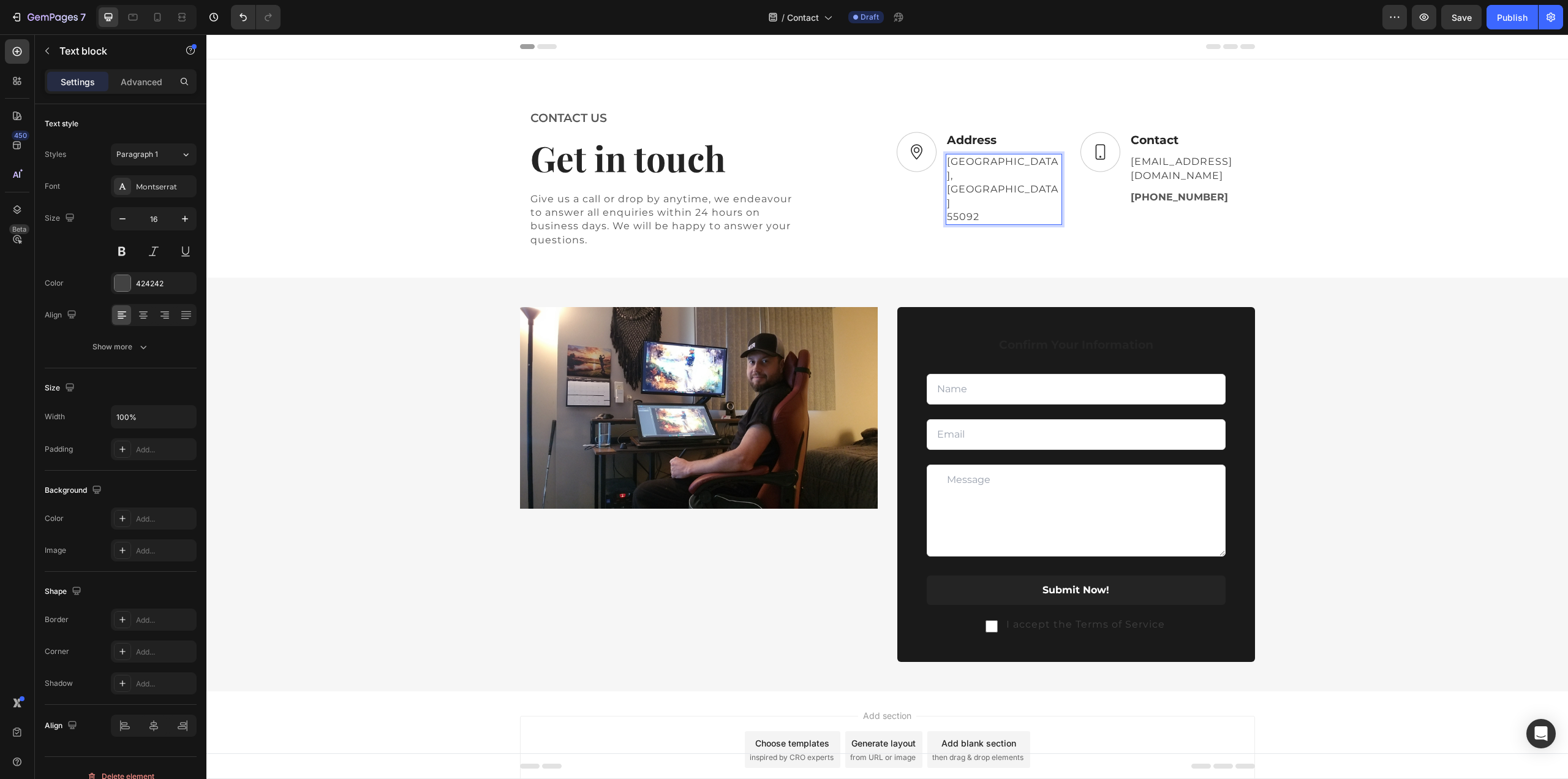
click at [947, 174] on p "[GEOGRAPHIC_DATA], [GEOGRAPHIC_DATA]" at bounding box center [1003, 183] width 114 height 56
click at [947, 173] on p "[GEOGRAPHIC_DATA], [GEOGRAPHIC_DATA]" at bounding box center [1003, 183] width 114 height 56
click at [984, 210] on p "55092" at bounding box center [1003, 217] width 114 height 13
click at [1149, 175] on p "[EMAIL_ADDRESS][DOMAIN_NAME]" at bounding box center [1187, 168] width 114 height 28
click at [1165, 175] on p "[EMAIL_ADDRESS][DOMAIN_NAME]" at bounding box center [1187, 168] width 114 height 28
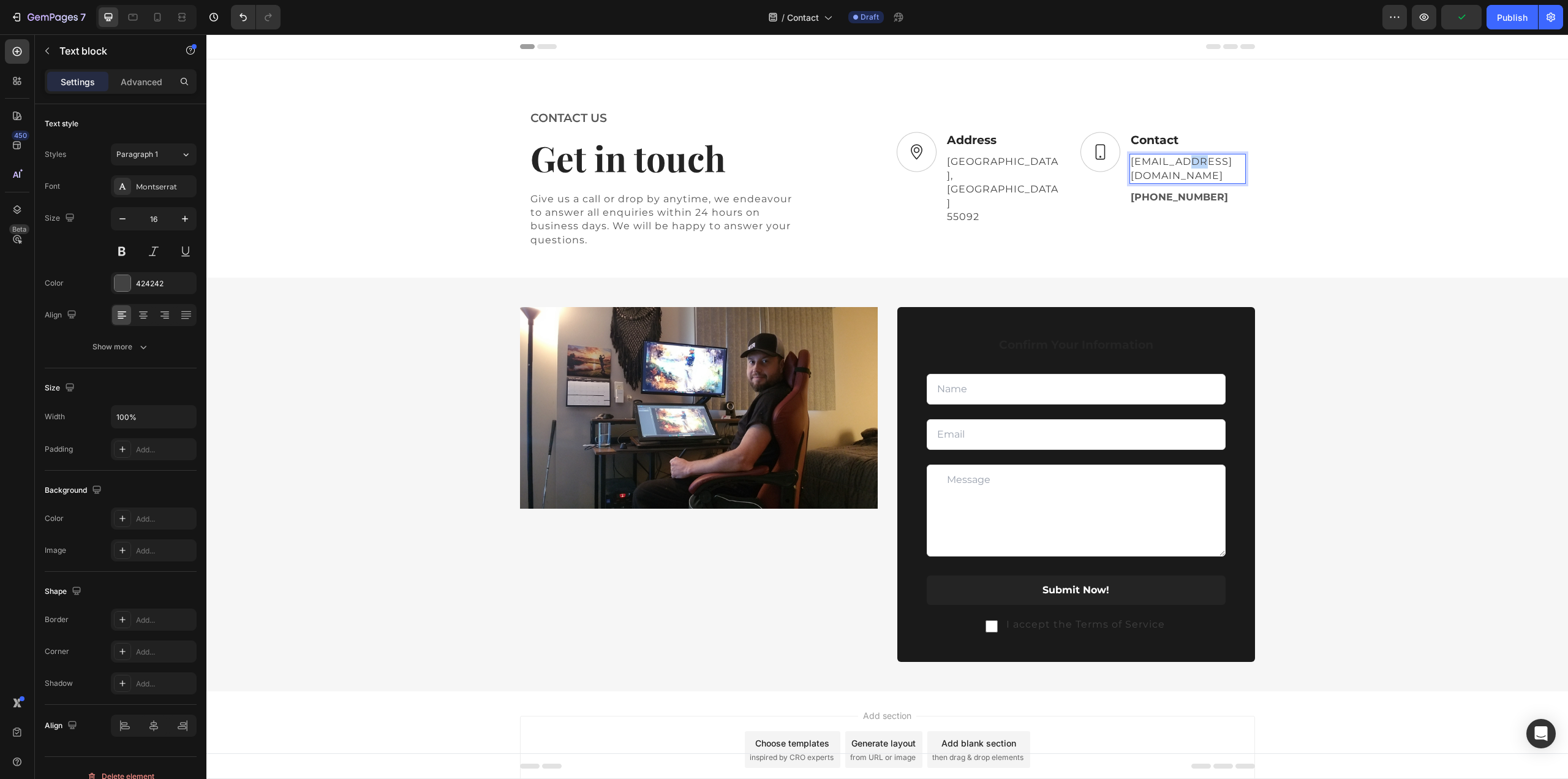
drag, startPoint x: 1186, startPoint y: 174, endPoint x: 1197, endPoint y: 174, distance: 11.0
click at [1197, 174] on p "[EMAIL_ADDRESS][DOMAIN_NAME]" at bounding box center [1187, 168] width 114 height 28
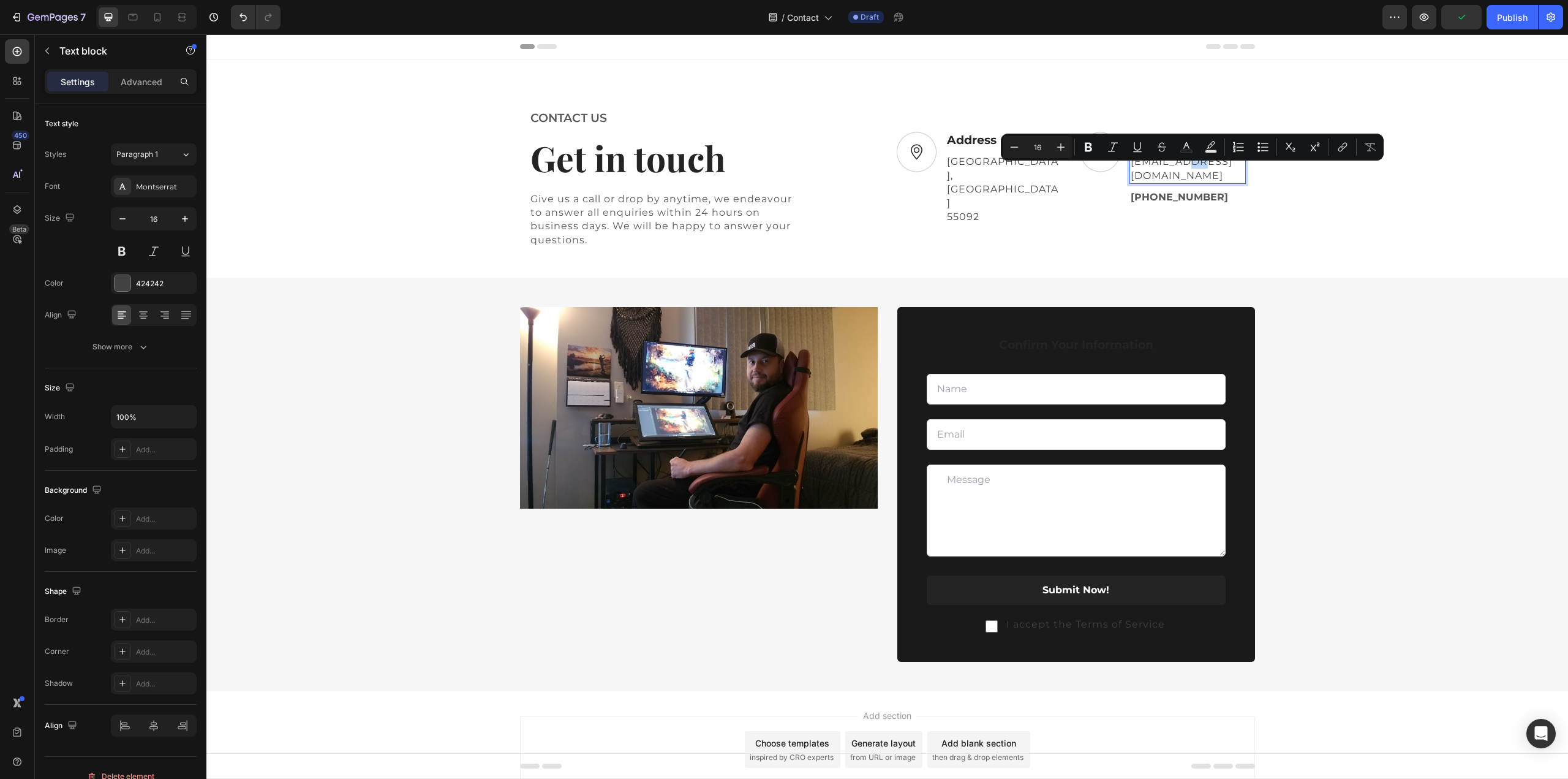
click at [1188, 174] on p "[EMAIL_ADDRESS][DOMAIN_NAME]" at bounding box center [1187, 168] width 114 height 28
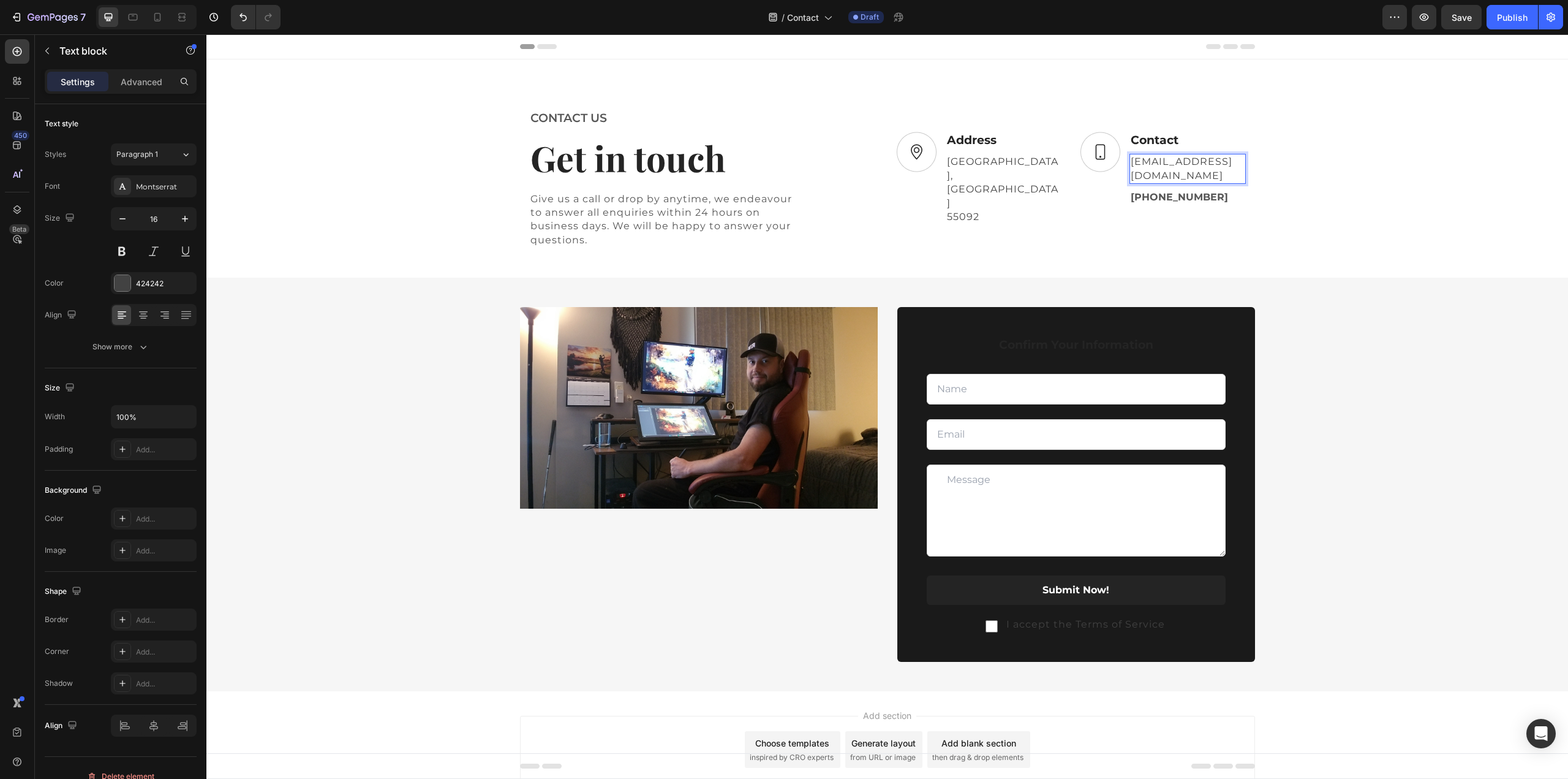
click at [1182, 172] on p "[EMAIL_ADDRESS][DOMAIN_NAME]" at bounding box center [1187, 168] width 114 height 28
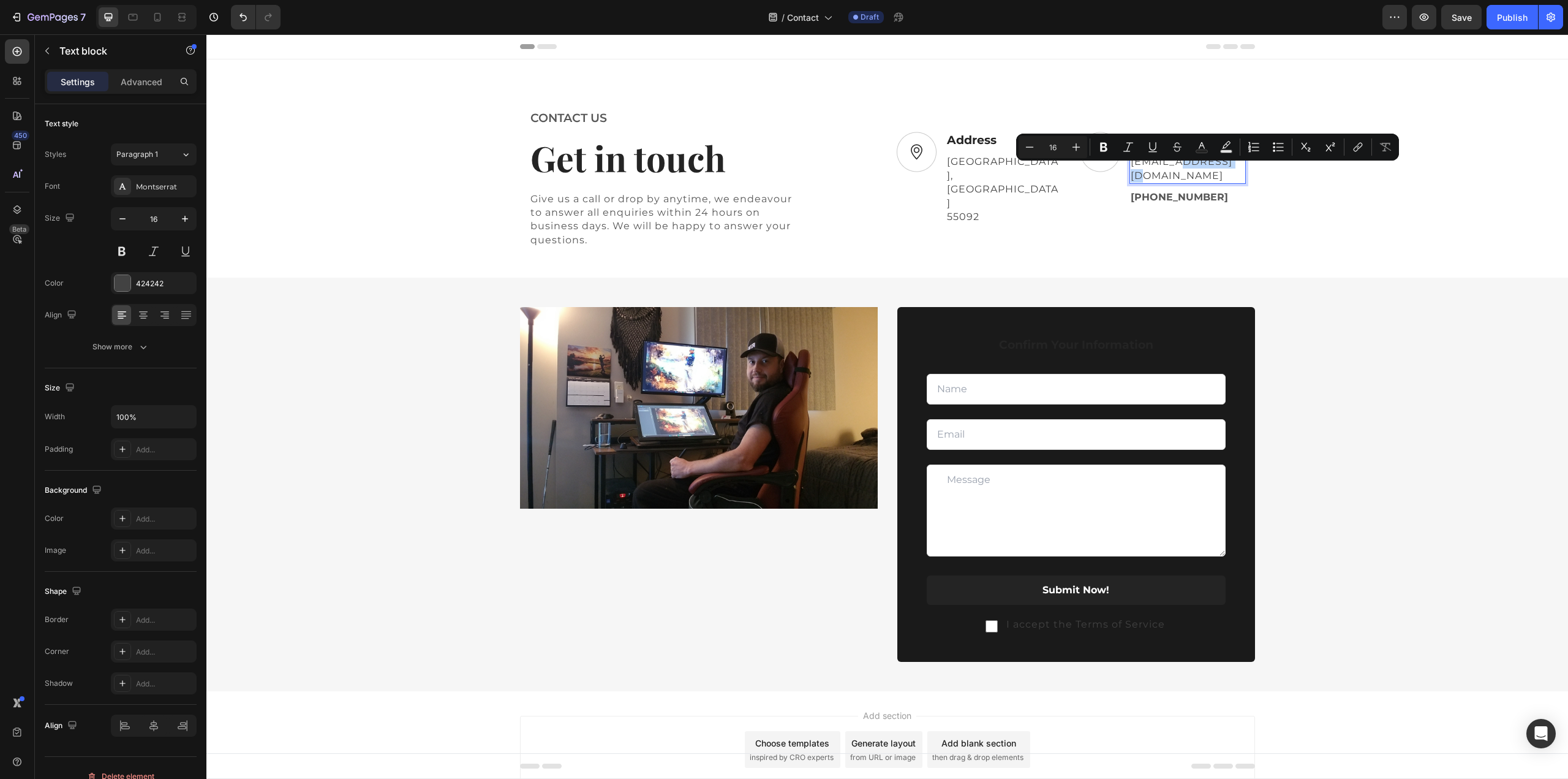
drag, startPoint x: 1180, startPoint y: 172, endPoint x: 1236, endPoint y: 172, distance: 56.0
click at [1236, 172] on p "[EMAIL_ADDRESS][DOMAIN_NAME]" at bounding box center [1187, 168] width 114 height 28
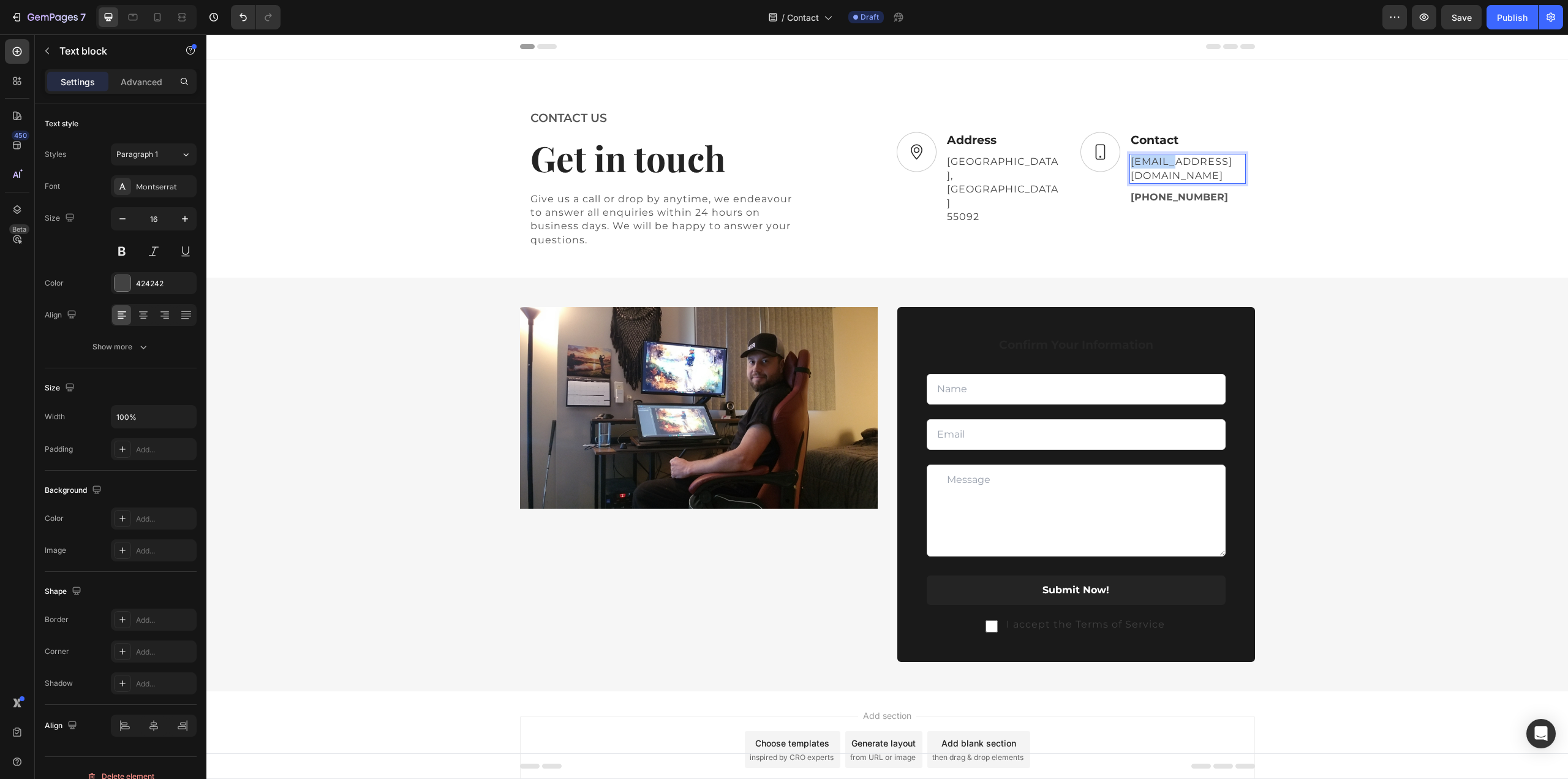
drag, startPoint x: 1170, startPoint y: 174, endPoint x: 1124, endPoint y: 174, distance: 46.0
click at [1129, 174] on div "[EMAIL_ADDRESS][DOMAIN_NAME]" at bounding box center [1188, 169] width 116 height 30
click at [1308, 177] on div "CONTACT US Text block Get in touch Heading Give us a call or drop by anytime, w…" at bounding box center [887, 399] width 1361 height 583
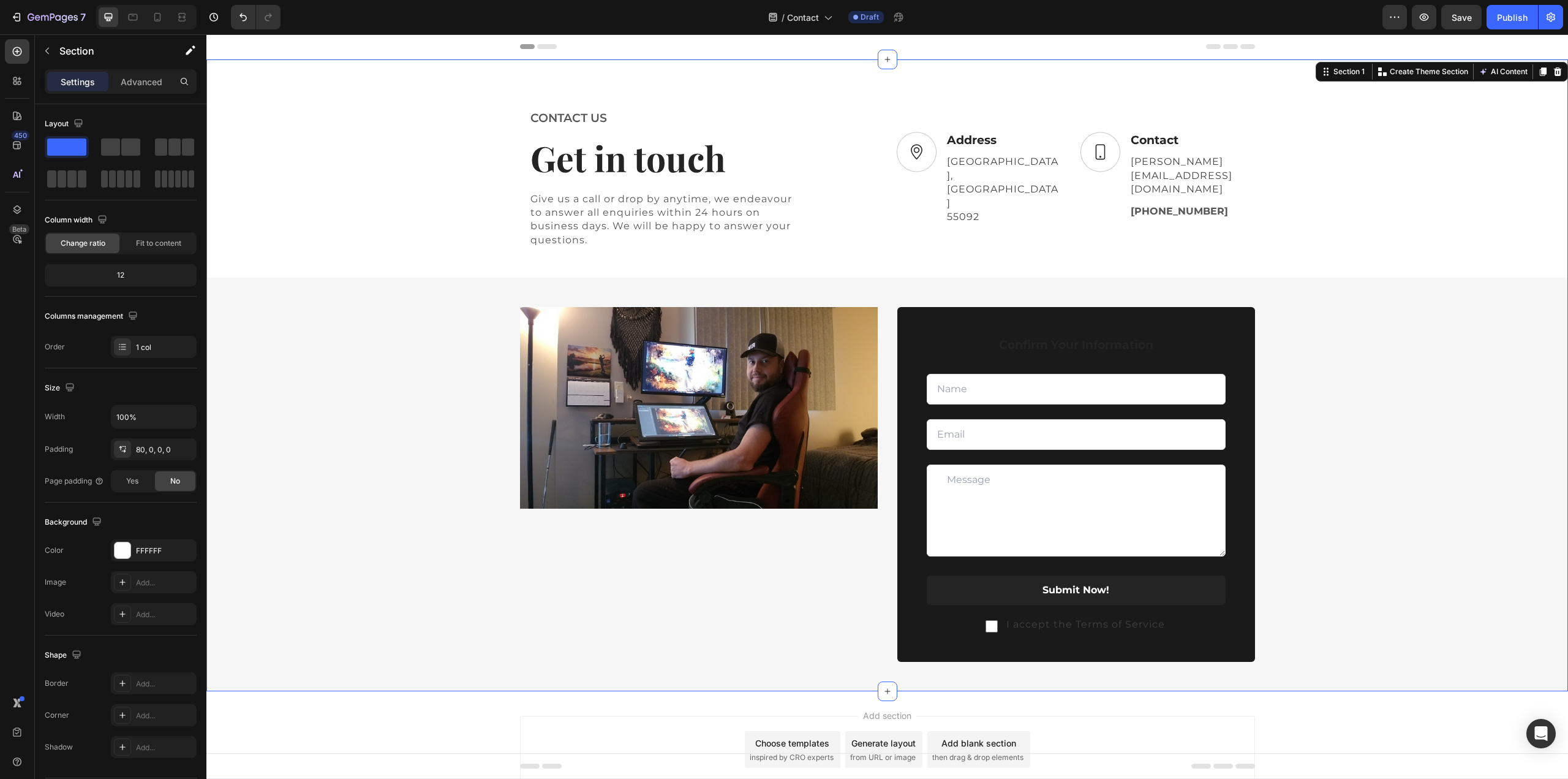
click at [1294, 189] on div "CONTACT US Text block Get in touch Heading Give us a call or drop by anytime, w…" at bounding box center [887, 399] width 1361 height 583
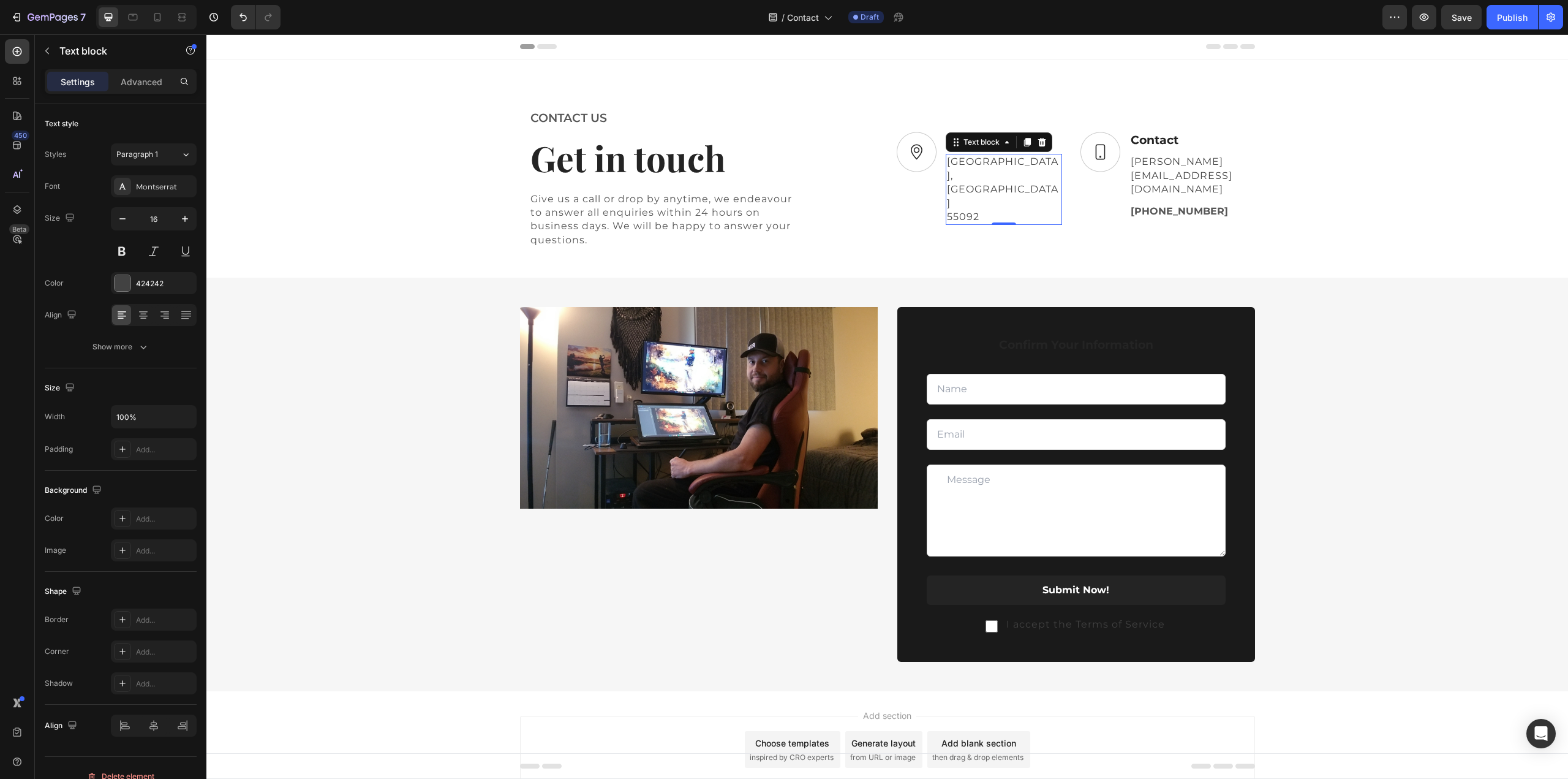
click at [965, 172] on p "[GEOGRAPHIC_DATA], [GEOGRAPHIC_DATA]" at bounding box center [1003, 183] width 114 height 56
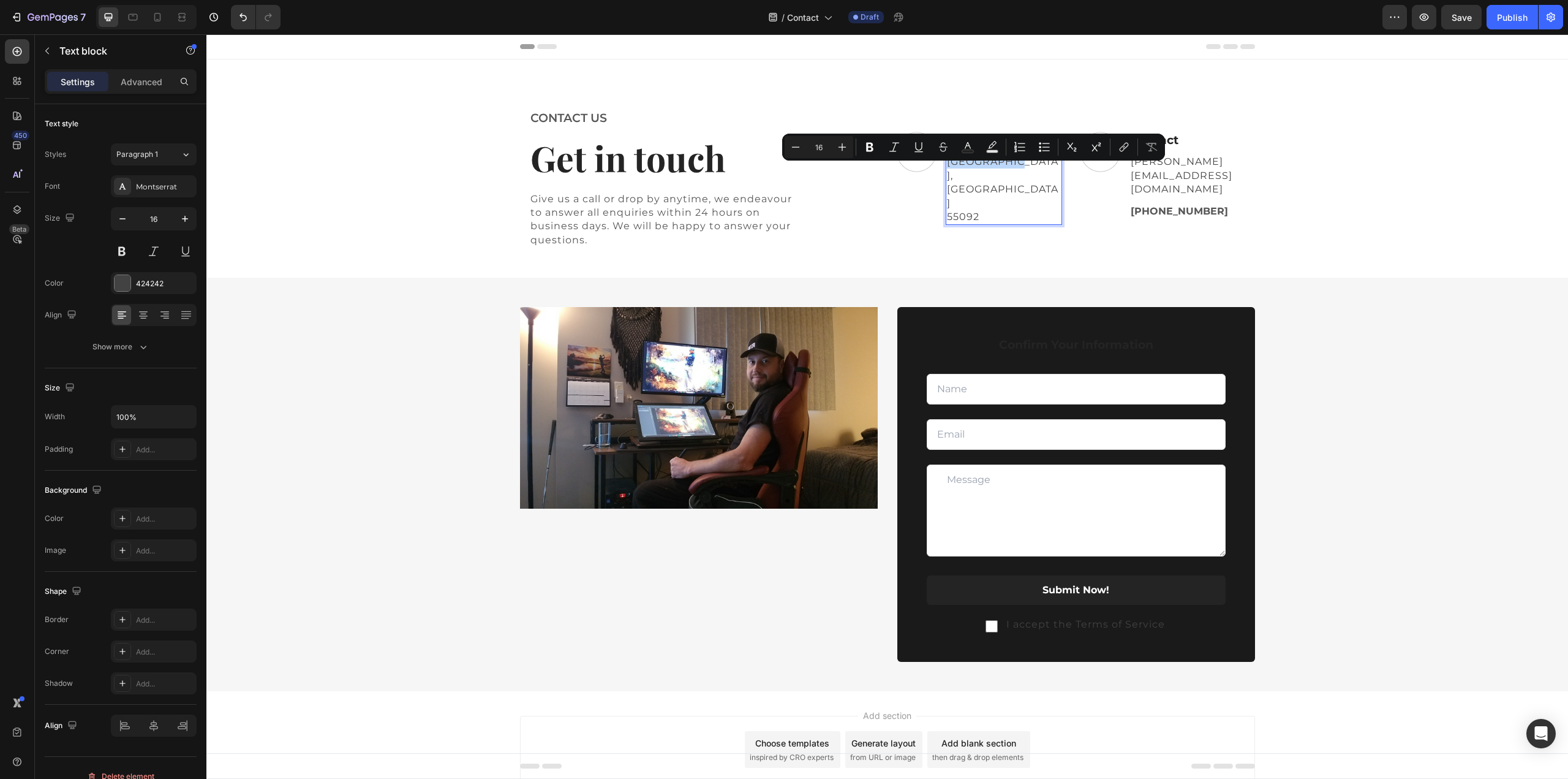
drag, startPoint x: 947, startPoint y: 173, endPoint x: 994, endPoint y: 170, distance: 47.1
click at [994, 170] on p "[GEOGRAPHIC_DATA], [GEOGRAPHIC_DATA]" at bounding box center [1003, 183] width 114 height 56
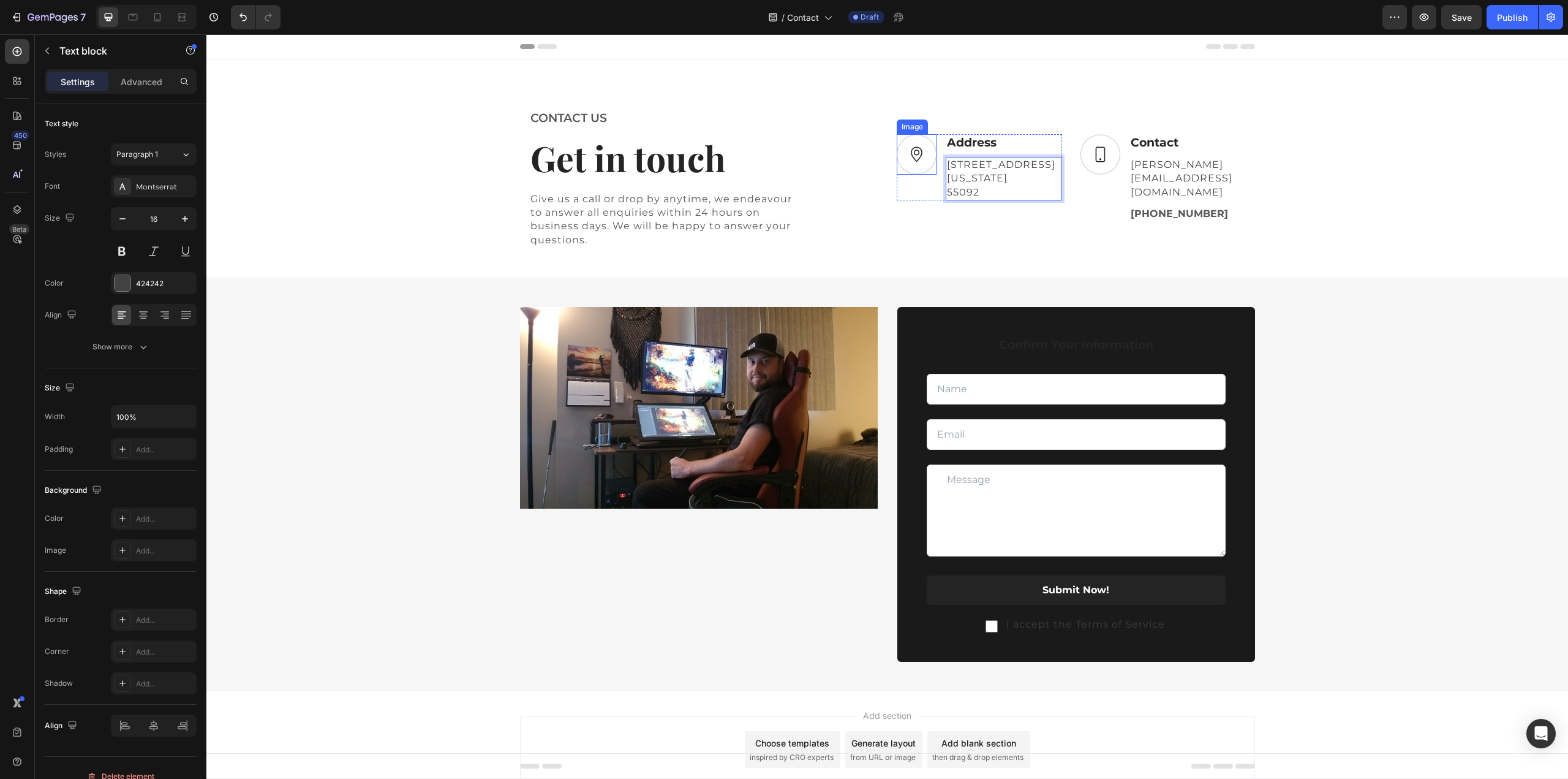
click at [918, 167] on img at bounding box center [916, 154] width 39 height 40
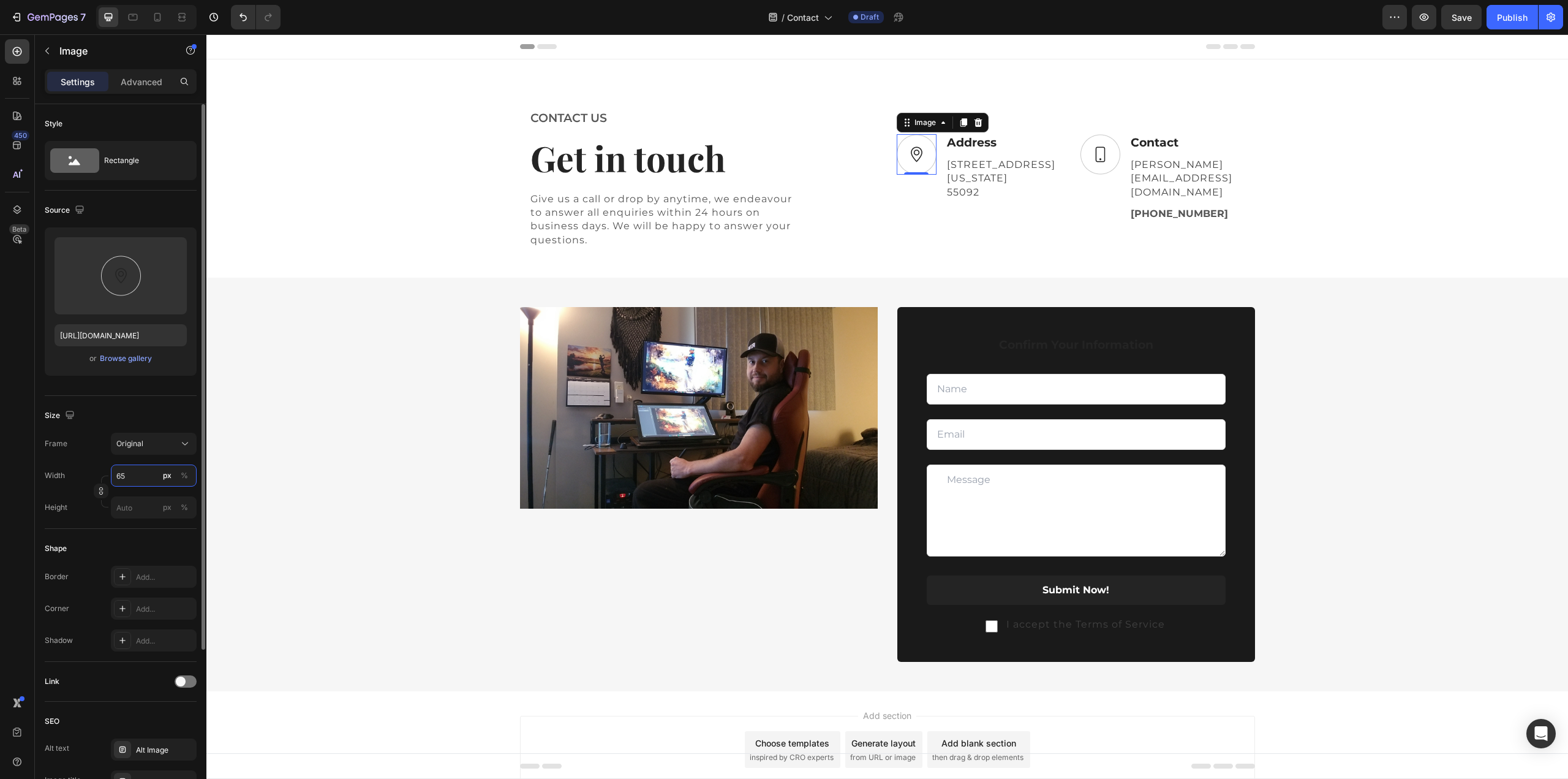
click at [139, 475] on input "65" at bounding box center [154, 475] width 86 height 22
click at [127, 480] on input "20" at bounding box center [154, 475] width 86 height 22
type input "40"
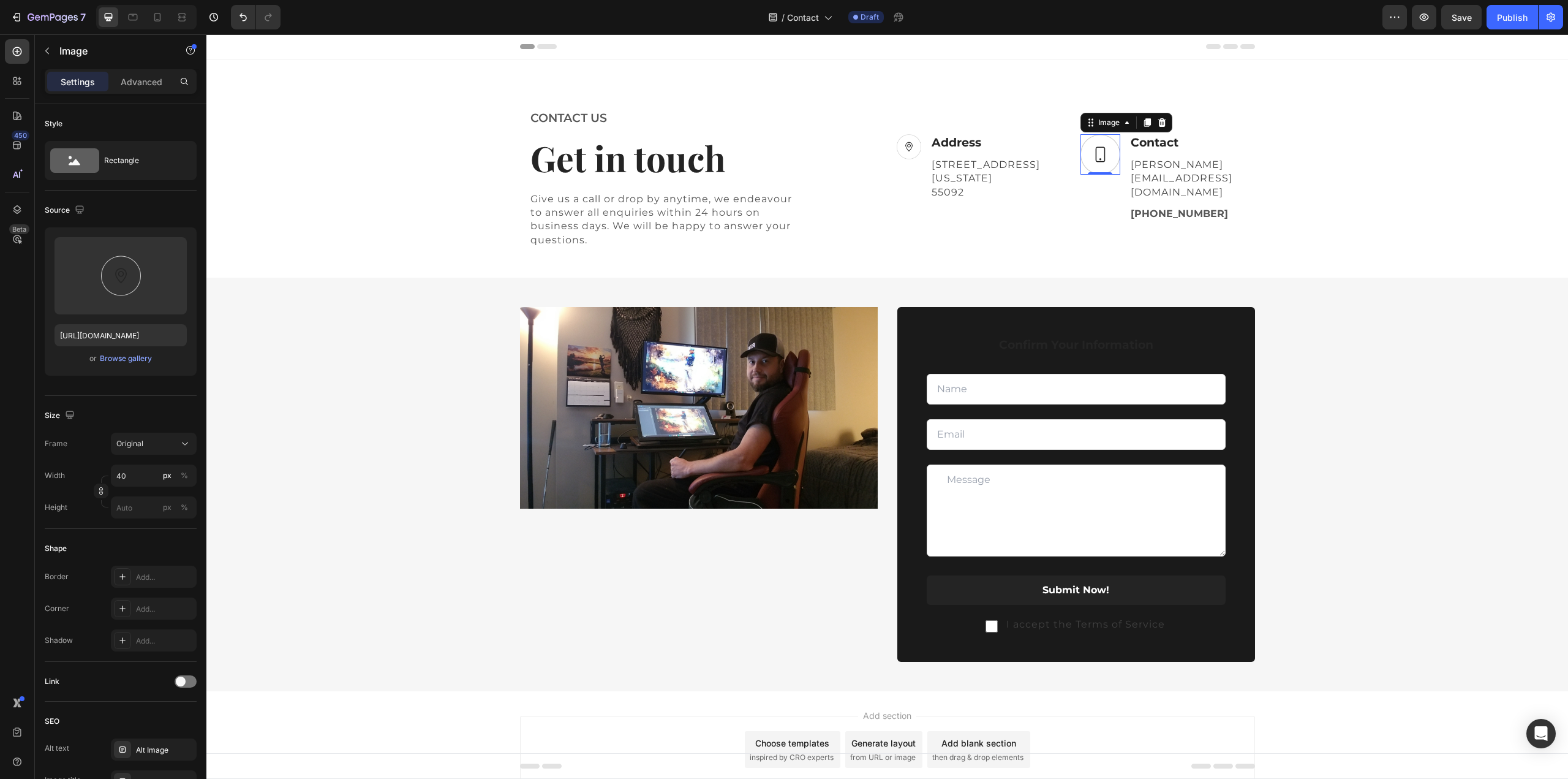
click at [1101, 162] on img at bounding box center [1100, 154] width 39 height 40
click at [135, 473] on input "65" at bounding box center [154, 475] width 86 height 22
type input "40"
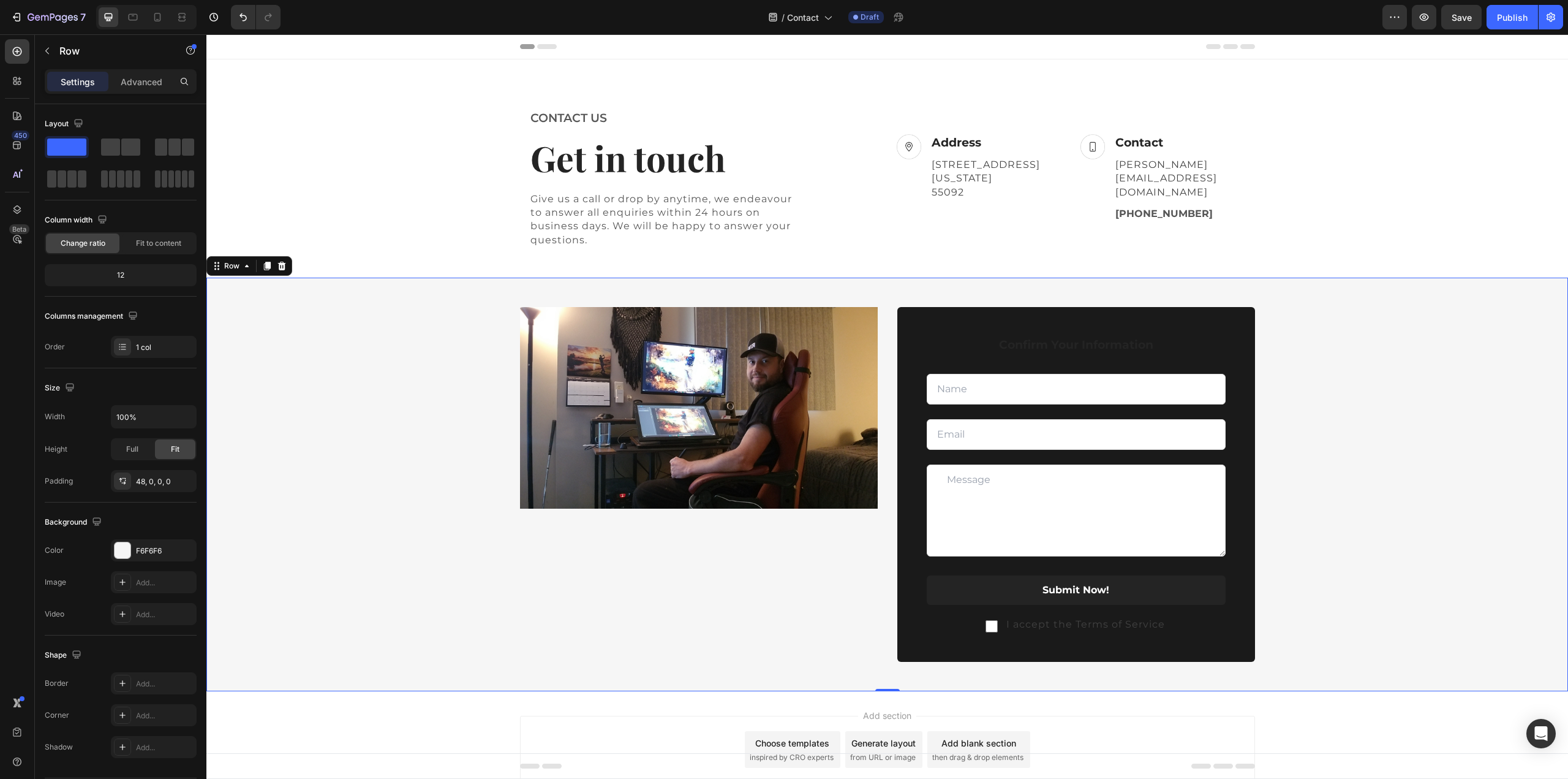
click at [1390, 368] on div "Image Confirm Your Information Text block Text Field Email Field Row Text Area …" at bounding box center [887, 499] width 1361 height 384
click at [1154, 182] on p "[PERSON_NAME][EMAIL_ADDRESS][DOMAIN_NAME]" at bounding box center [1180, 179] width 129 height 41
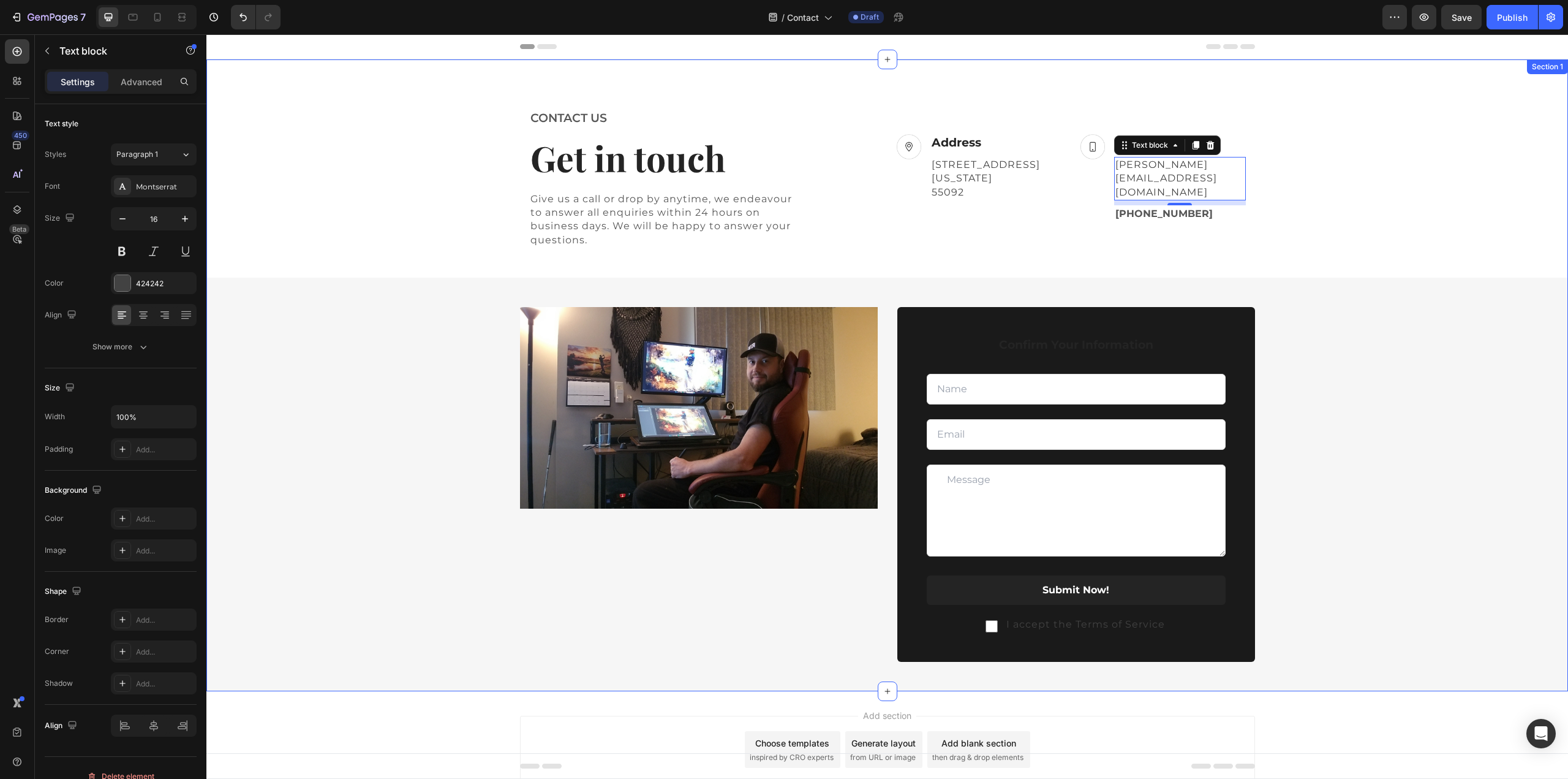
click at [1377, 208] on div "CONTACT US Text block Get in touch Heading Give us a call or drop by anytime, w…" at bounding box center [887, 399] width 1361 height 583
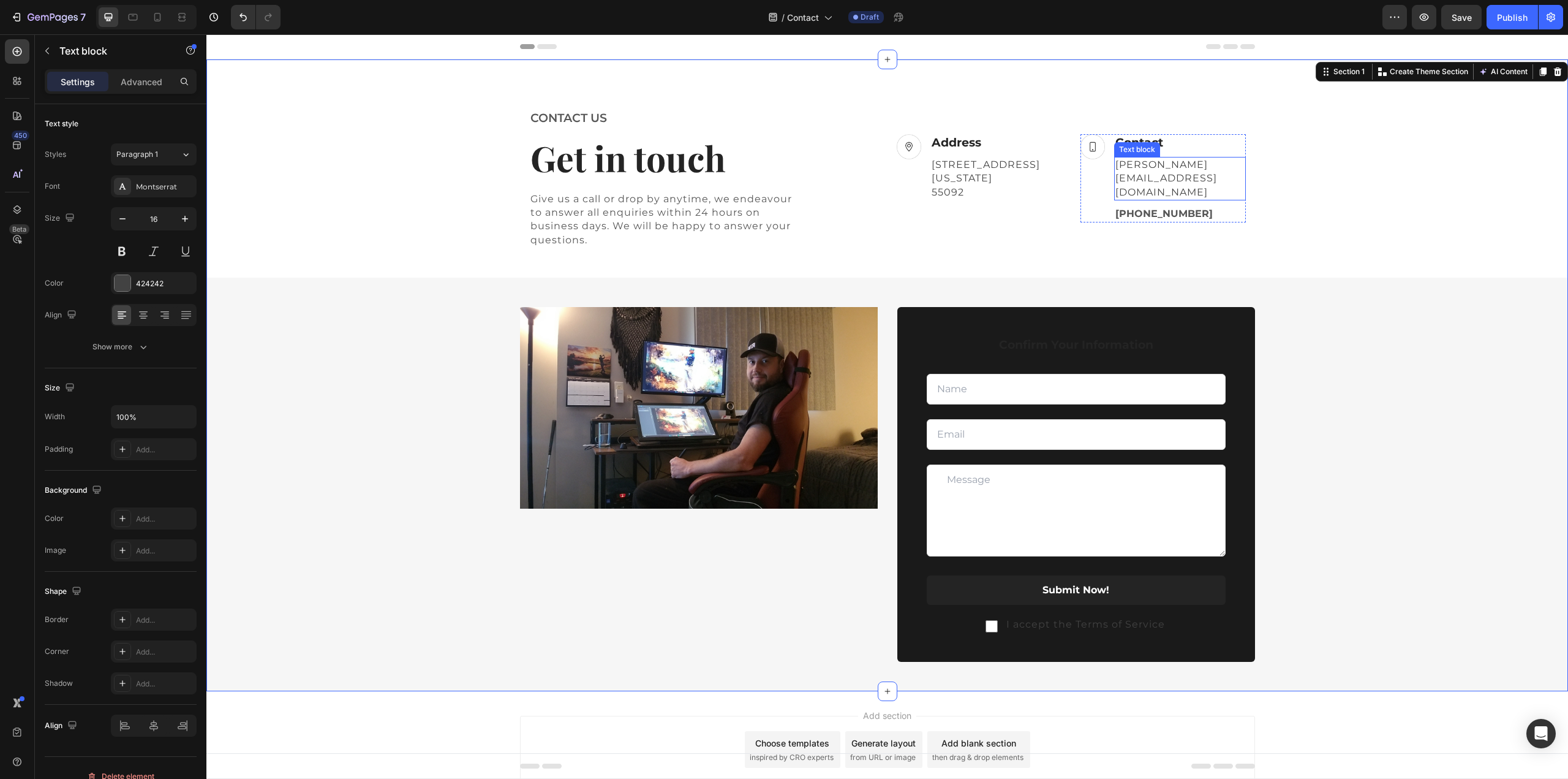
click at [1182, 172] on p "[PERSON_NAME][EMAIL_ADDRESS][DOMAIN_NAME]" at bounding box center [1180, 179] width 129 height 41
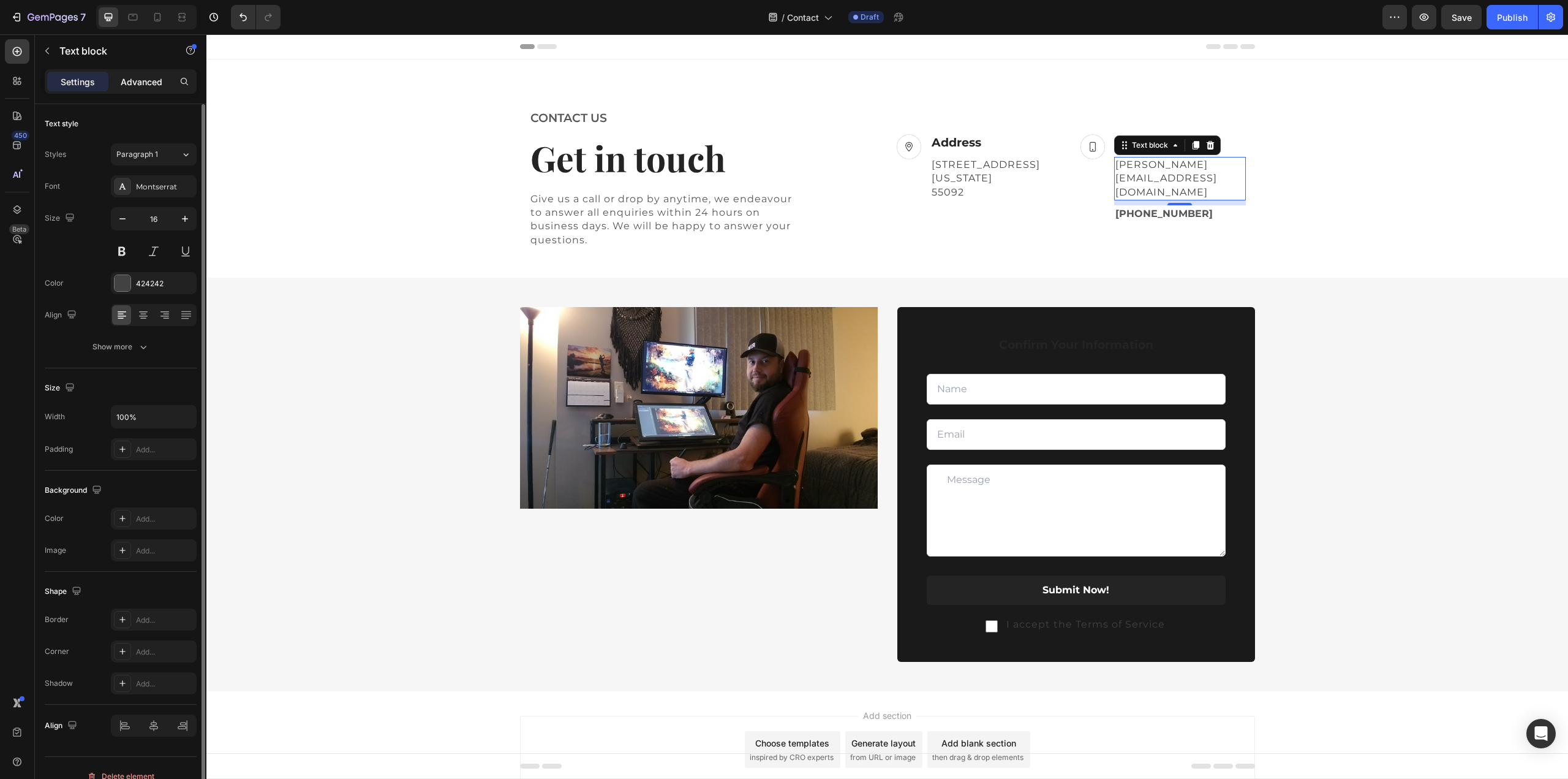
click at [144, 73] on div "Advanced" at bounding box center [141, 81] width 61 height 20
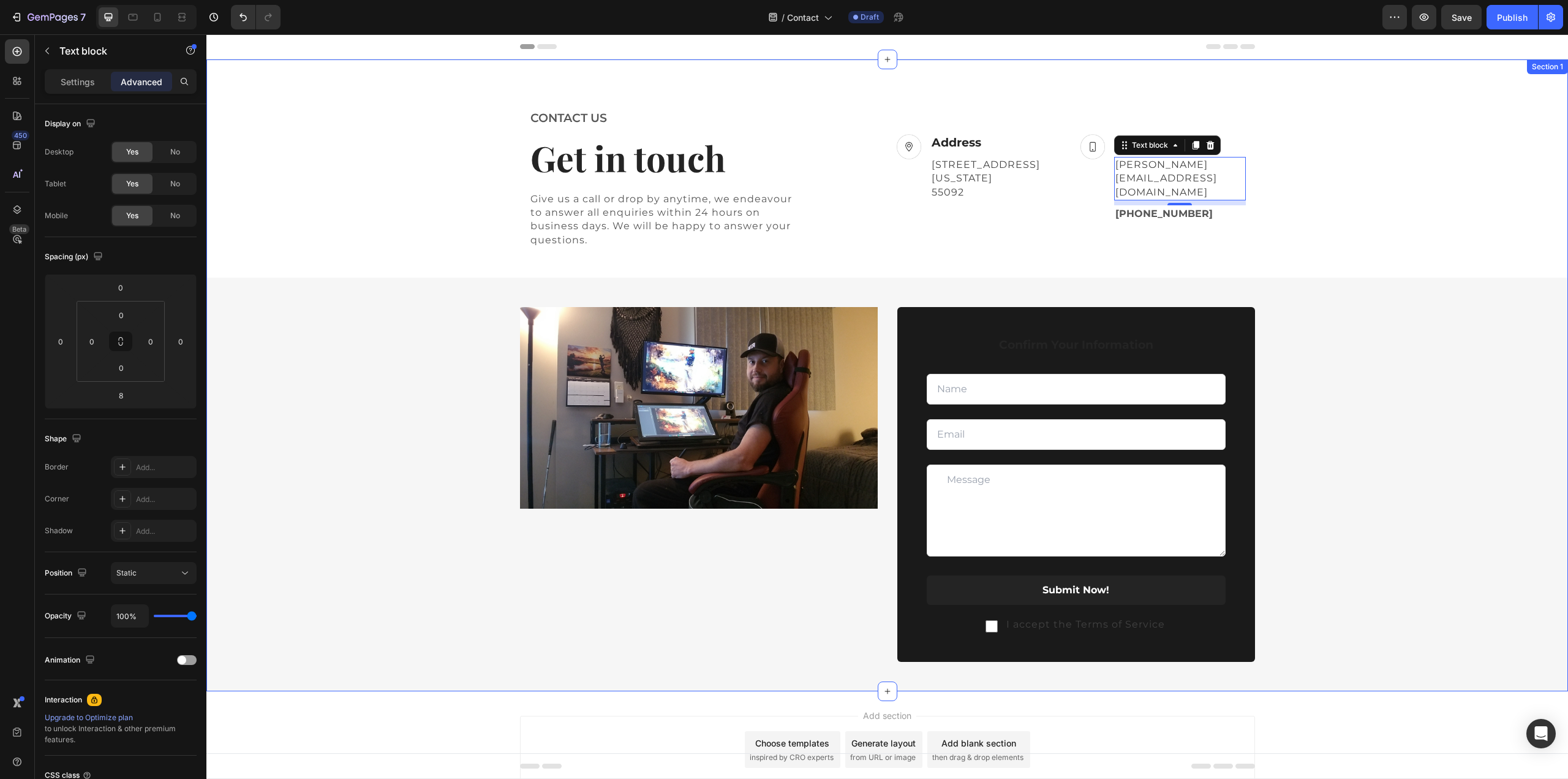
click at [1343, 185] on div "CONTACT US Text block Get in touch Heading Give us a call or drop by anytime, w…" at bounding box center [887, 399] width 1361 height 583
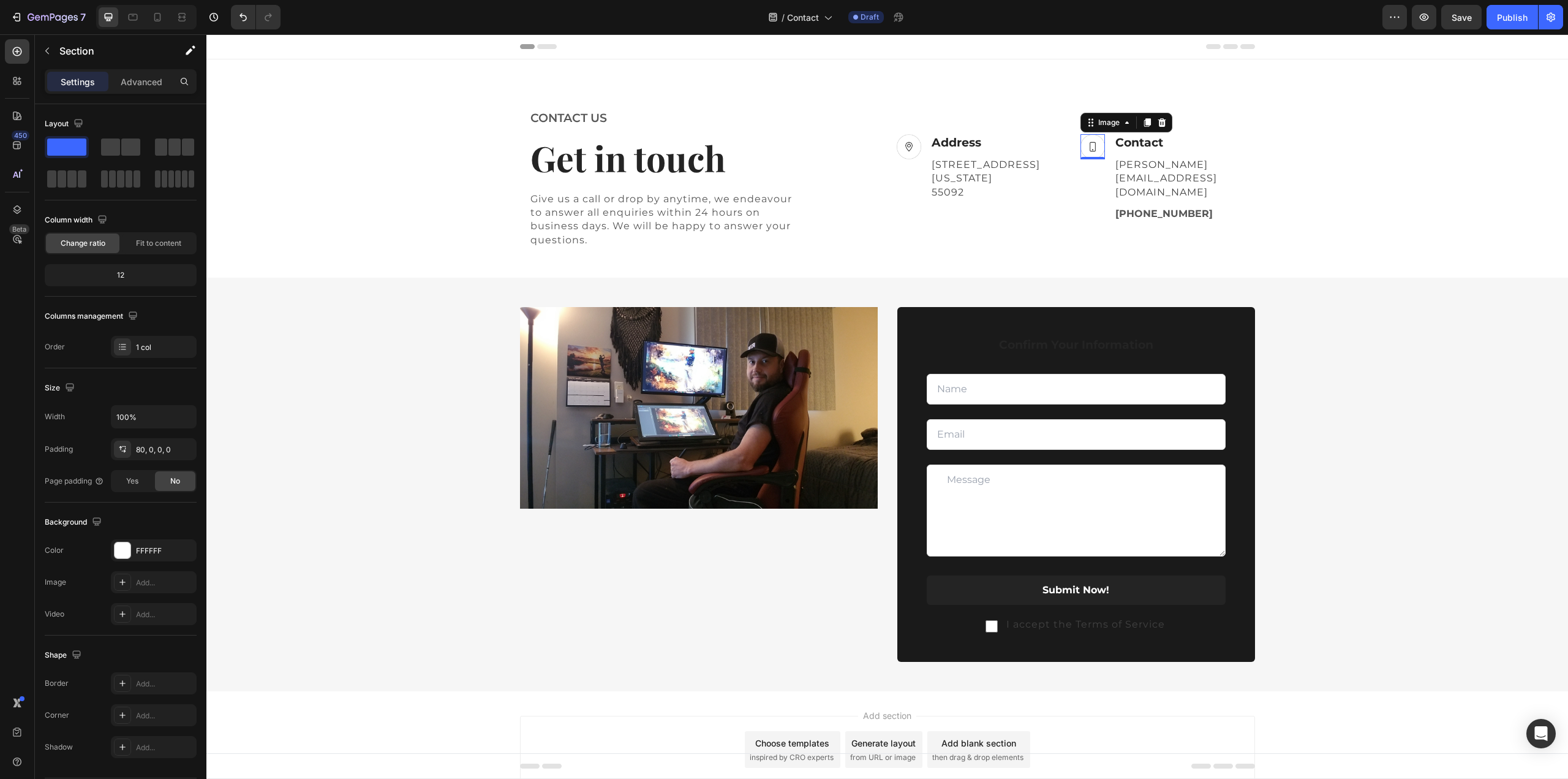
click at [1093, 159] on img at bounding box center [1092, 147] width 24 height 25
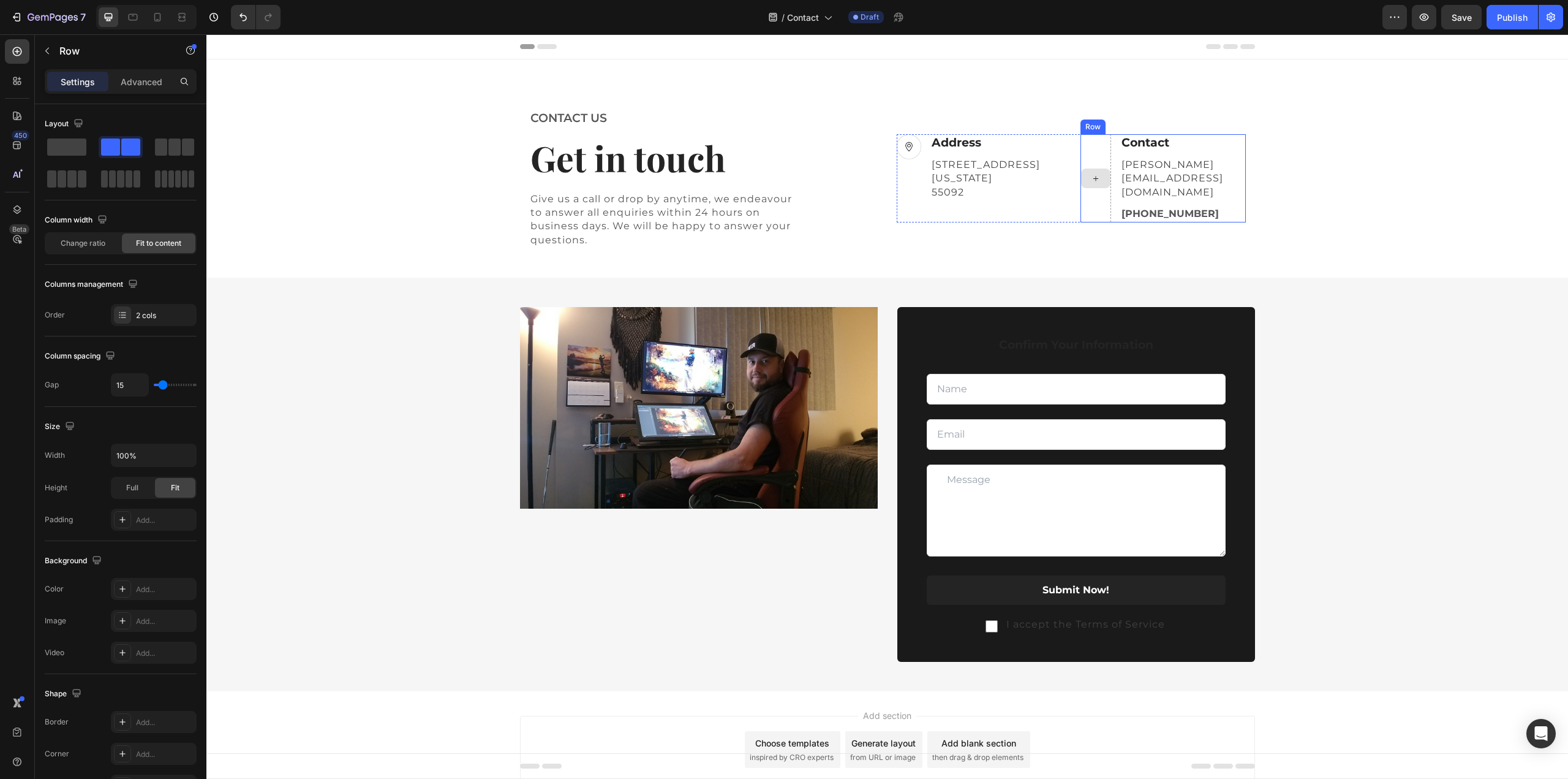
click at [1092, 197] on div at bounding box center [1095, 178] width 30 height 89
click at [70, 142] on span at bounding box center [67, 147] width 39 height 17
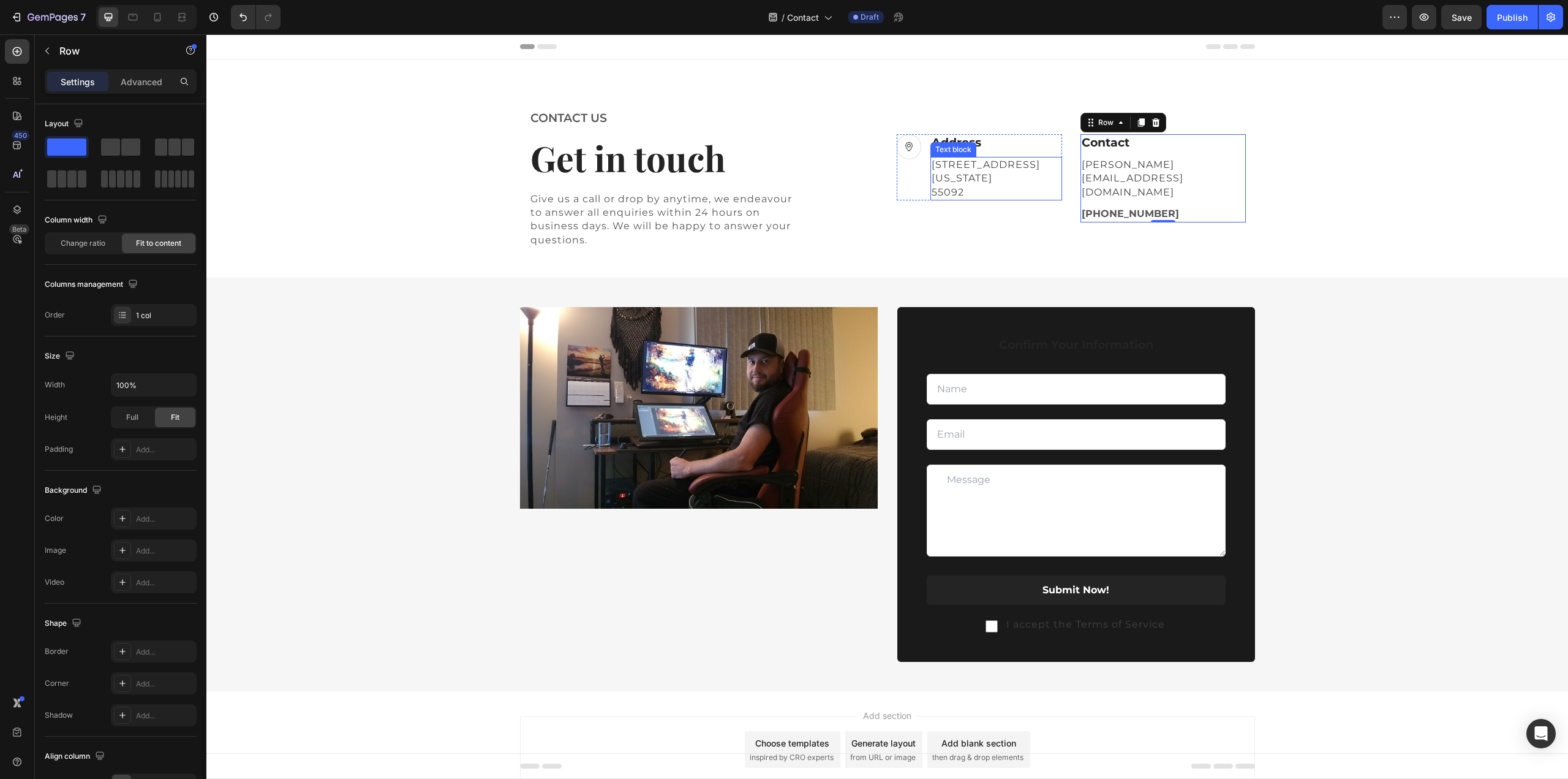
click at [933, 167] on div "[STREET_ADDRESS][US_STATE] Text block" at bounding box center [995, 178] width 132 height 44
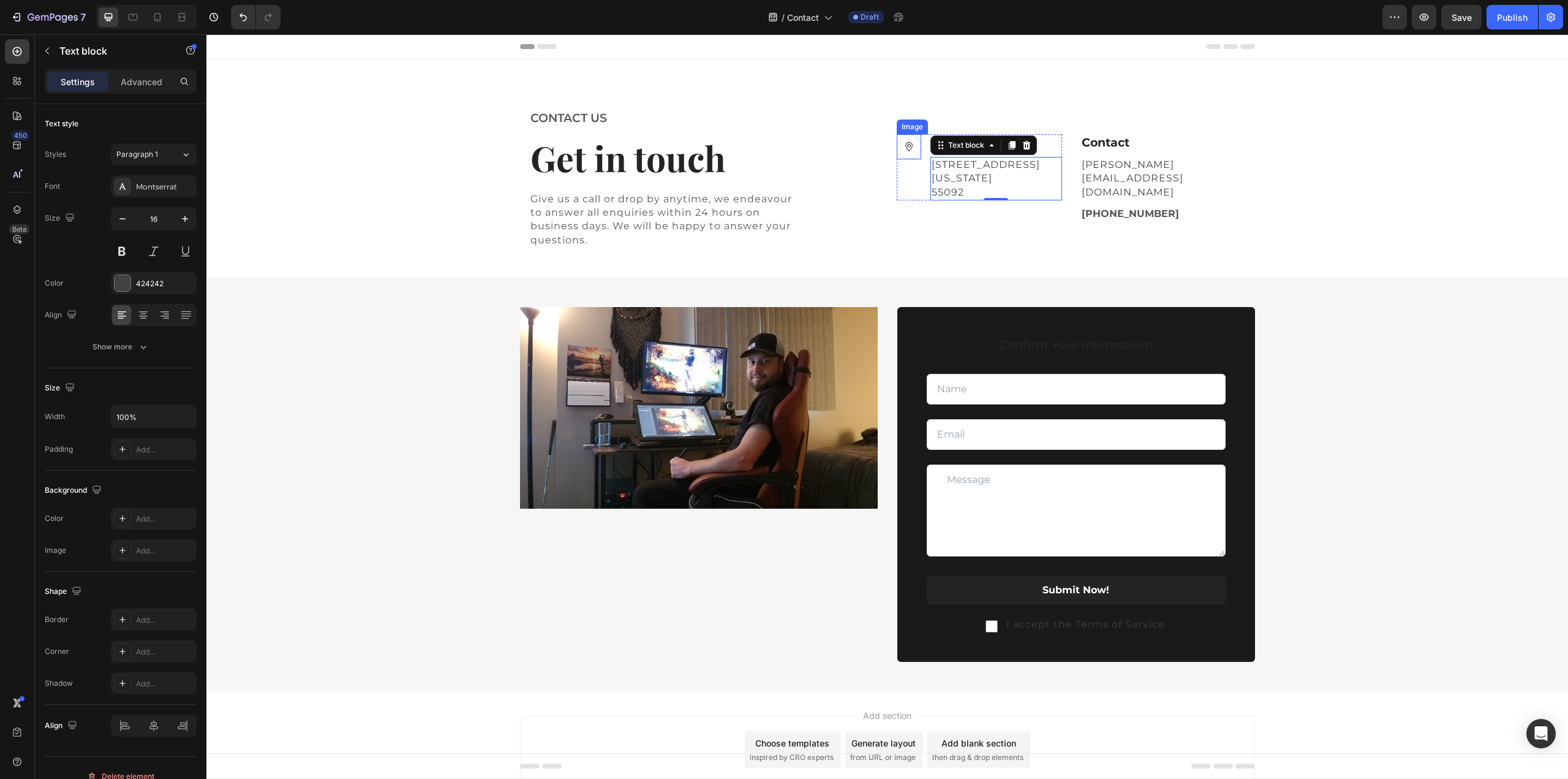
click at [897, 156] on img at bounding box center [908, 147] width 24 height 25
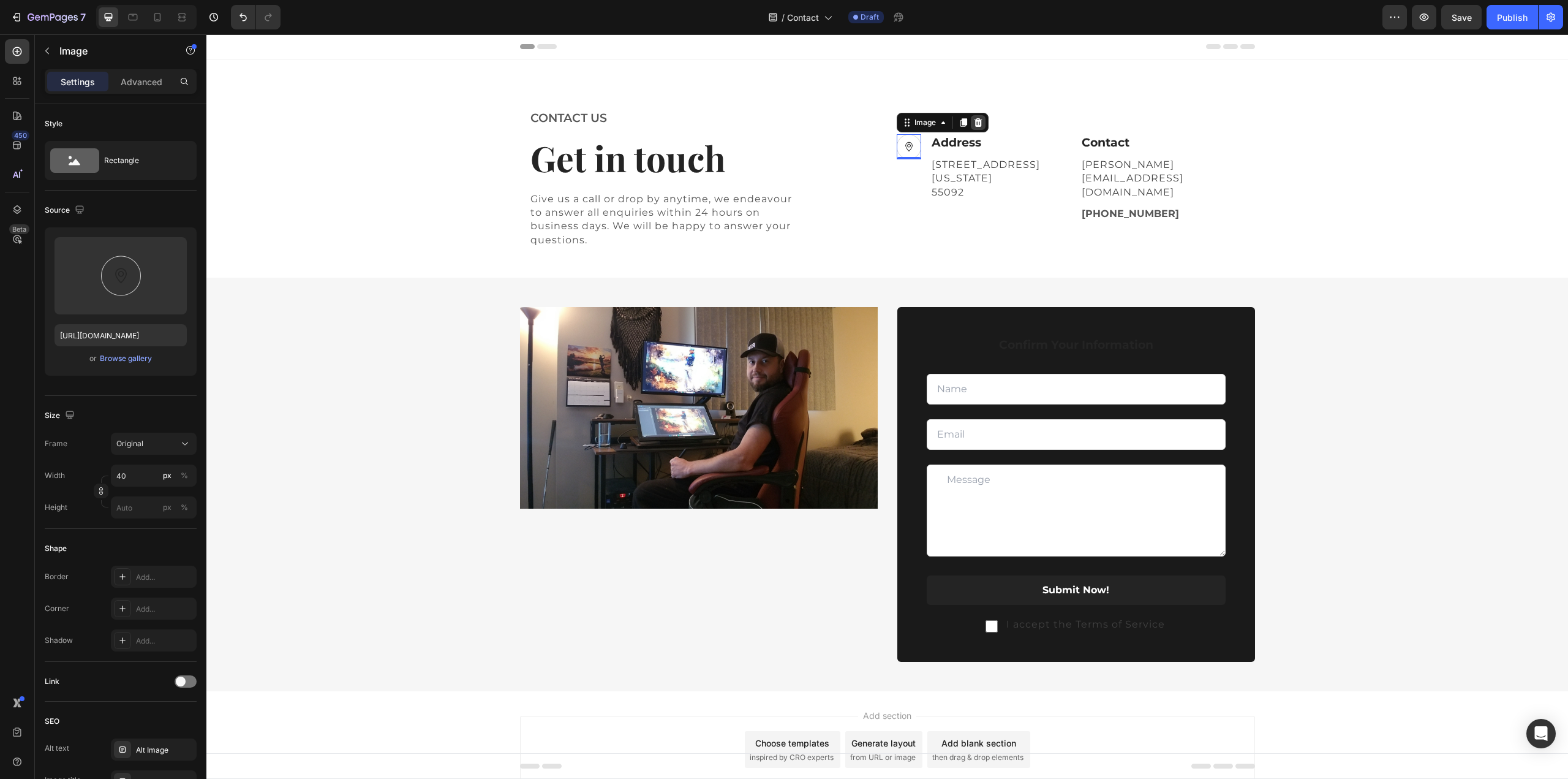
click at [975, 127] on icon at bounding box center [977, 123] width 8 height 9
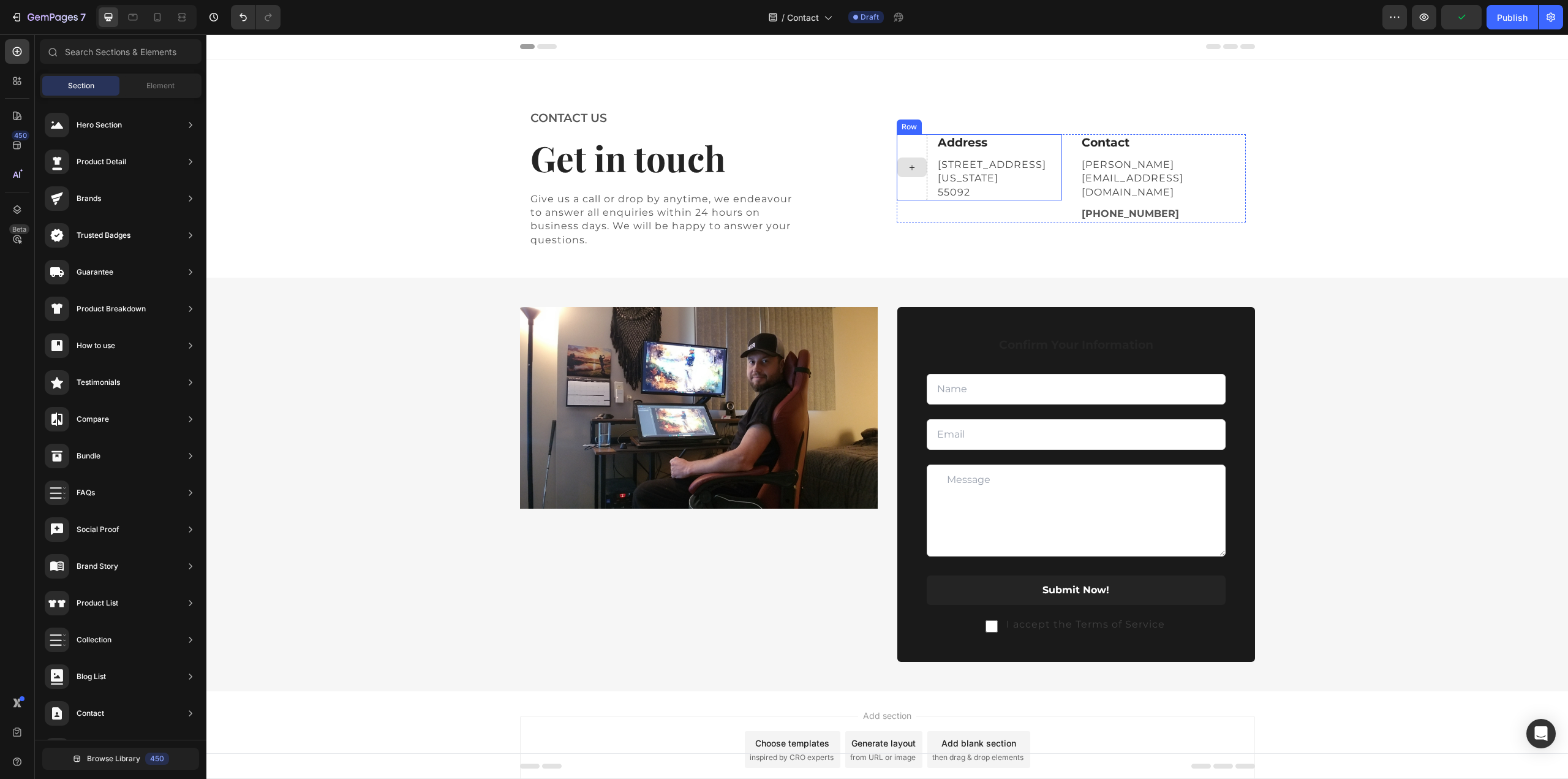
click at [910, 196] on div at bounding box center [912, 167] width 30 height 66
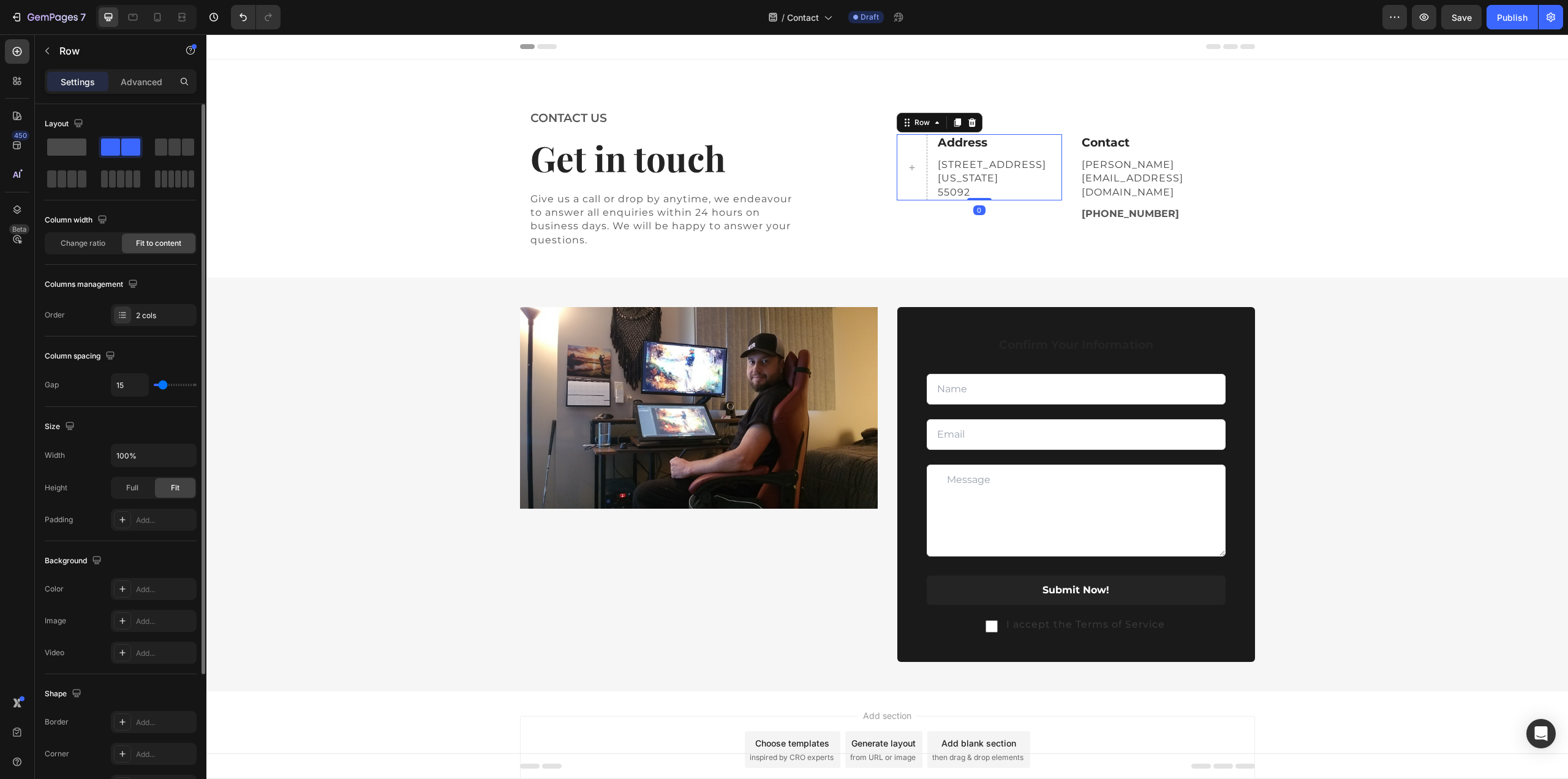
click at [66, 143] on span at bounding box center [67, 147] width 39 height 17
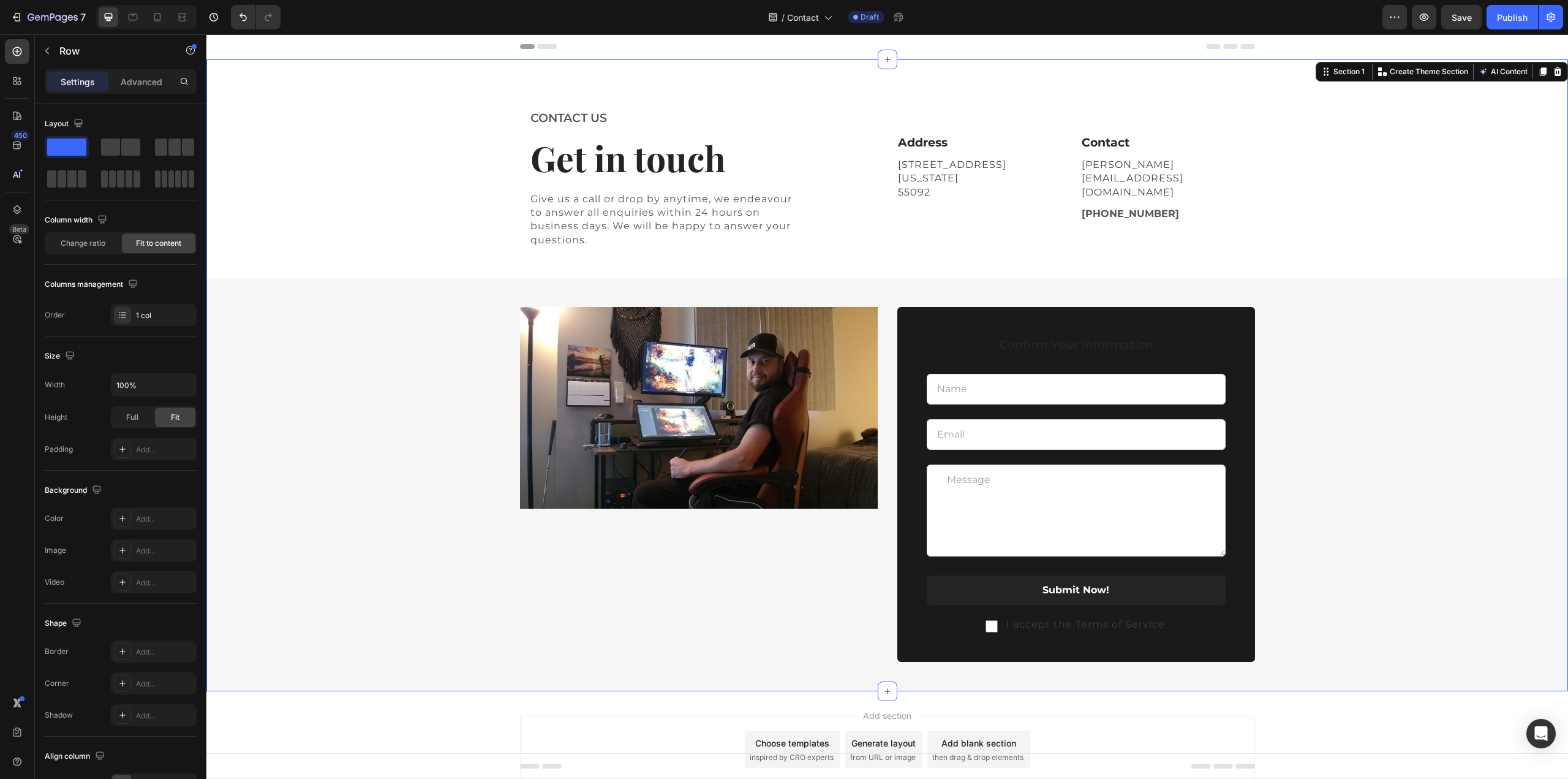
click at [1290, 175] on div "CONTACT US Text block Get in touch Heading Give us a call or drop by anytime, w…" at bounding box center [887, 399] width 1361 height 583
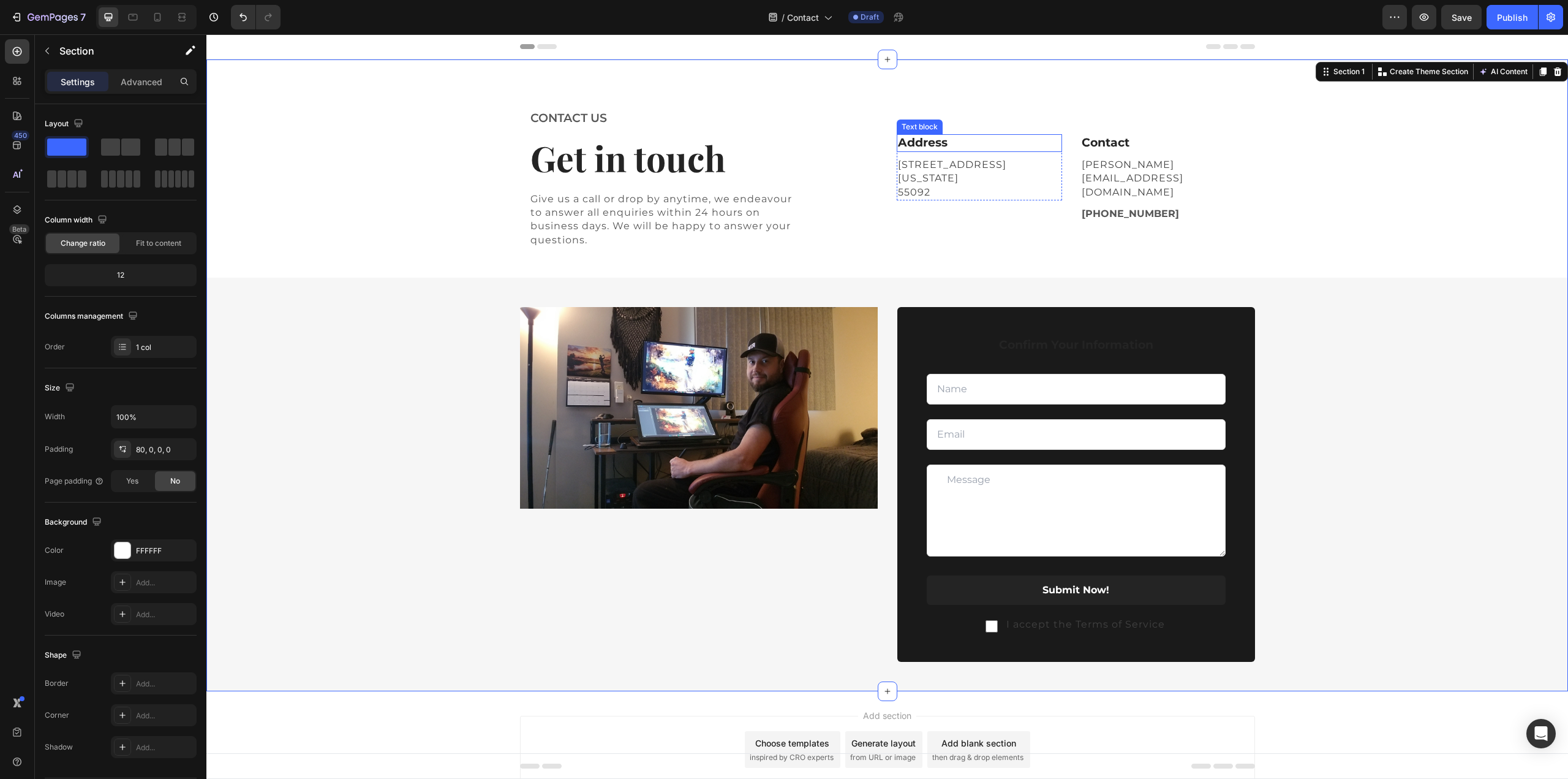
click at [951, 150] on p "Address" at bounding box center [979, 142] width 163 height 15
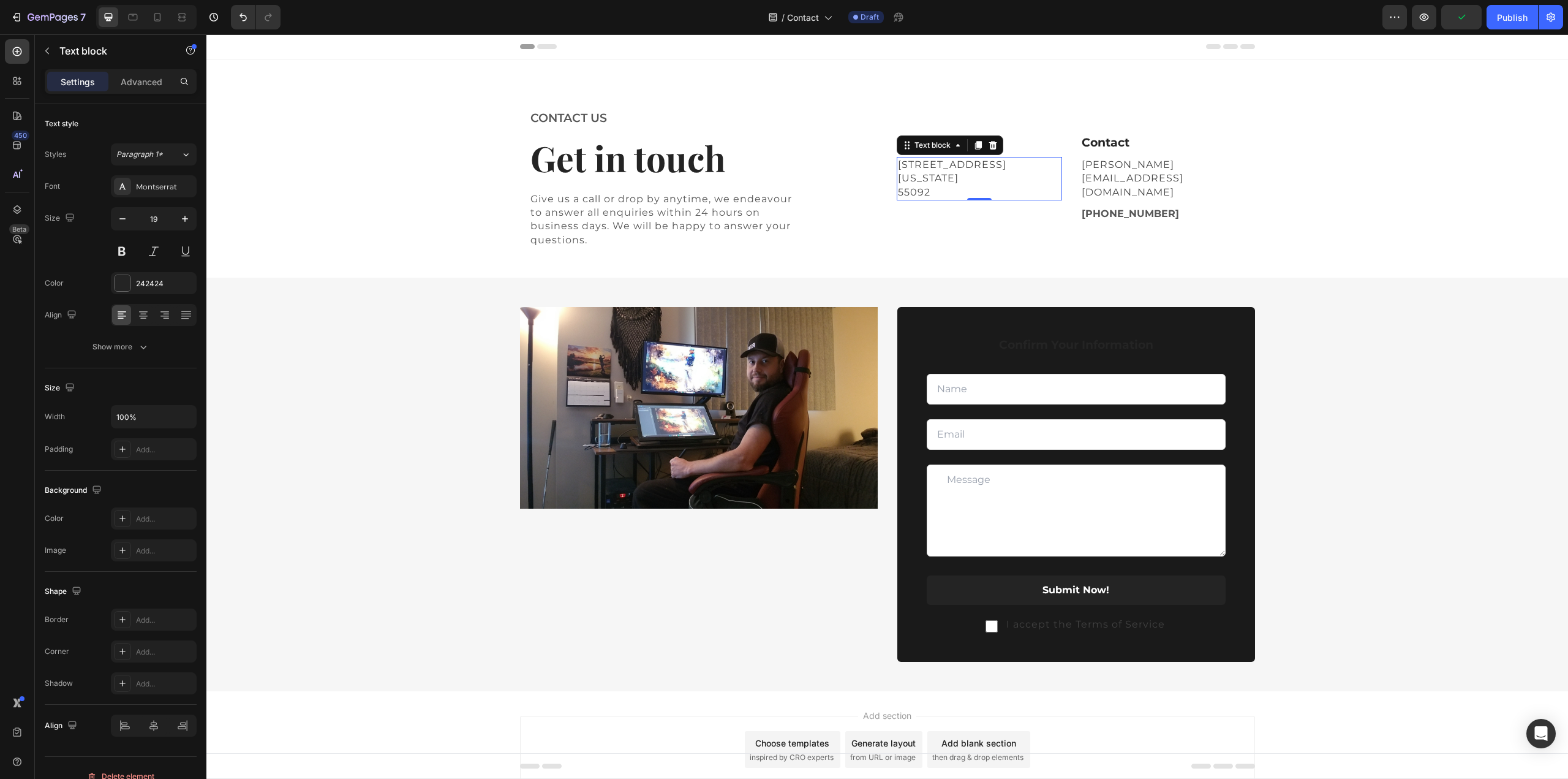
click at [918, 180] on p "[STREET_ADDRESS][US_STATE]" at bounding box center [979, 172] width 163 height 28
click at [976, 184] on p "[STREET_ADDRESS][US_STATE]" at bounding box center [979, 172] width 163 height 28
click at [898, 174] on p "[STREET_ADDRESS][US_STATE]" at bounding box center [979, 172] width 163 height 28
click at [898, 177] on p "[STREET_ADDRESS][US_STATE]" at bounding box center [979, 172] width 163 height 28
click at [898, 175] on p "[STREET_ADDRESS][US_STATE]" at bounding box center [979, 172] width 163 height 28
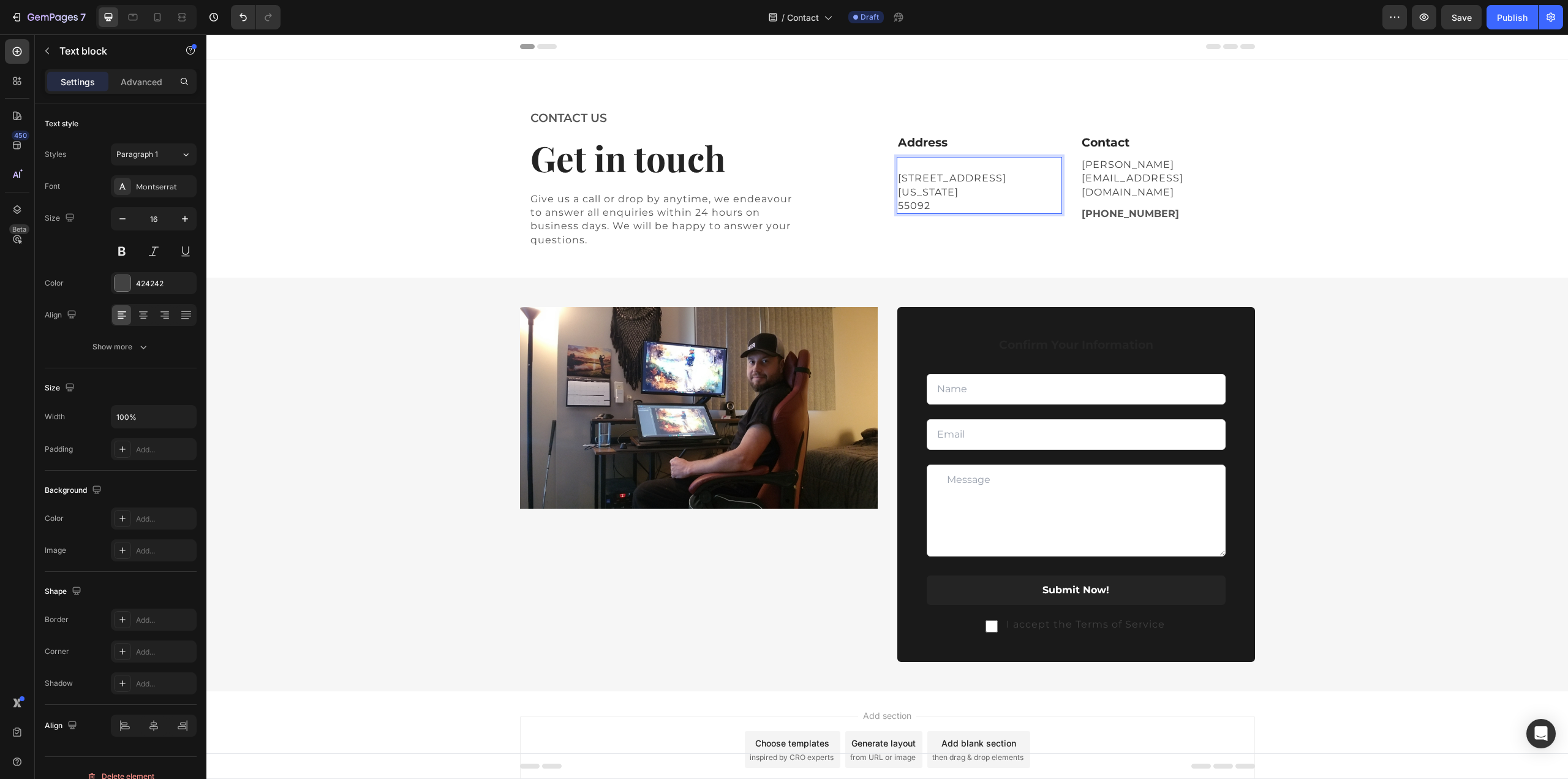
click at [910, 170] on p "Rich Text Editor. Editing area: main" at bounding box center [979, 165] width 163 height 13
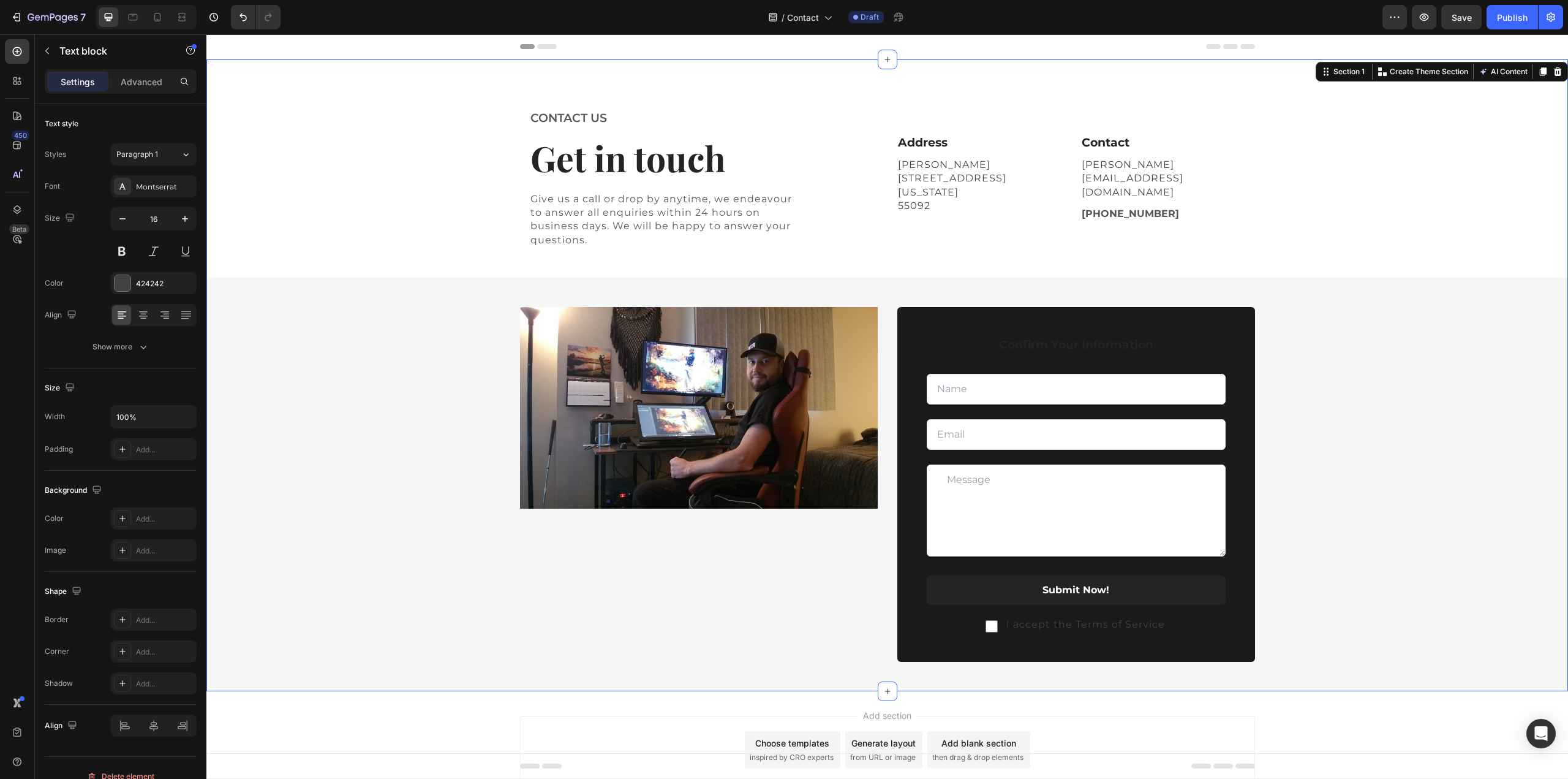
click at [1365, 202] on div "CONTACT US Text block Get in touch Heading Give us a call or drop by anytime, w…" at bounding box center [887, 399] width 1361 height 583
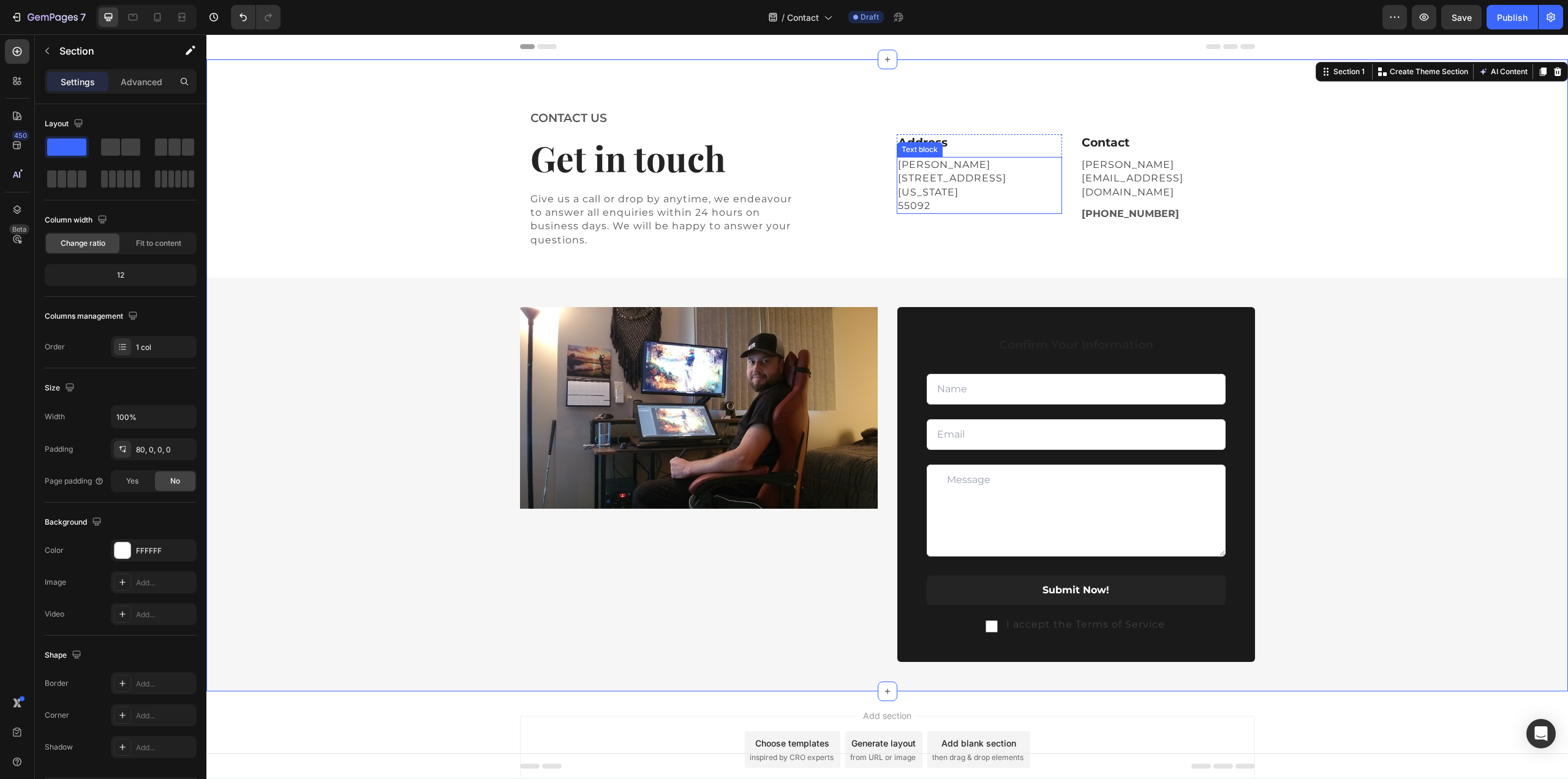
click at [945, 198] on p "[STREET_ADDRESS][US_STATE]" at bounding box center [979, 185] width 163 height 28
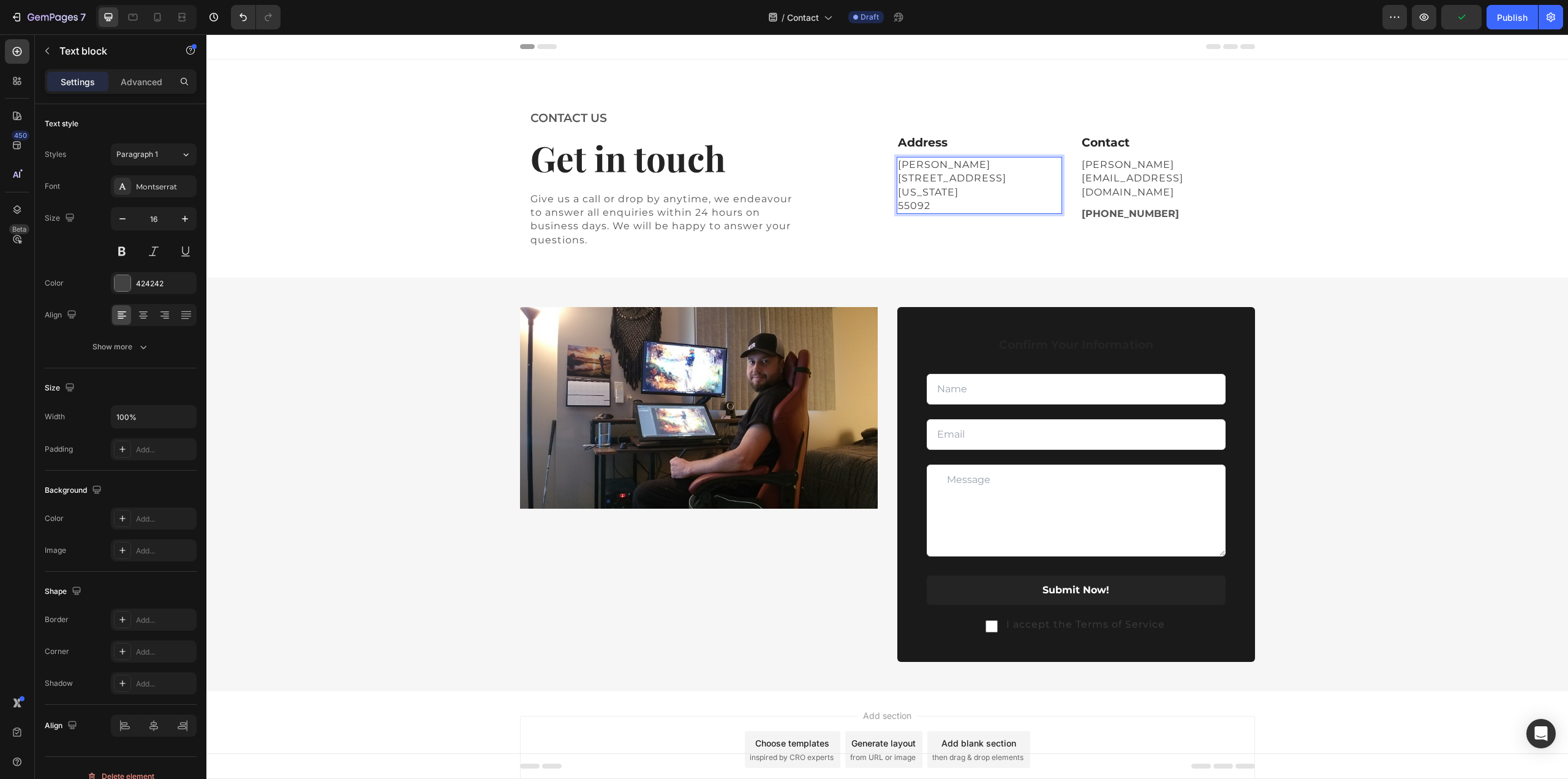
click at [950, 197] on p "[STREET_ADDRESS][US_STATE]" at bounding box center [979, 185] width 163 height 28
click at [989, 183] on p "[STREET_ADDRESS][US_STATE]" at bounding box center [979, 185] width 163 height 28
click at [949, 199] on p "[STREET_ADDRESS][US_STATE]" at bounding box center [979, 185] width 163 height 28
click at [992, 179] on p "[STREET_ADDRESS][US_STATE]" at bounding box center [979, 185] width 163 height 28
click at [986, 183] on p "[STREET_ADDRESS][US_STATE]" at bounding box center [979, 185] width 163 height 28
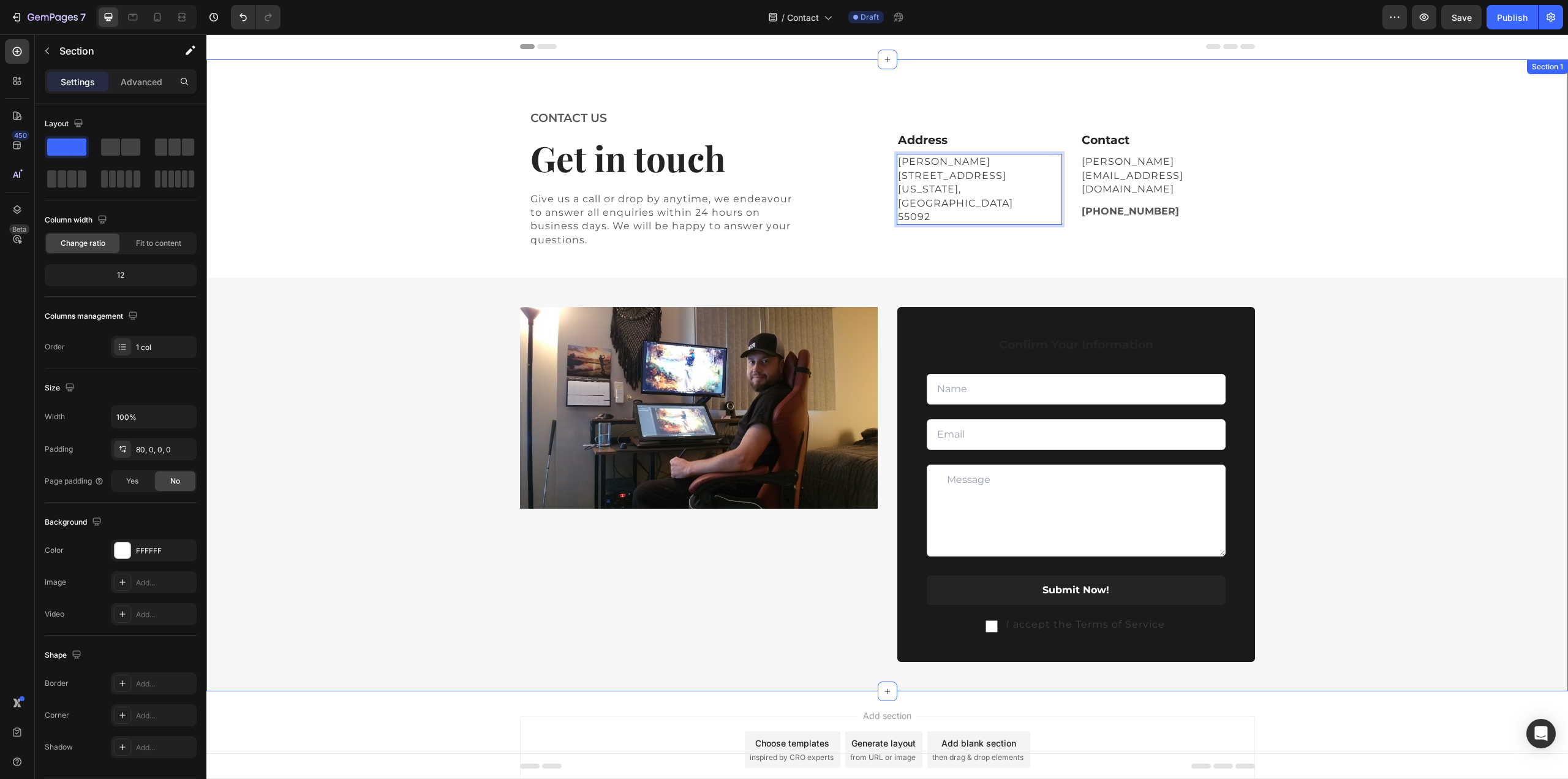
click at [1296, 184] on div "CONTACT US Text block Get in touch Heading Give us a call or drop by anytime, w…" at bounding box center [887, 399] width 1361 height 583
click at [1133, 204] on p "[PHONE_NUMBER]" at bounding box center [1163, 211] width 163 height 14
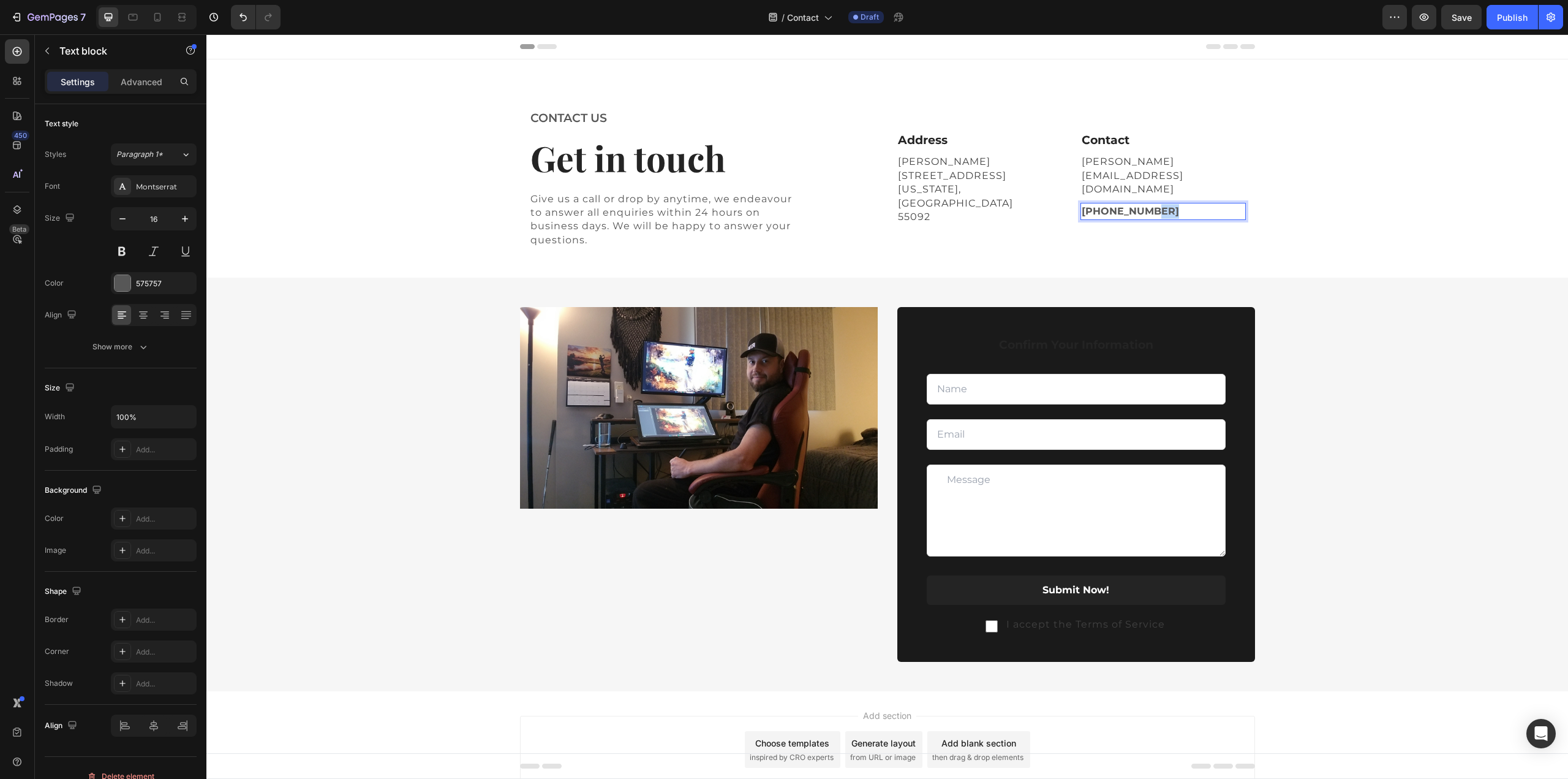
click at [1133, 204] on p "[PHONE_NUMBER]" at bounding box center [1163, 211] width 163 height 14
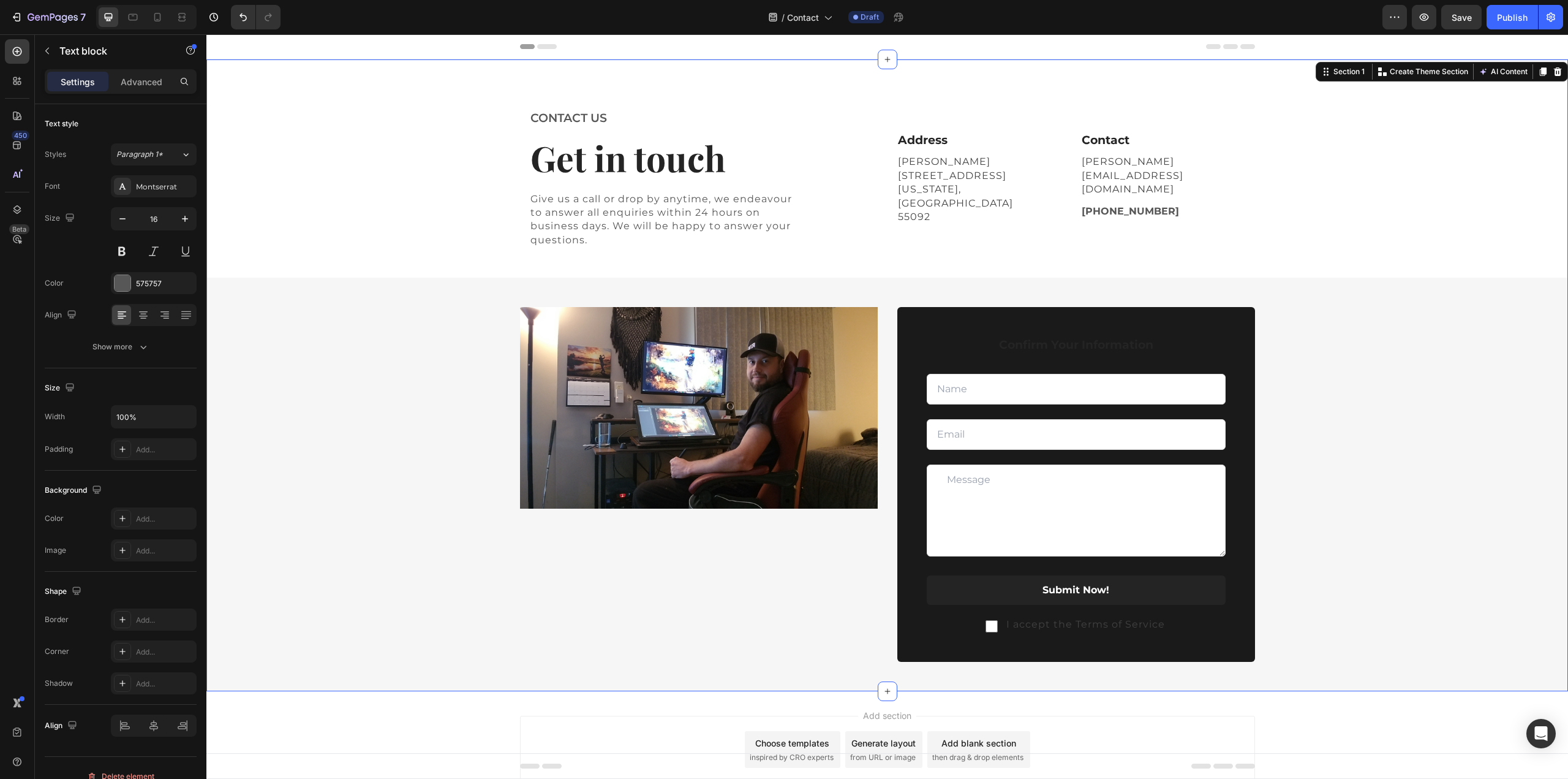
click at [1376, 207] on div "CONTACT US Text block Get in touch Heading Give us a call or drop by anytime, w…" at bounding box center [887, 399] width 1361 height 583
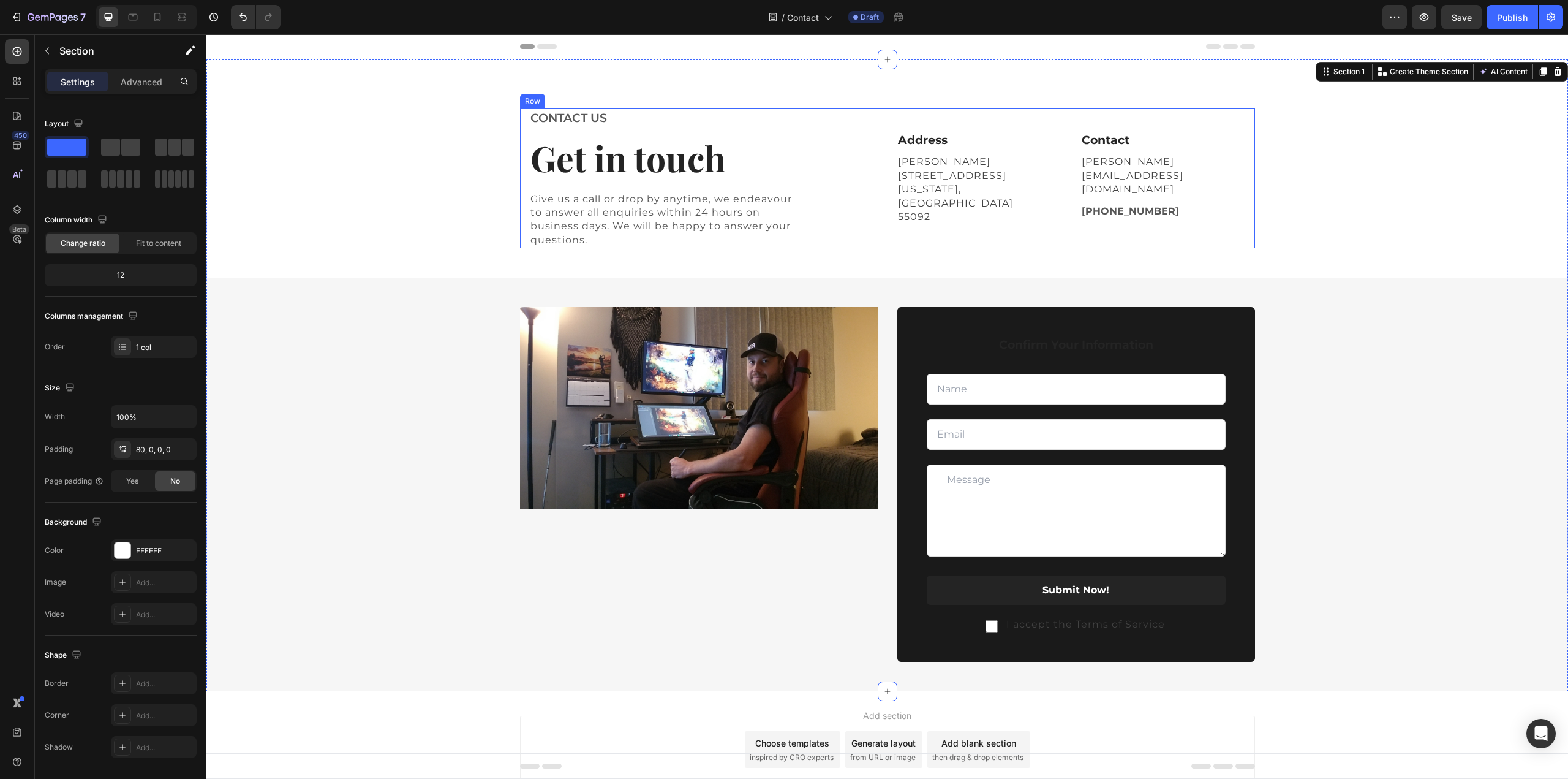
click at [1336, 204] on div "CONTACT US Text block Get in touch Heading Give us a call or drop by anytime, w…" at bounding box center [887, 399] width 1361 height 583
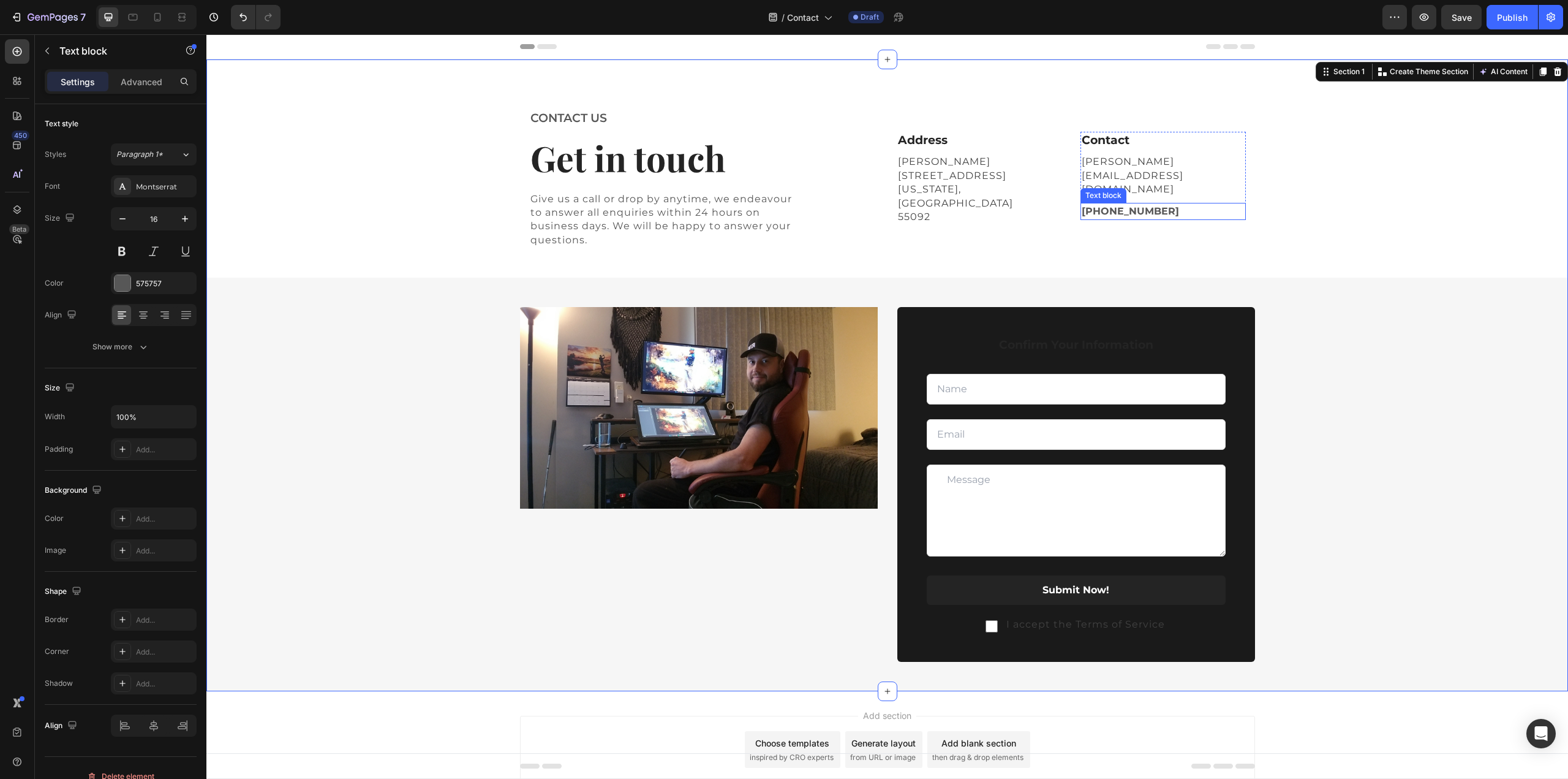
click at [1084, 204] on p "[PHONE_NUMBER]" at bounding box center [1163, 211] width 163 height 14
click at [1307, 173] on div "CONTACT US Text block Get in touch Heading Give us a call or drop by anytime, w…" at bounding box center [887, 399] width 1361 height 583
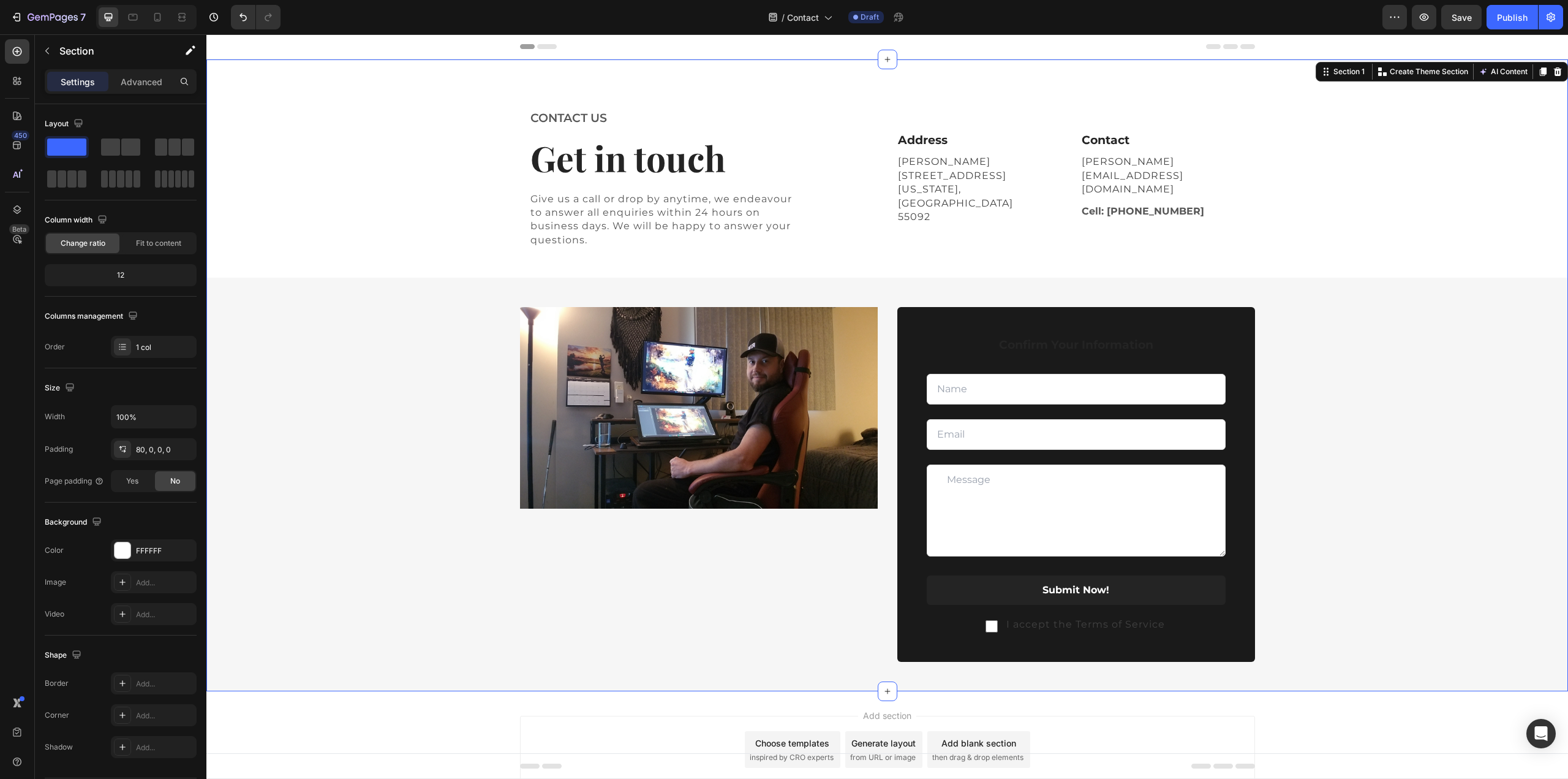
click at [1317, 205] on div "CONTACT US Text block Get in touch Heading Give us a call or drop by anytime, w…" at bounding box center [887, 399] width 1361 height 583
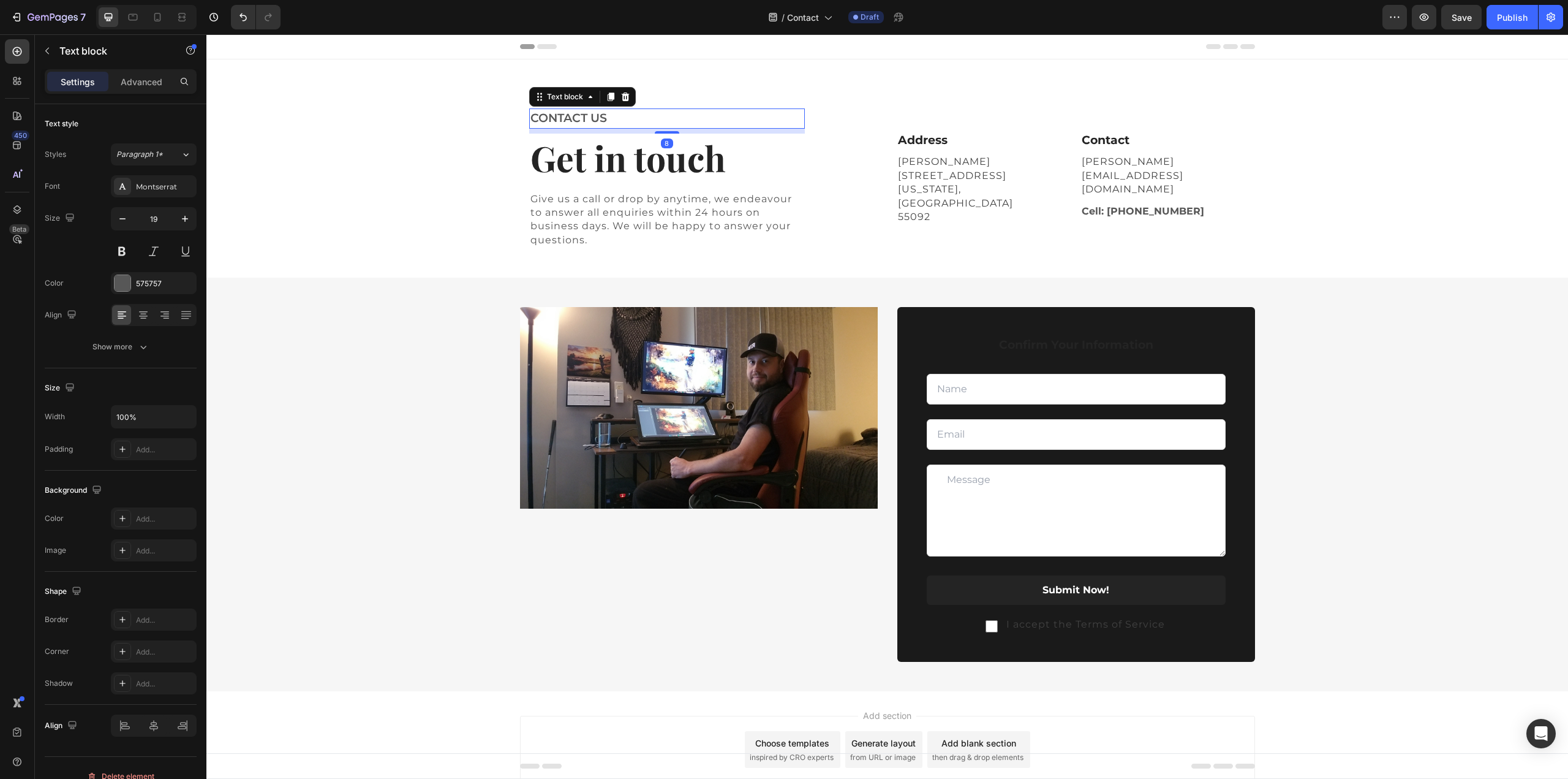
click at [592, 121] on p "CONTACT US" at bounding box center [667, 118] width 273 height 18
click at [1310, 217] on div "CONTACT ME Text block 8 Get in touch Heading Give us a call or drop by anytime,…" at bounding box center [887, 399] width 1361 height 583
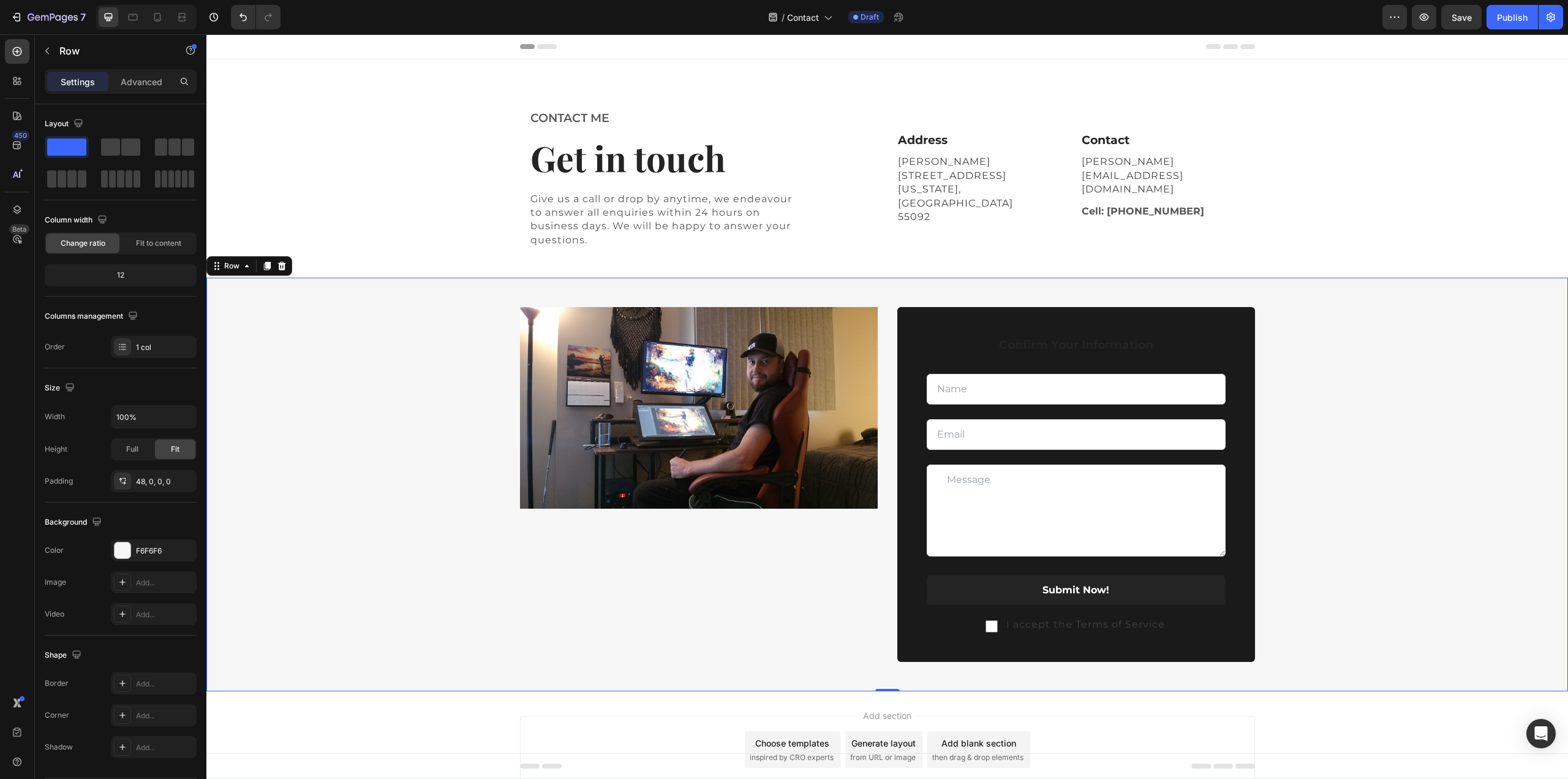
click at [1417, 380] on div "Image Confirm Your Information Text block Text Field Email Field Row Text Area …" at bounding box center [887, 499] width 1361 height 384
click at [1461, 18] on span "Save" at bounding box center [1461, 18] width 21 height 11
click at [1351, 475] on div "Image Confirm Your Information Text block Text Field Email Field Row Text Area …" at bounding box center [887, 499] width 1361 height 384
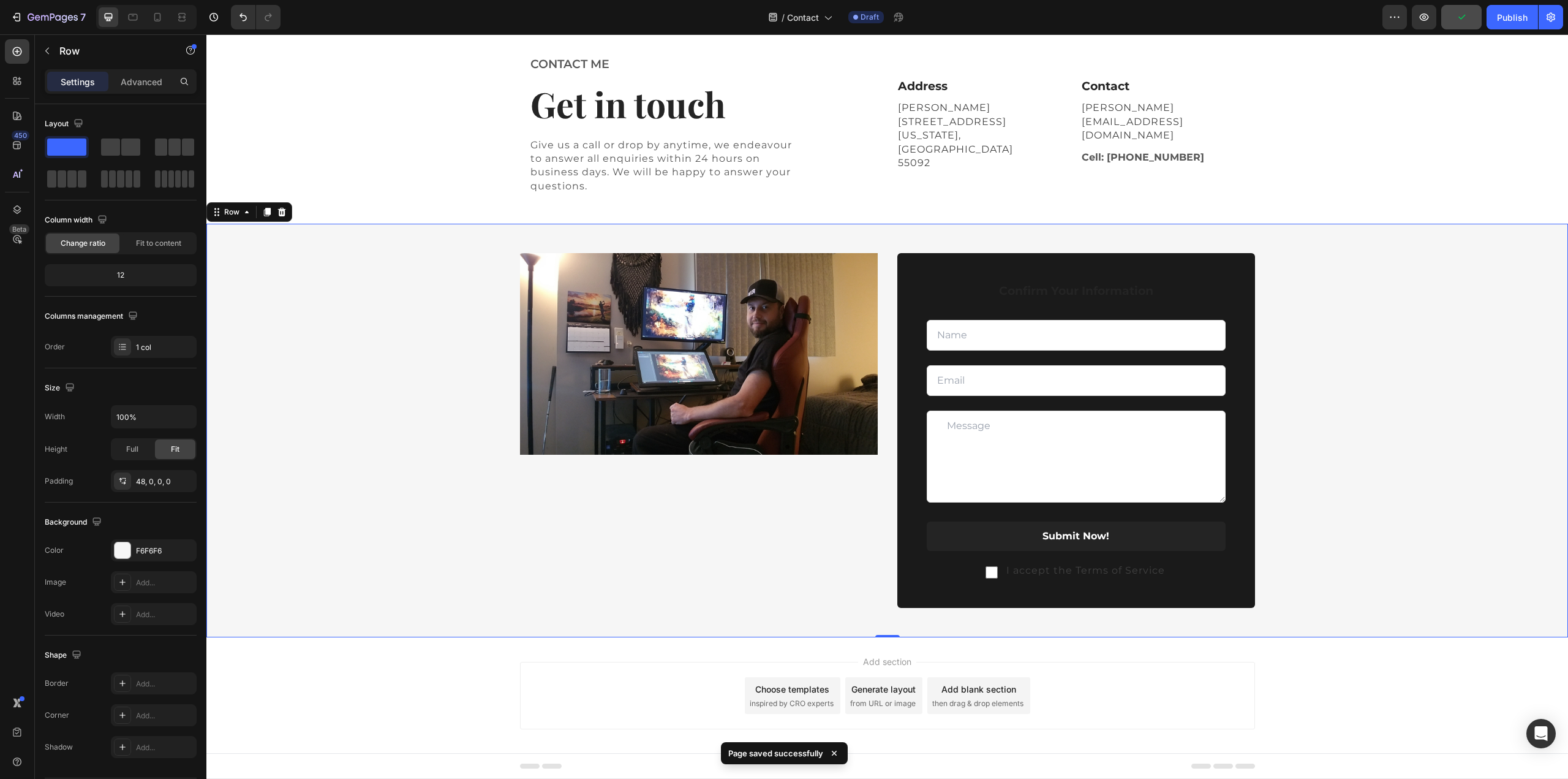
scroll to position [61, 0]
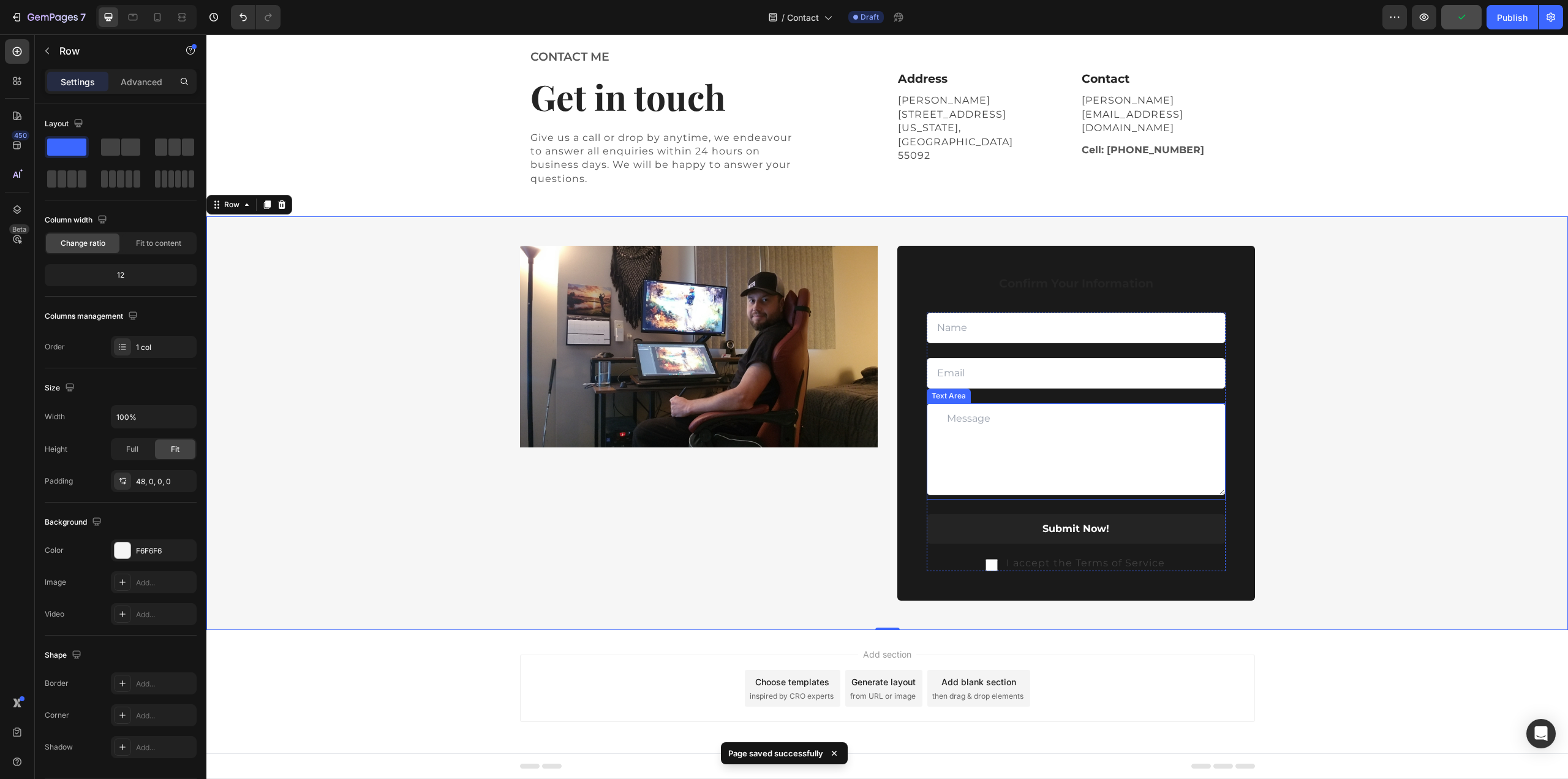
click at [1027, 431] on textarea at bounding box center [1076, 449] width 299 height 92
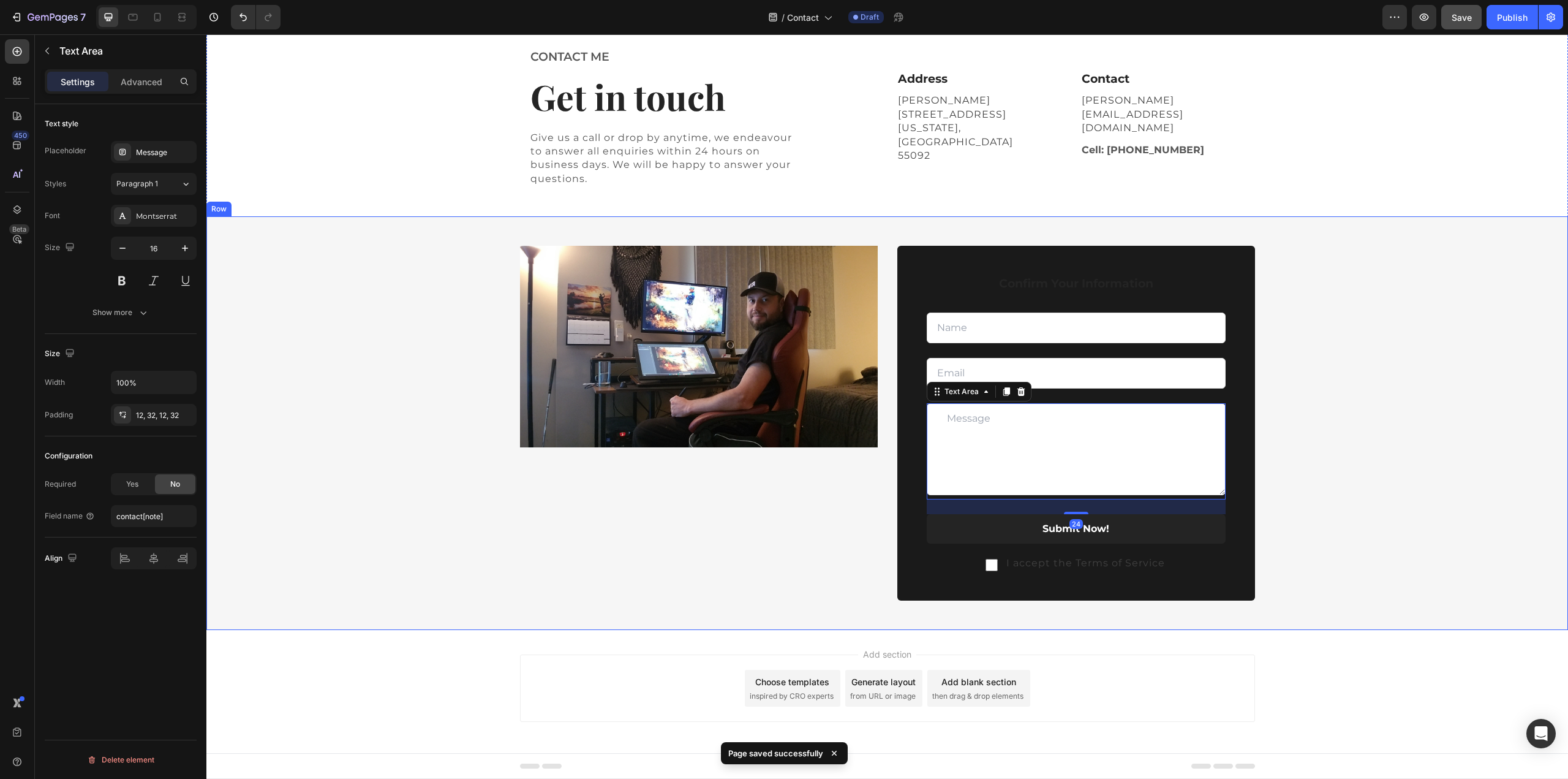
click at [1395, 441] on div "Image Confirm Your Information Text block Text Field Email Field Row Text Area …" at bounding box center [887, 437] width 1361 height 384
